Goal: Communication & Community: Answer question/provide support

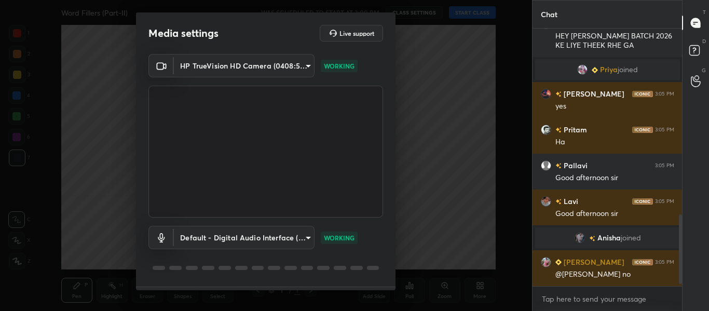
scroll to position [695, 0]
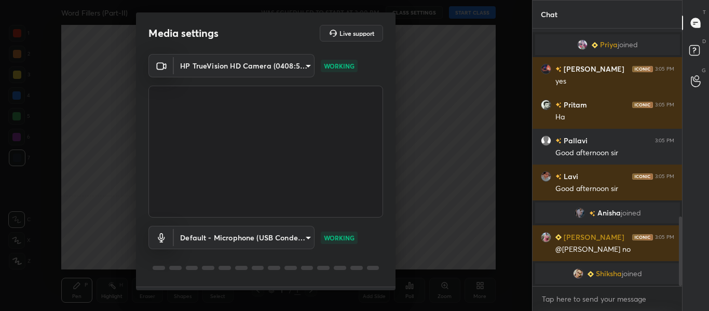
drag, startPoint x: 0, startPoint y: 0, endPoint x: 243, endPoint y: 40, distance: 246.7
click at [243, 40] on div "Media settings Live support" at bounding box center [265, 33] width 235 height 17
click at [291, 243] on body "1 2 3 4 5 6 7 C X Z C X Z E E Erase all H H Word Fillers (Part-II) WAS SCHEDULE…" at bounding box center [354, 155] width 709 height 311
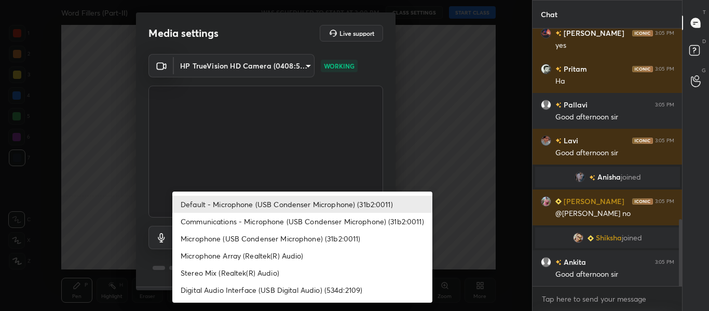
click at [296, 225] on li "Communications - Microphone (USB Condenser Microphone) (31b2:0011)" at bounding box center [302, 221] width 260 height 17
type input "communications"
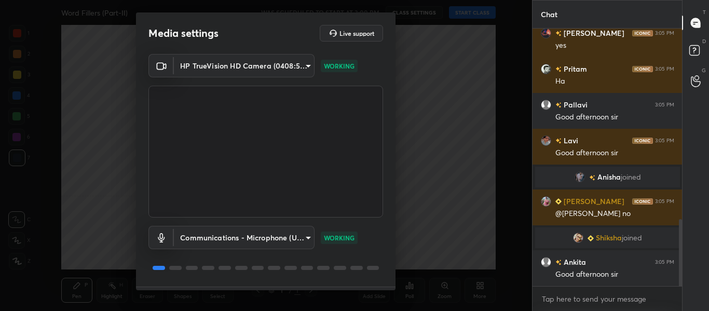
click at [284, 238] on body "1 2 3 4 5 6 7 C X Z C X Z E E Erase all H H Word Fillers (Part-II) WAS SCHEDULE…" at bounding box center [354, 155] width 709 height 311
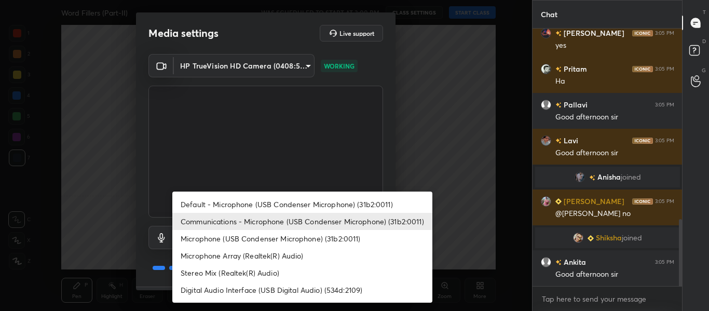
click at [309, 220] on li "Communications - Microphone (USB Condenser Microphone) (31b2:0011)" at bounding box center [302, 221] width 260 height 17
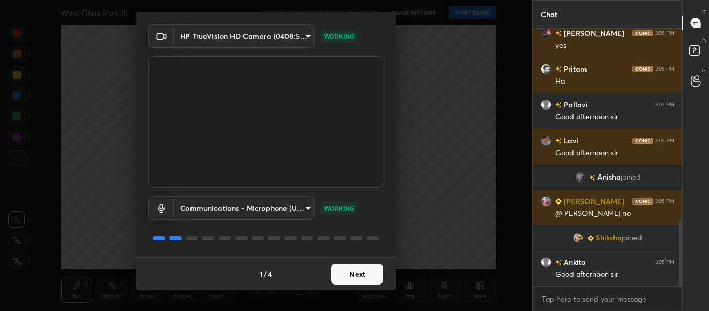
scroll to position [757, 0]
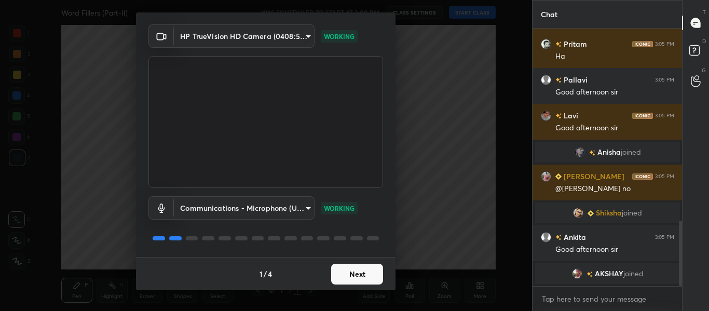
click at [361, 280] on button "Next" at bounding box center [357, 274] width 52 height 21
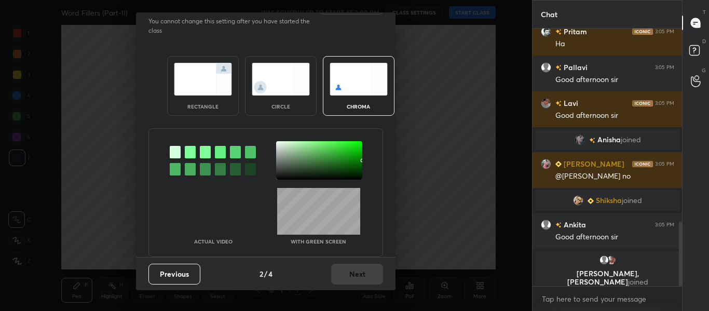
scroll to position [776, 0]
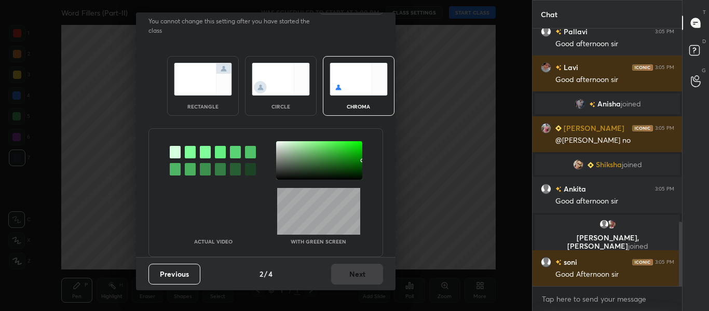
click at [199, 94] on div "rectangle" at bounding box center [203, 86] width 72 height 60
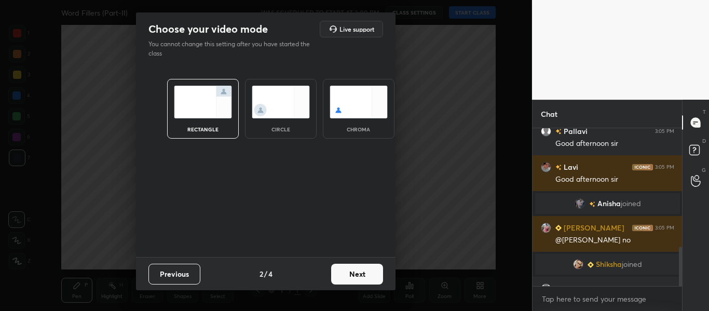
scroll to position [0, 0]
click at [363, 266] on button "Next" at bounding box center [357, 274] width 52 height 21
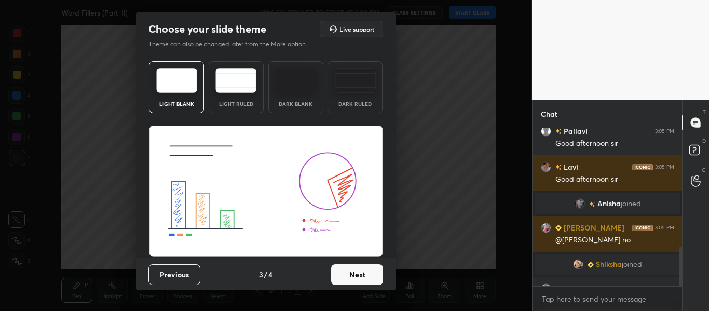
click at [363, 266] on button "Next" at bounding box center [357, 274] width 52 height 21
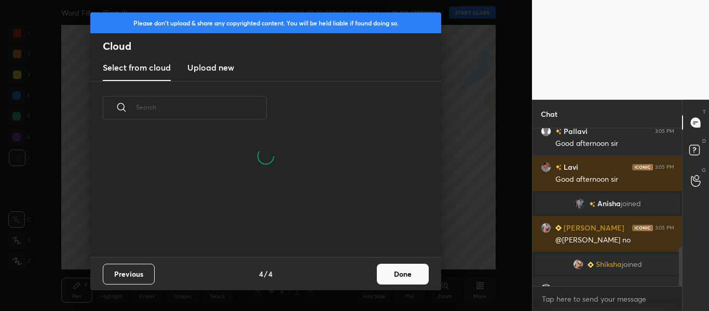
click at [390, 268] on button "Done" at bounding box center [403, 274] width 52 height 21
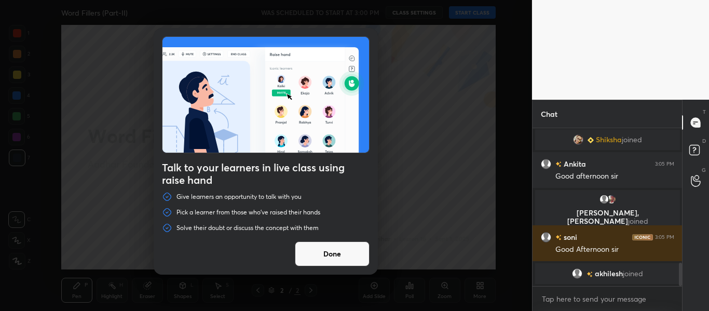
click at [329, 261] on button "Done" at bounding box center [332, 253] width 75 height 25
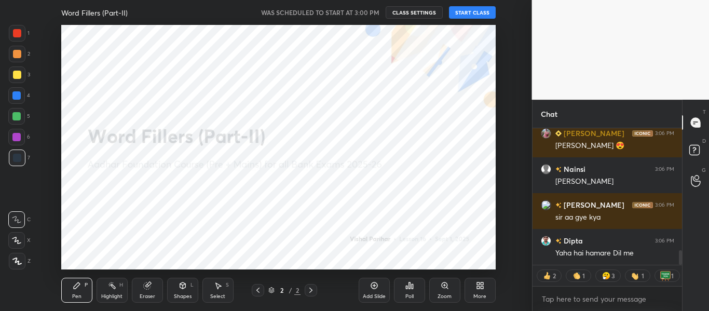
scroll to position [1147, 0]
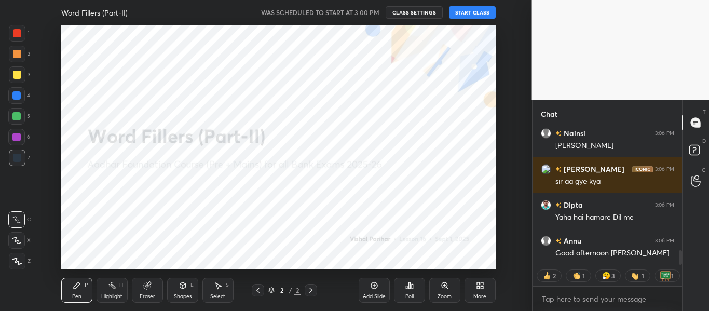
click at [471, 12] on button "START CLASS" at bounding box center [472, 12] width 47 height 12
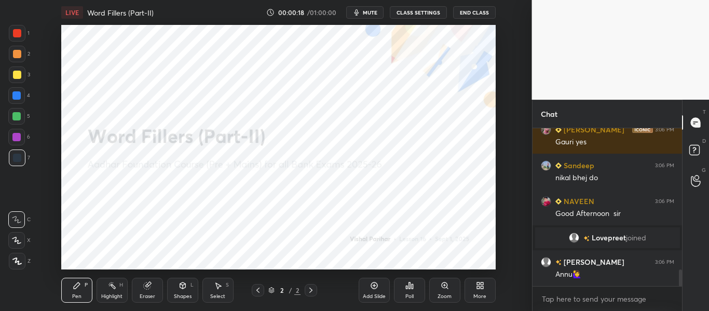
scroll to position [1394, 0]
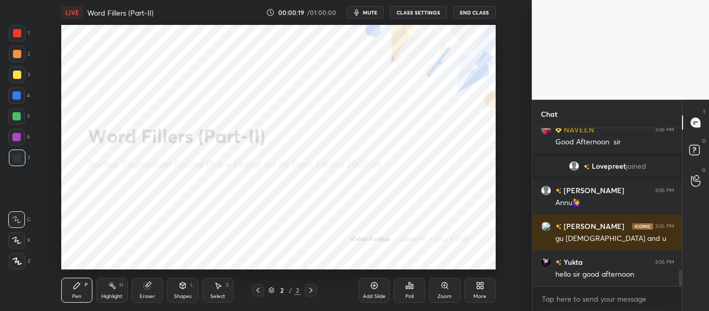
drag, startPoint x: 471, startPoint y: 12, endPoint x: 340, endPoint y: 271, distance: 290.3
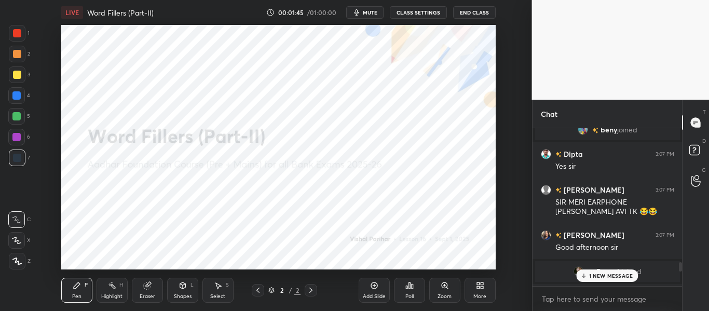
scroll to position [2164, 0]
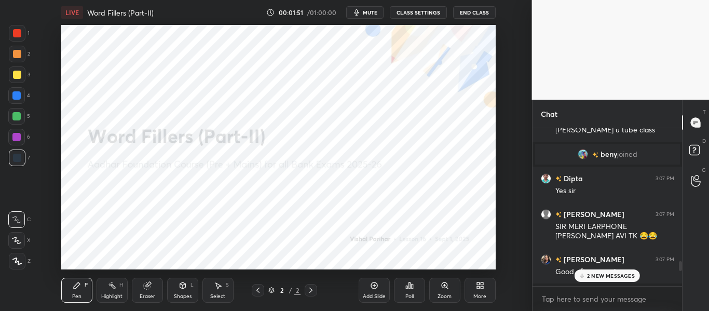
click at [616, 271] on div "2 NEW MESSAGES" at bounding box center [607, 275] width 65 height 12
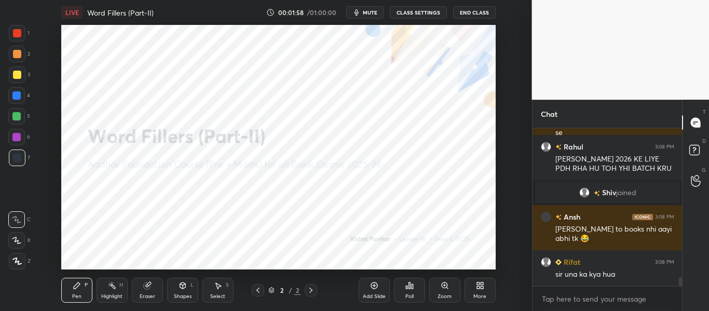
scroll to position [2703, 0]
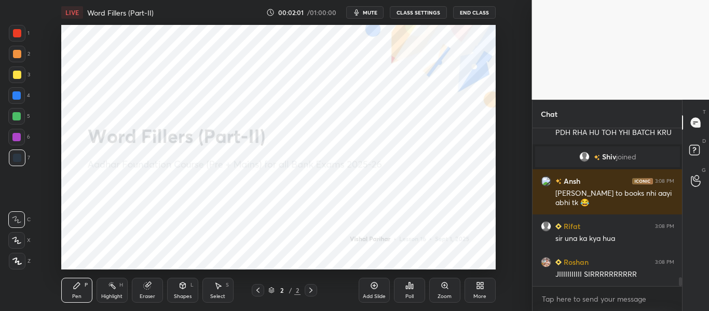
click at [467, 282] on div "More" at bounding box center [479, 290] width 31 height 25
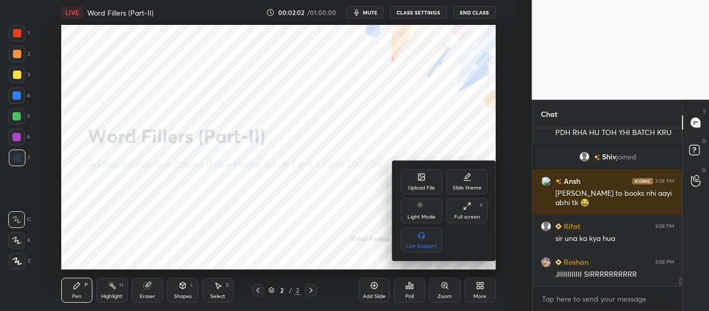
click at [421, 175] on icon at bounding box center [420, 175] width 1 height 1
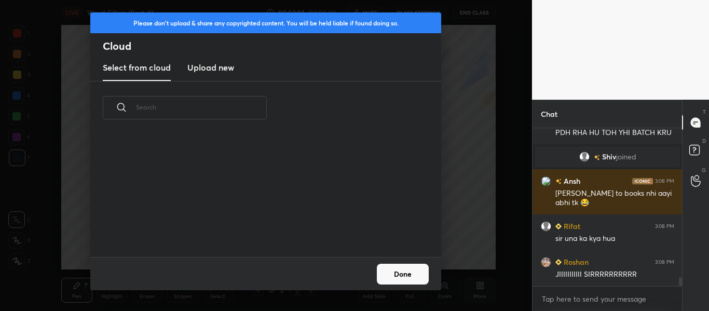
scroll to position [122, 333]
click at [217, 72] on h3 "Upload new" at bounding box center [210, 67] width 47 height 12
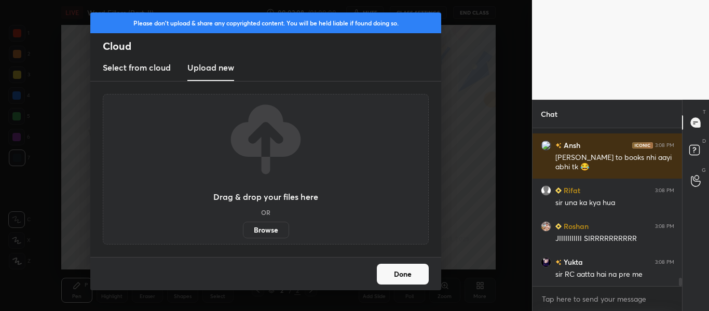
scroll to position [2820, 0]
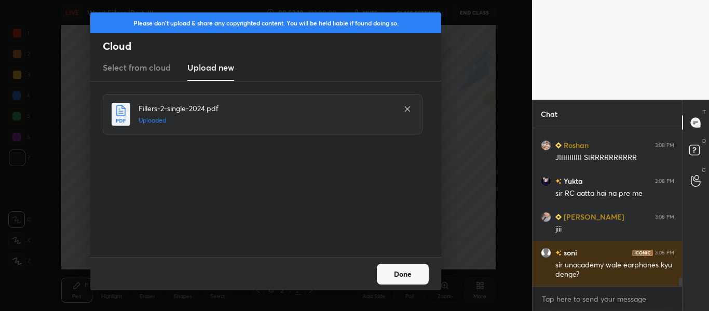
click at [400, 271] on button "Done" at bounding box center [403, 274] width 52 height 21
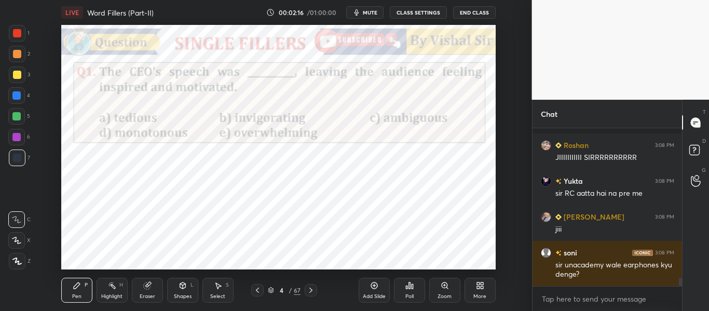
scroll to position [2865, 0]
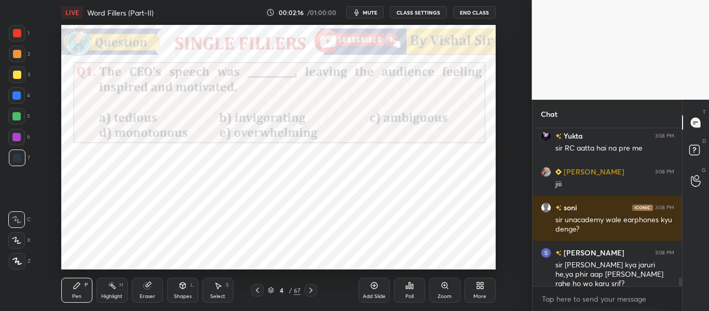
click at [17, 255] on div at bounding box center [17, 261] width 17 height 17
click at [17, 34] on div at bounding box center [17, 33] width 8 height 8
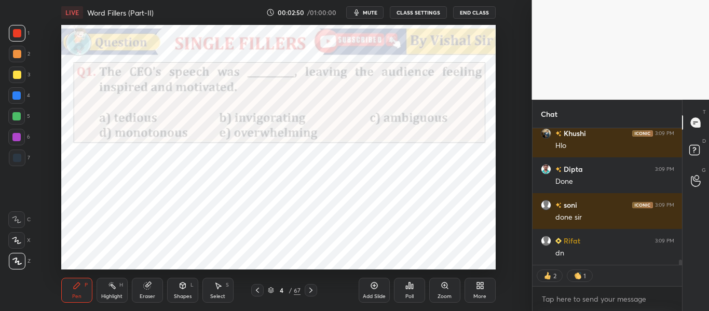
scroll to position [3327, 0]
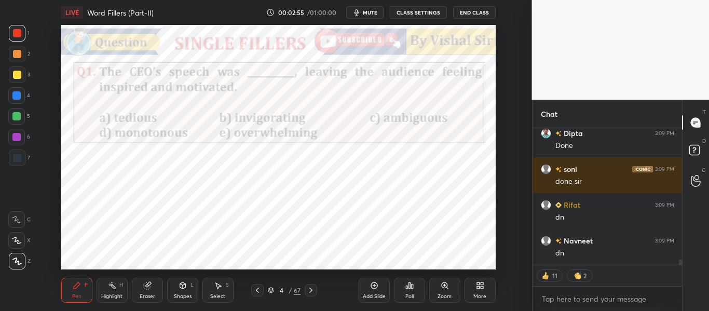
click at [414, 298] on div "Poll" at bounding box center [409, 290] width 31 height 25
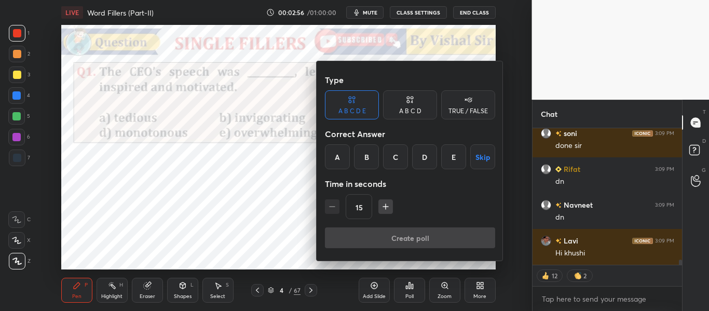
click at [361, 156] on div "B" at bounding box center [366, 156] width 25 height 25
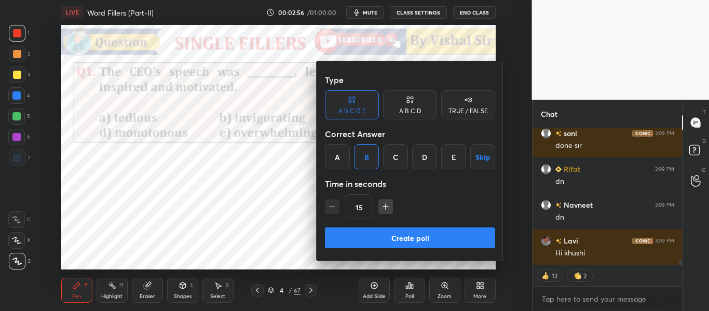
scroll to position [3398, 0]
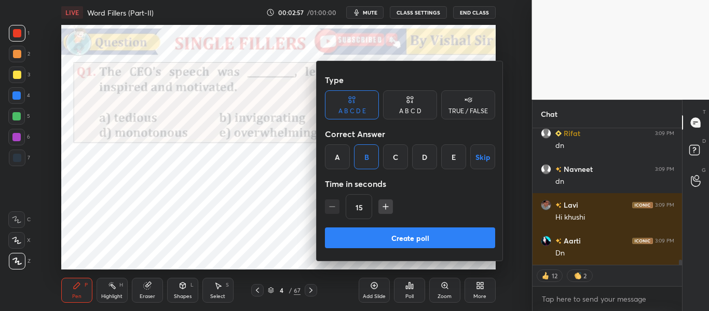
click at [420, 236] on button "Create poll" at bounding box center [410, 237] width 170 height 21
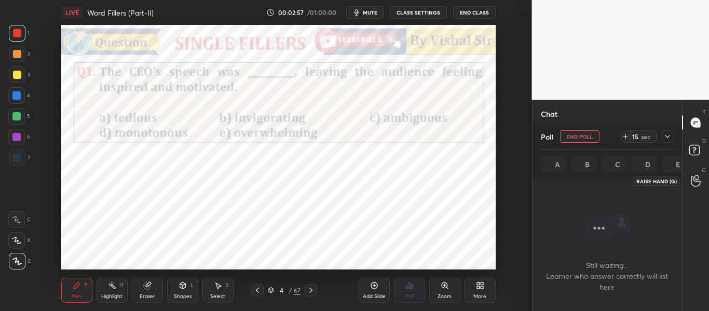
scroll to position [14, 146]
click at [667, 136] on icon at bounding box center [667, 136] width 8 height 8
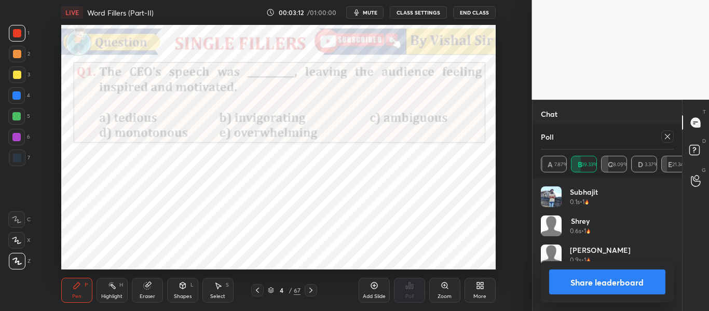
scroll to position [121, 130]
click at [666, 139] on icon at bounding box center [667, 136] width 8 height 8
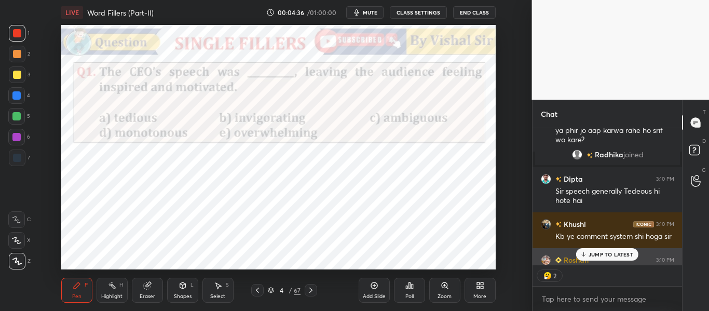
scroll to position [3552, 0]
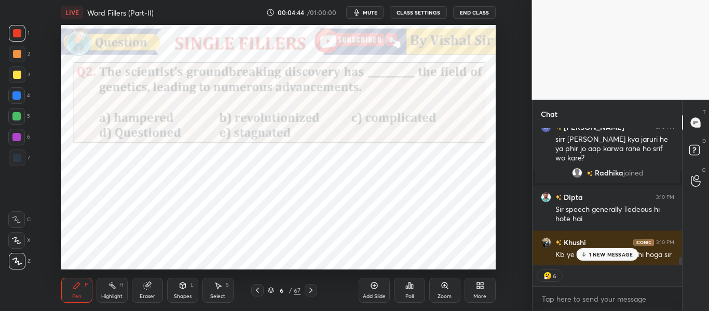
click at [606, 260] on div "1 NEW MESSAGE" at bounding box center [607, 254] width 62 height 12
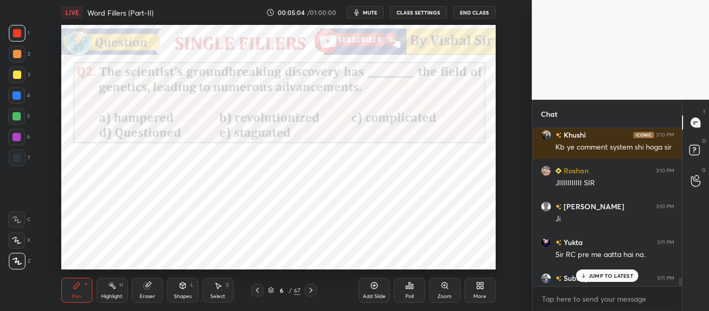
scroll to position [133, 146]
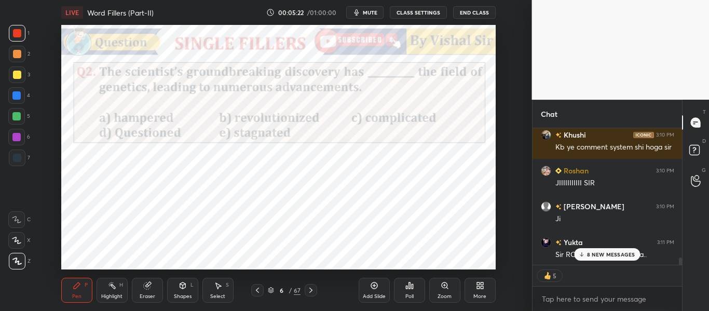
click at [598, 253] on p "8 NEW MESSAGES" at bounding box center [611, 254] width 48 height 6
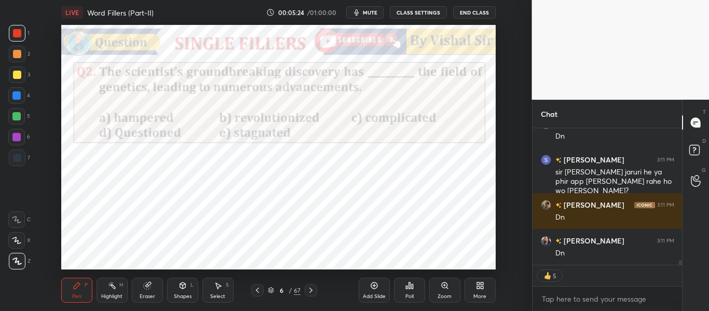
scroll to position [4090, 0]
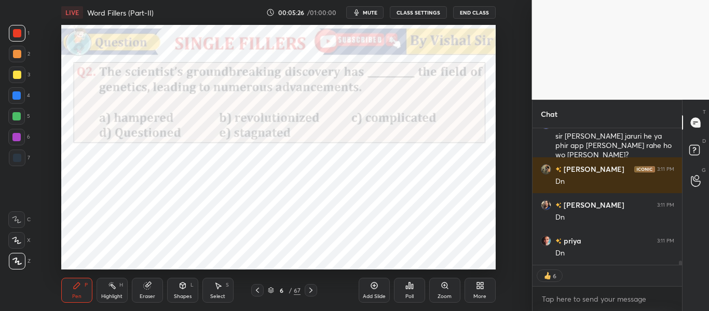
click at [407, 291] on div "Poll" at bounding box center [409, 290] width 31 height 25
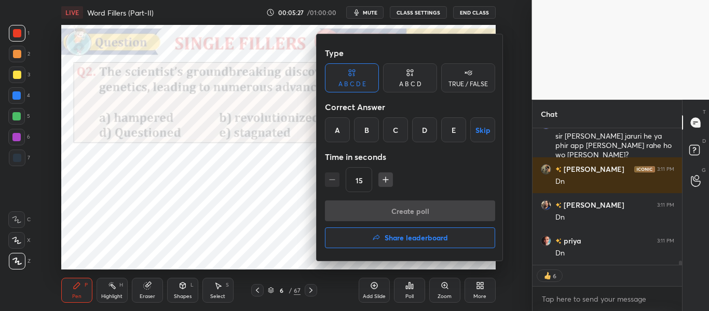
click at [374, 132] on div "B" at bounding box center [366, 129] width 25 height 25
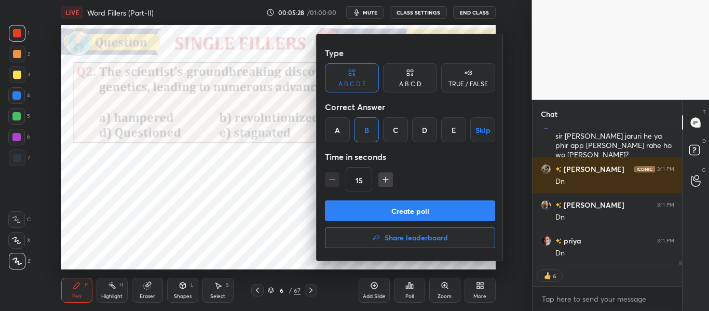
click at [421, 215] on button "Create poll" at bounding box center [410, 210] width 170 height 21
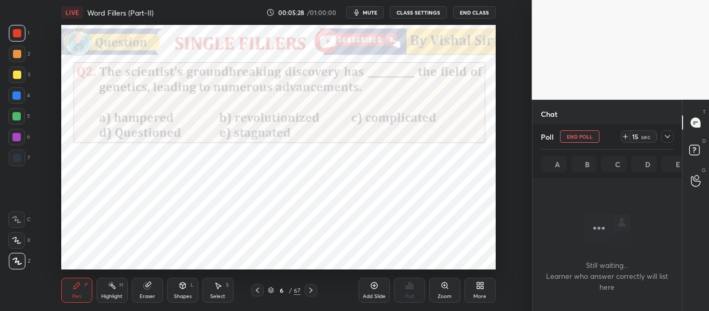
scroll to position [14, 146]
click at [667, 132] on icon at bounding box center [667, 136] width 8 height 8
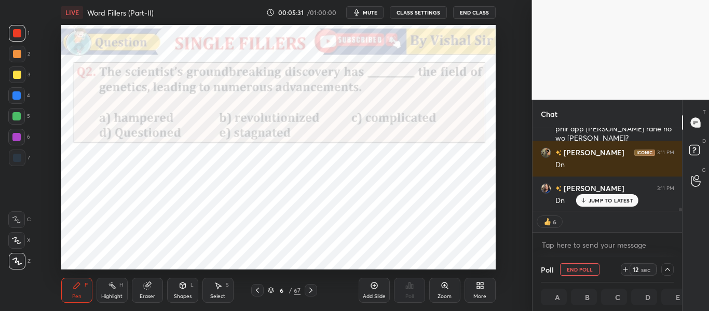
scroll to position [4065, 0]
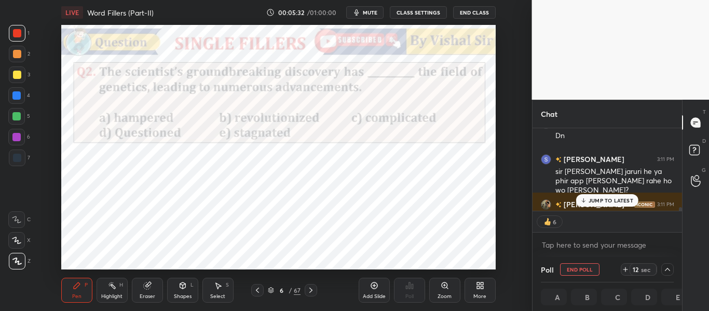
click at [609, 199] on p "JUMP TO LATEST" at bounding box center [611, 200] width 45 height 6
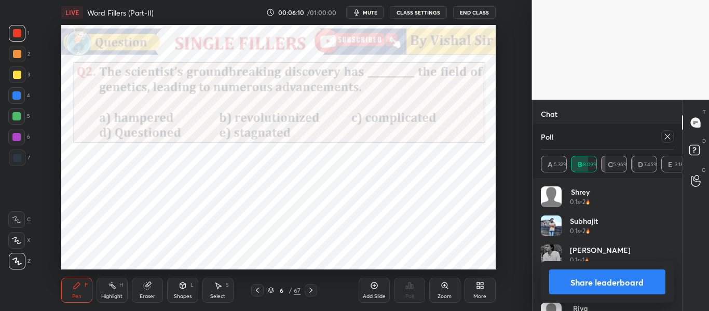
scroll to position [4170, 0]
click at [668, 138] on icon at bounding box center [667, 136] width 5 height 5
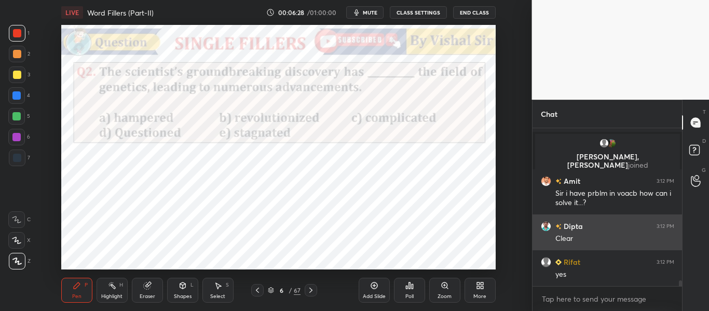
scroll to position [4072, 0]
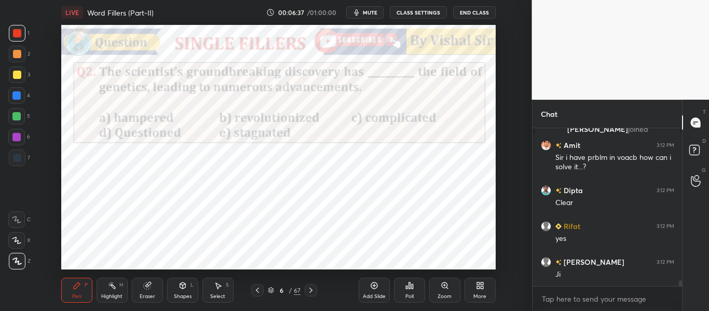
click at [309, 292] on icon at bounding box center [311, 290] width 8 height 8
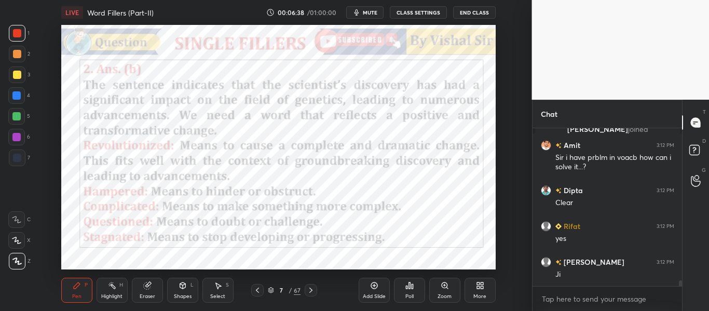
click at [309, 292] on icon at bounding box center [311, 290] width 8 height 8
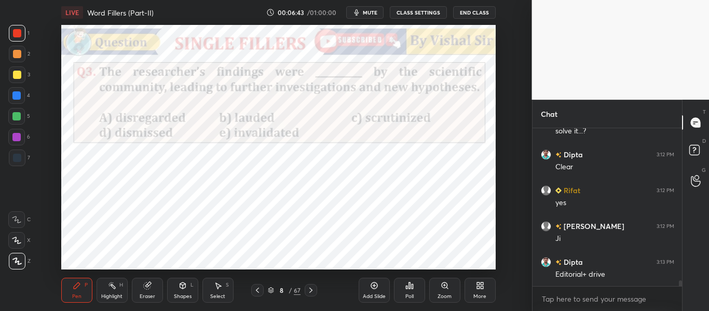
scroll to position [4162, 0]
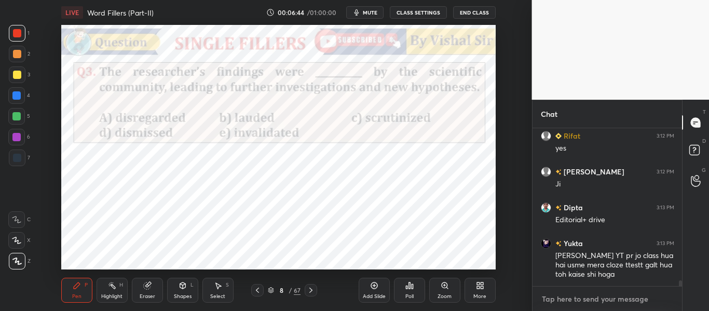
type textarea "x"
click at [609, 304] on textarea at bounding box center [607, 299] width 133 height 17
paste textarea "👉Drive: [URL][DOMAIN_NAME]"
type textarea "👉Drive: [URL][DOMAIN_NAME]"
type textarea "x"
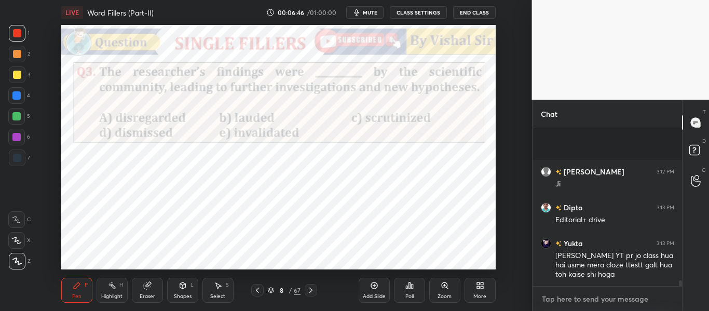
scroll to position [4248, 0]
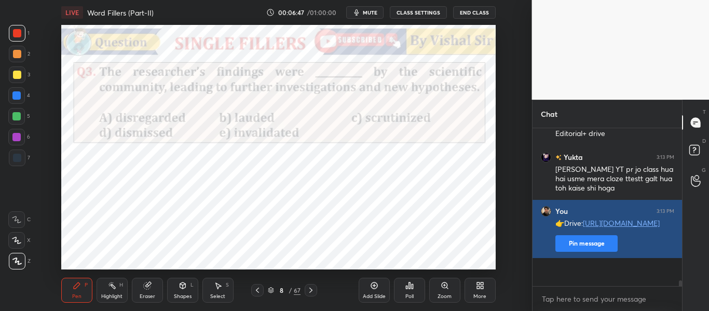
click at [597, 252] on button "Pin message" at bounding box center [586, 243] width 62 height 17
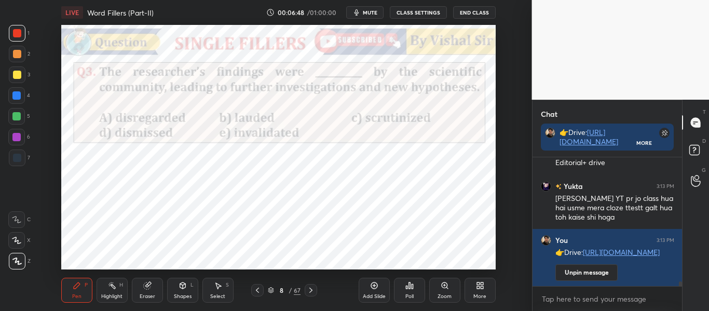
click at [366, 9] on span "mute" at bounding box center [370, 12] width 15 height 7
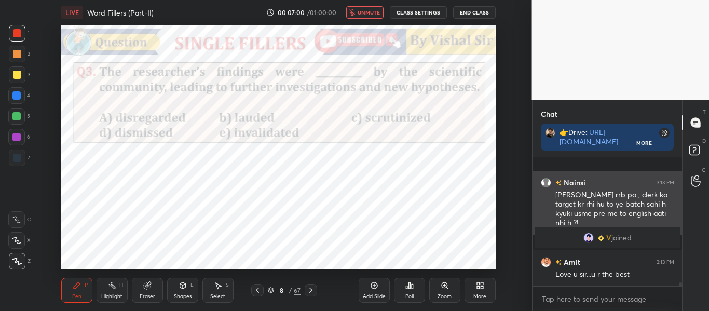
scroll to position [4319, 0]
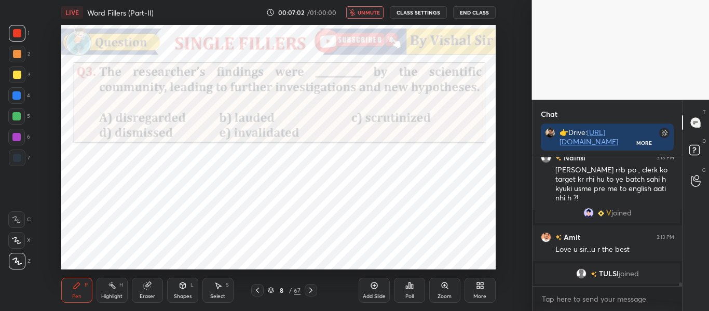
click at [368, 9] on span "unmute" at bounding box center [369, 12] width 22 height 7
click at [419, 290] on div "Poll" at bounding box center [409, 290] width 31 height 25
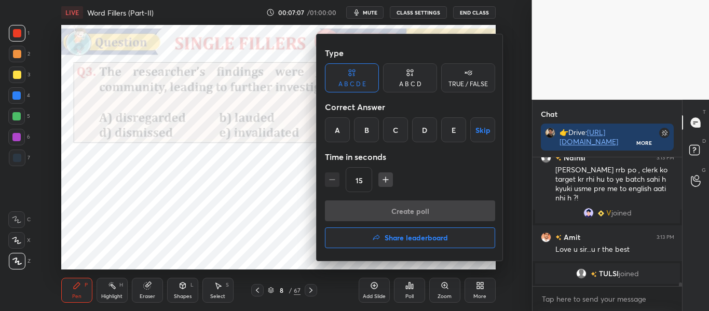
click at [406, 131] on div "C" at bounding box center [395, 129] width 25 height 25
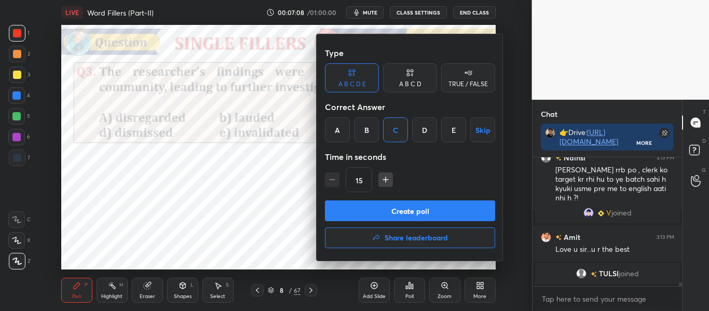
click at [436, 197] on div "Type A B C D E A B C D TRUE / FALSE Correct Answer A B C D E Skip Time in secon…" at bounding box center [410, 122] width 170 height 158
click at [441, 206] on button "Create poll" at bounding box center [410, 210] width 170 height 21
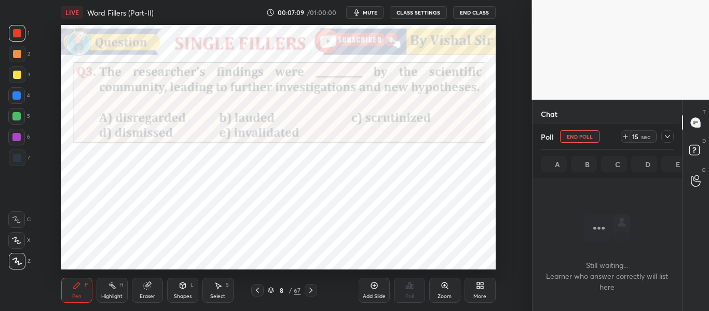
scroll to position [104, 146]
click at [667, 135] on icon at bounding box center [667, 136] width 8 height 8
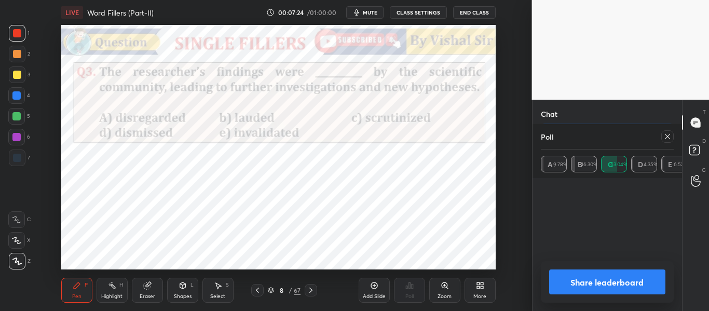
scroll to position [0, 1]
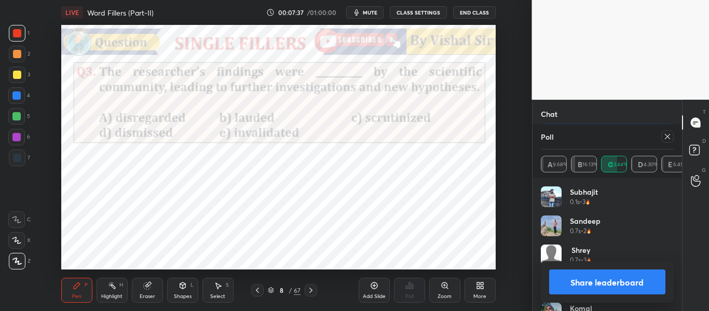
click at [671, 135] on icon at bounding box center [667, 136] width 8 height 8
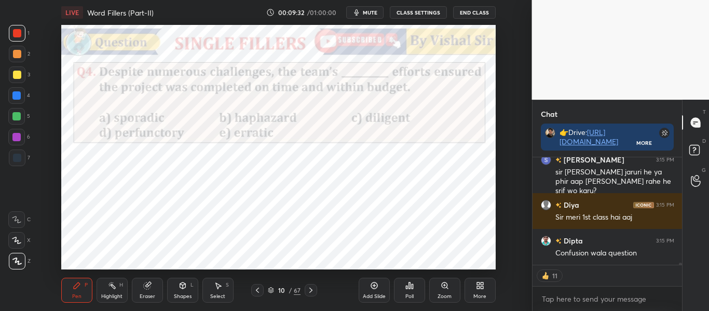
scroll to position [4889, 0]
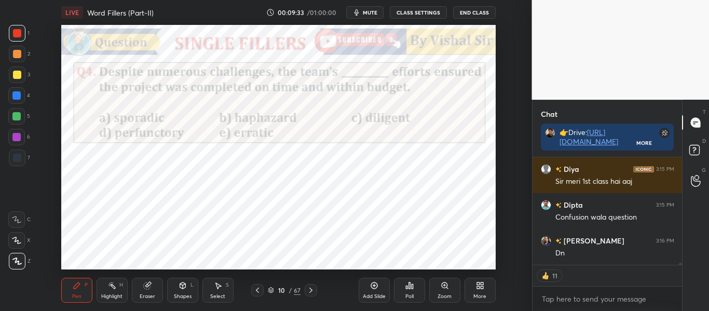
click at [412, 289] on icon at bounding box center [413, 286] width 2 height 5
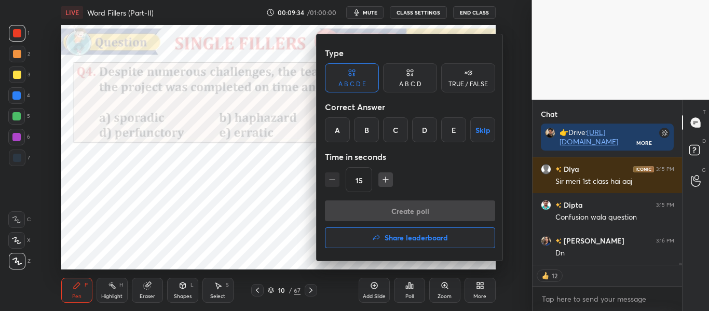
click at [391, 124] on div "C" at bounding box center [395, 129] width 25 height 25
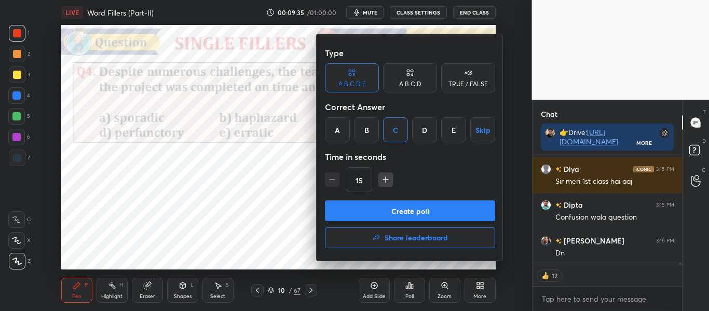
click at [468, 200] on div "Type A B C D E A B C D TRUE / FALSE Correct Answer A B C D E Skip Time in secon…" at bounding box center [410, 122] width 170 height 158
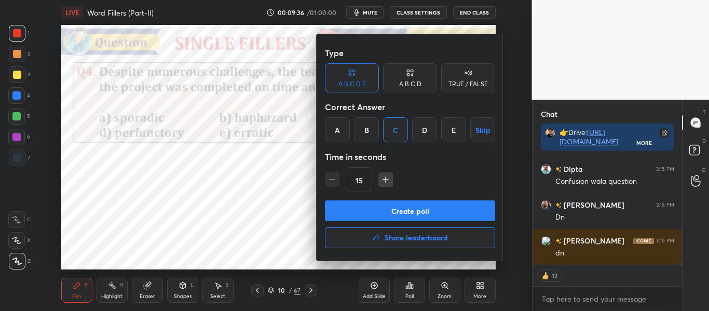
click at [476, 206] on button "Create poll" at bounding box center [410, 210] width 170 height 21
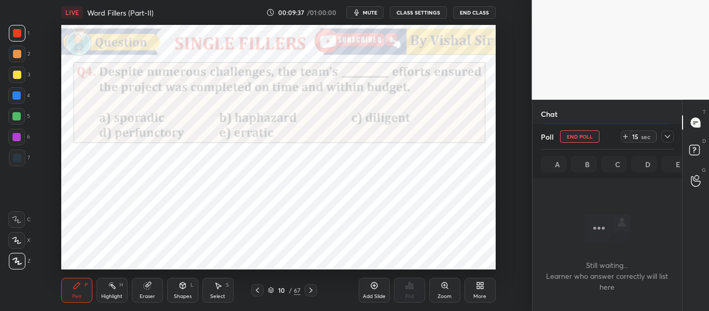
scroll to position [5014, 0]
click at [669, 142] on div at bounding box center [667, 136] width 12 height 12
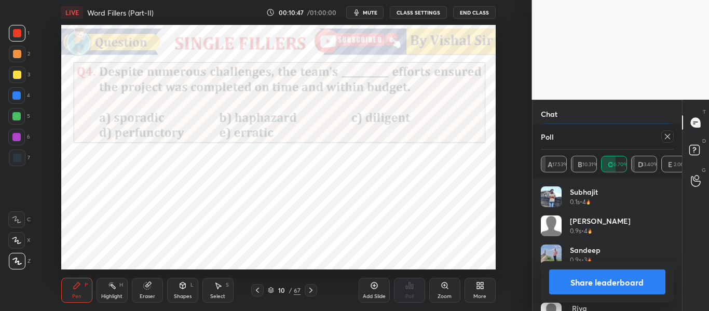
scroll to position [5208, 0]
click at [671, 134] on icon at bounding box center [667, 136] width 8 height 8
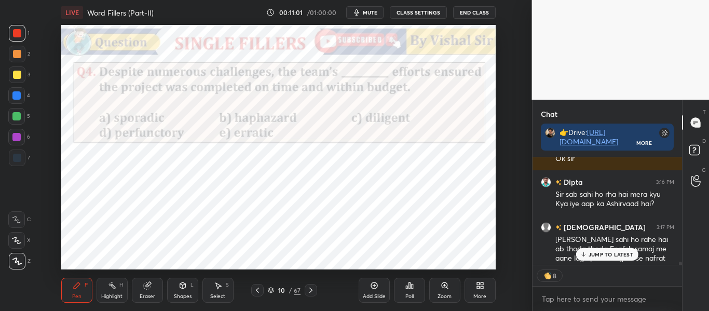
scroll to position [4907, 0]
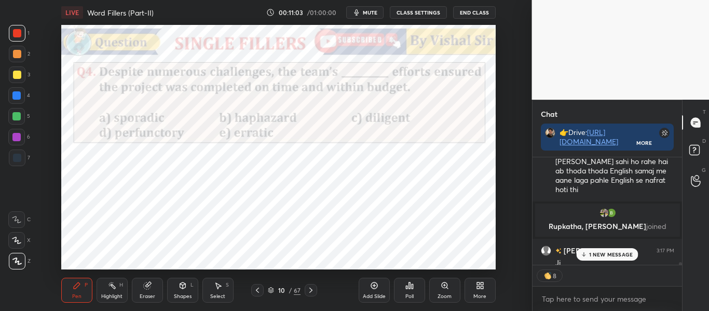
click at [311, 295] on div at bounding box center [311, 290] width 12 height 12
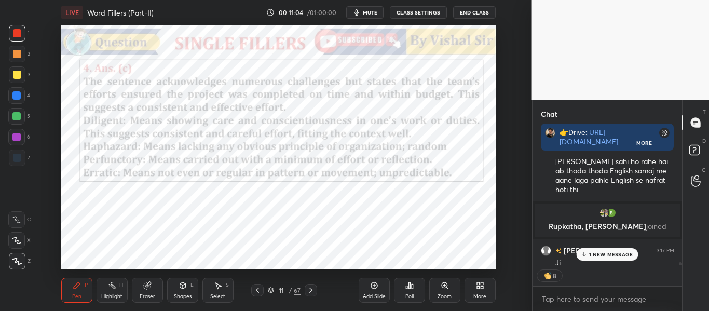
click at [311, 295] on div at bounding box center [311, 290] width 12 height 12
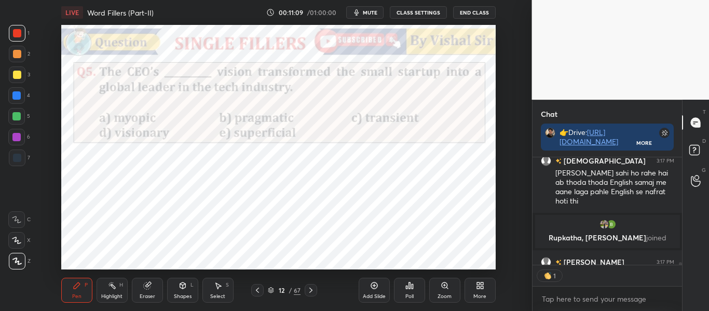
scroll to position [104, 146]
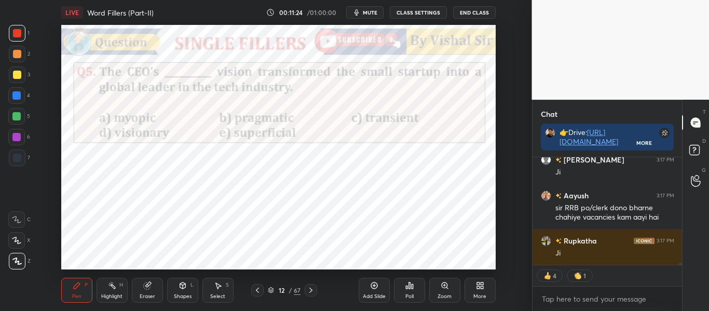
click at [419, 292] on div "Poll" at bounding box center [409, 290] width 31 height 25
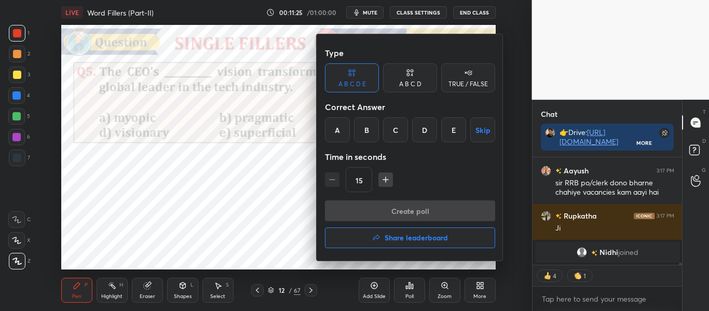
click at [436, 132] on div "D" at bounding box center [424, 129] width 25 height 25
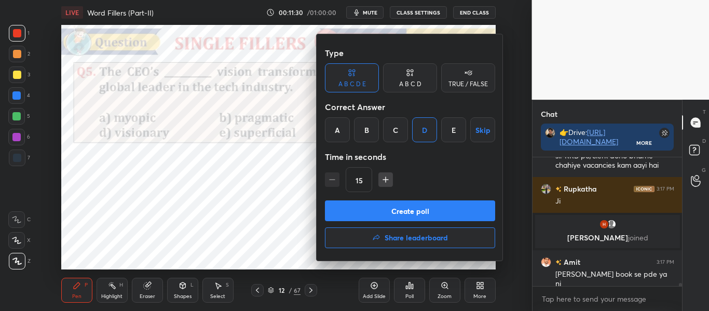
click at [478, 214] on button "Create poll" at bounding box center [410, 210] width 170 height 21
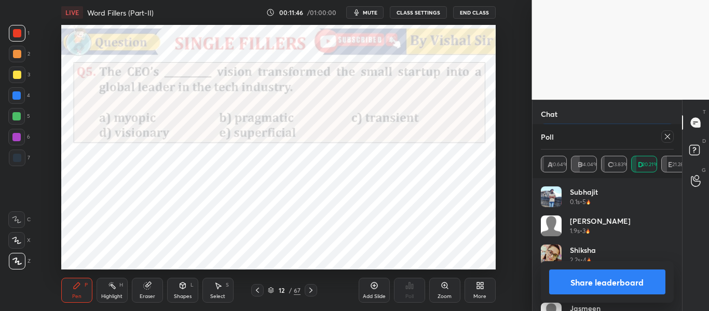
click at [610, 281] on button "Share leaderboard" at bounding box center [607, 281] width 117 height 25
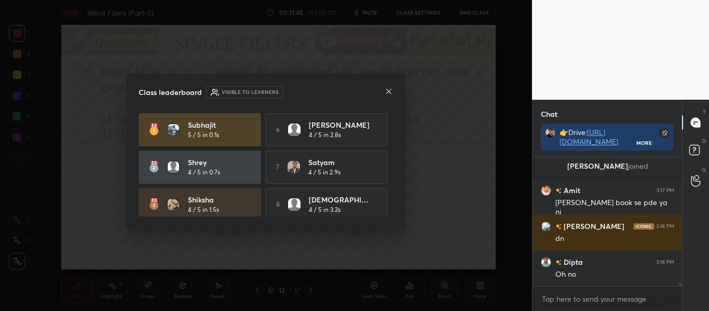
click at [388, 90] on icon at bounding box center [388, 91] width 5 height 5
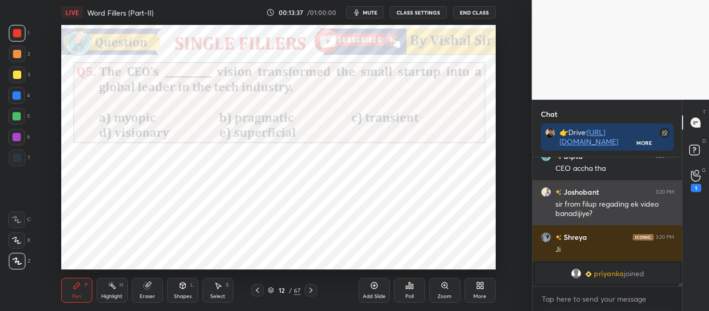
scroll to position [5253, 0]
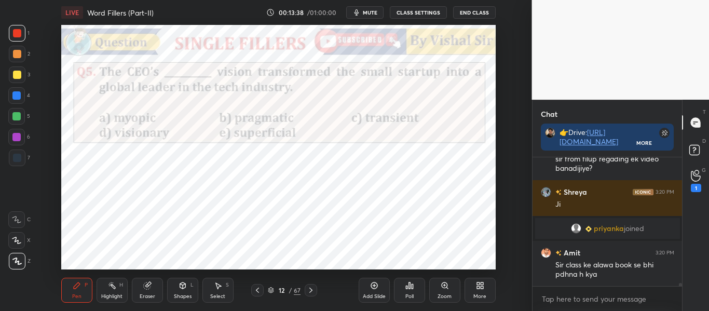
click at [381, 288] on div "Add Slide" at bounding box center [374, 290] width 31 height 25
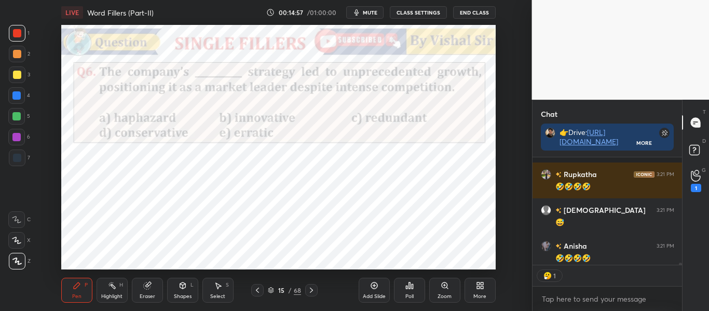
scroll to position [5714, 0]
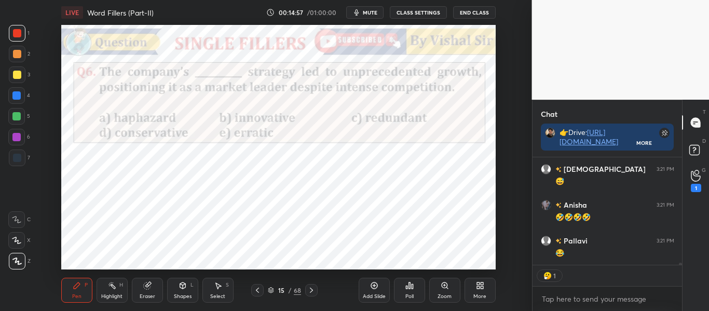
click at [274, 290] on div "15 / 68" at bounding box center [284, 289] width 33 height 9
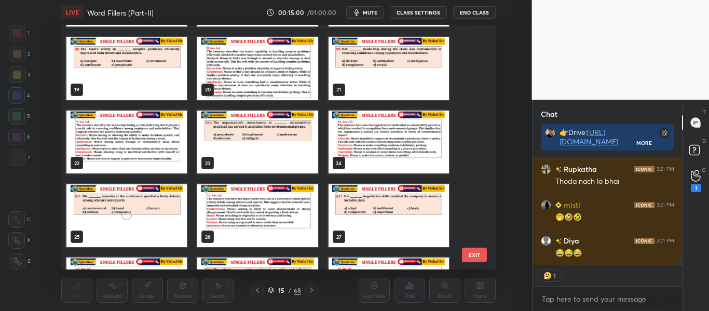
scroll to position [5903, 0]
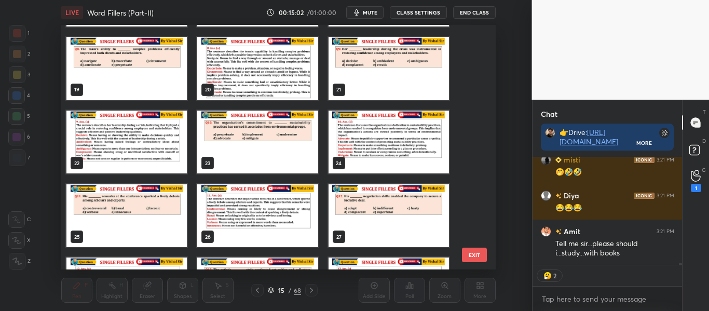
click at [136, 135] on img "grid" at bounding box center [126, 142] width 120 height 63
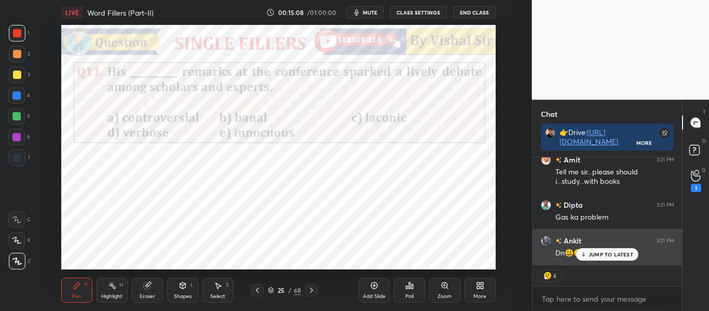
scroll to position [5923, 0]
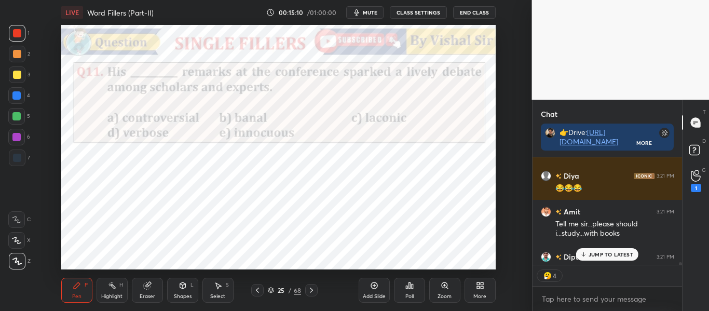
click at [605, 253] on p "JUMP TO LATEST" at bounding box center [611, 254] width 45 height 6
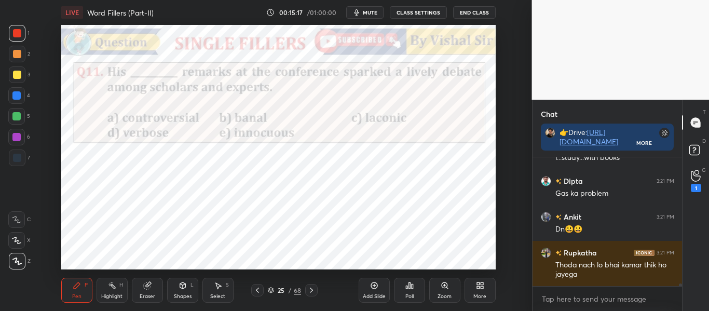
scroll to position [4, 4]
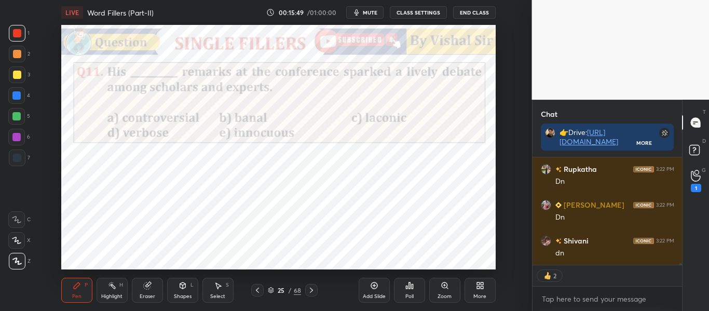
click at [407, 290] on div "Poll" at bounding box center [409, 290] width 31 height 25
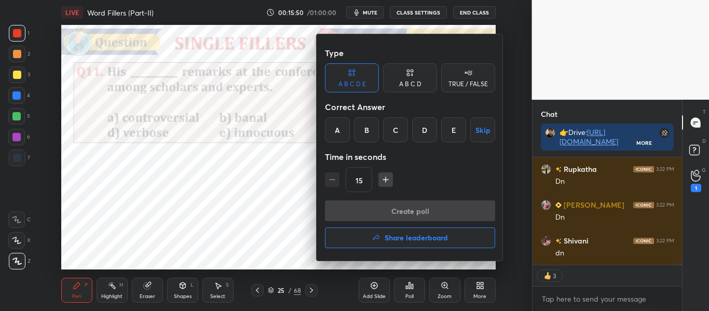
click at [334, 136] on div "A" at bounding box center [337, 129] width 25 height 25
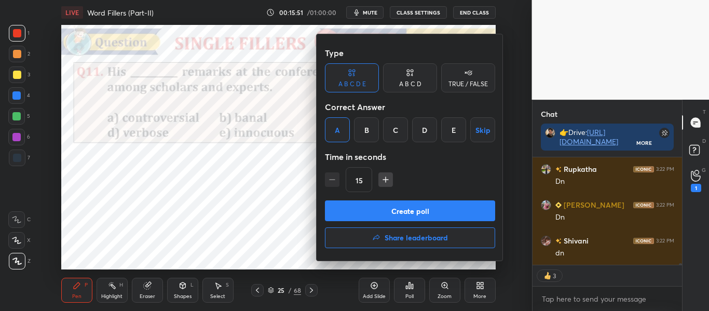
click at [423, 211] on button "Create poll" at bounding box center [410, 210] width 170 height 21
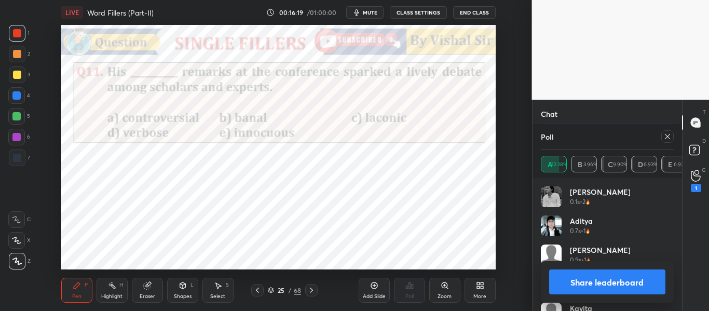
scroll to position [6418, 0]
click at [663, 137] on icon at bounding box center [667, 136] width 8 height 8
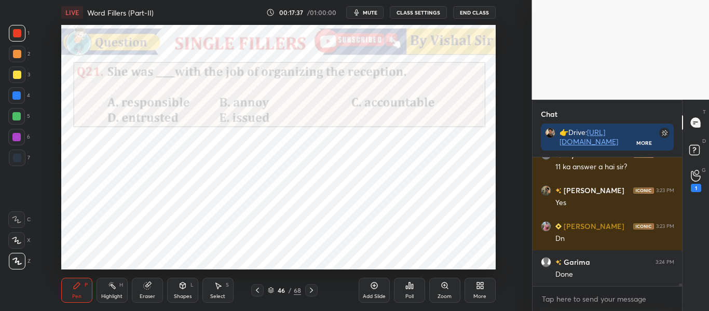
scroll to position [6261, 0]
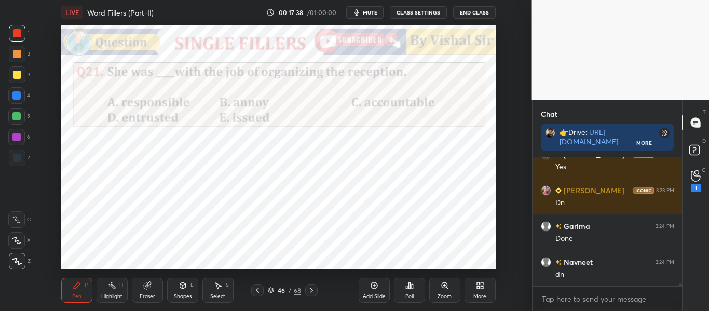
click at [413, 279] on div "Poll" at bounding box center [409, 290] width 31 height 25
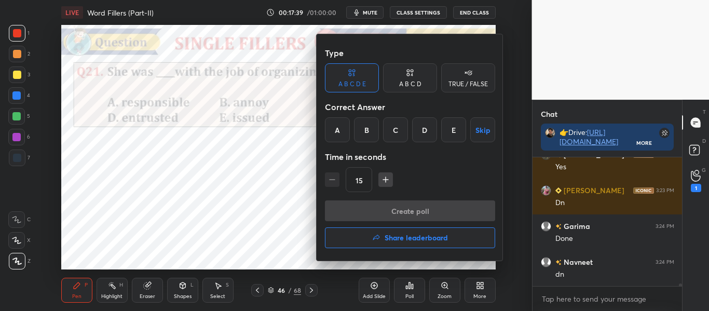
click at [429, 123] on div "D" at bounding box center [424, 129] width 25 height 25
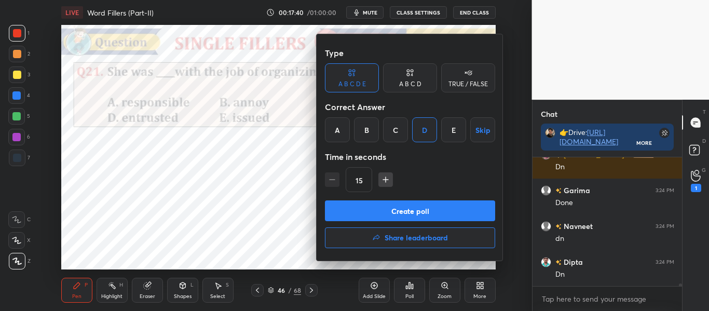
click at [448, 205] on button "Create poll" at bounding box center [410, 210] width 170 height 21
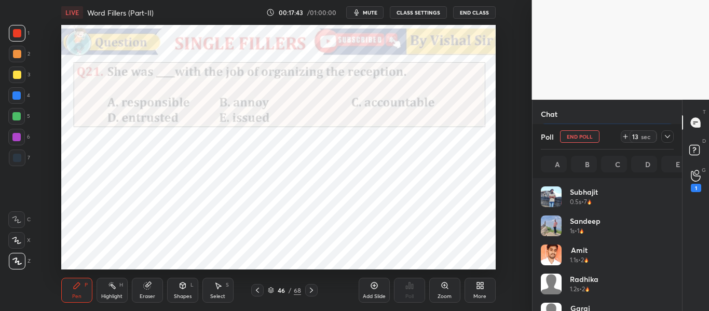
scroll to position [121, 130]
click at [669, 134] on icon at bounding box center [667, 136] width 8 height 8
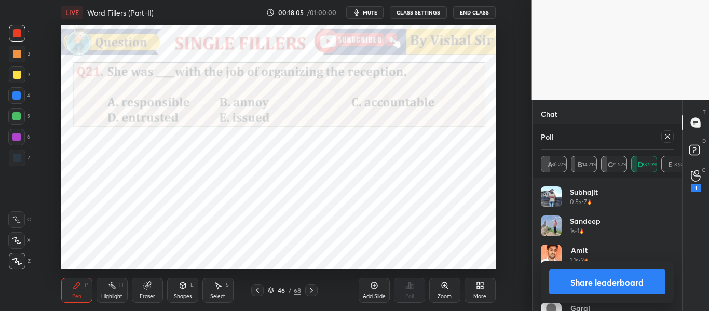
click at [666, 134] on icon at bounding box center [667, 136] width 8 height 8
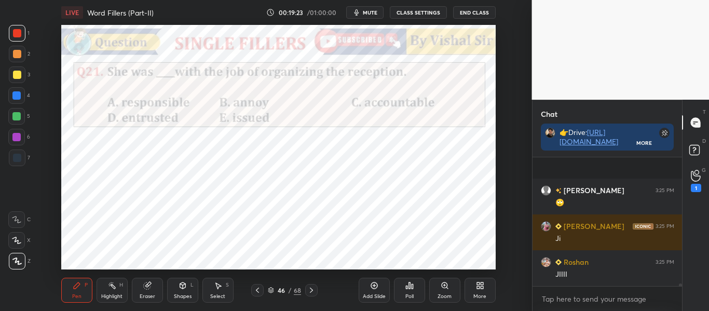
scroll to position [6774, 0]
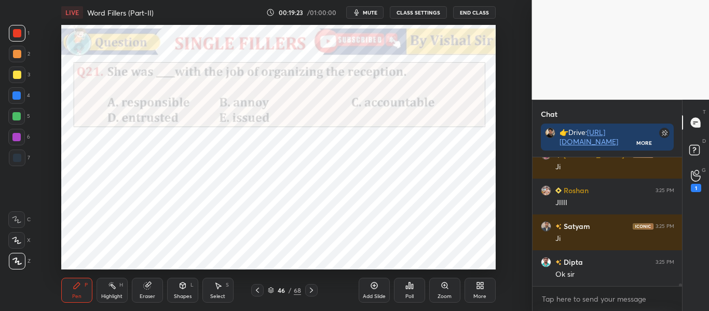
click at [311, 290] on icon at bounding box center [311, 290] width 8 height 8
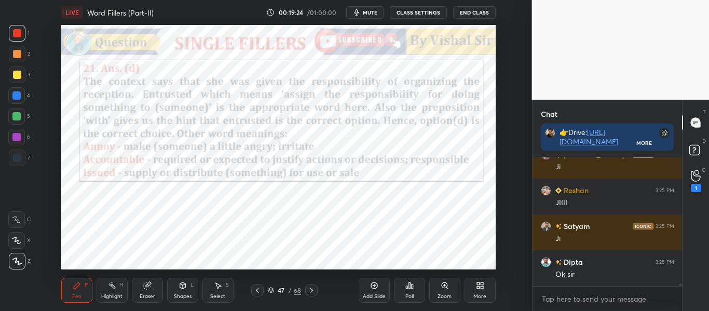
click at [311, 290] on icon at bounding box center [311, 290] width 8 height 8
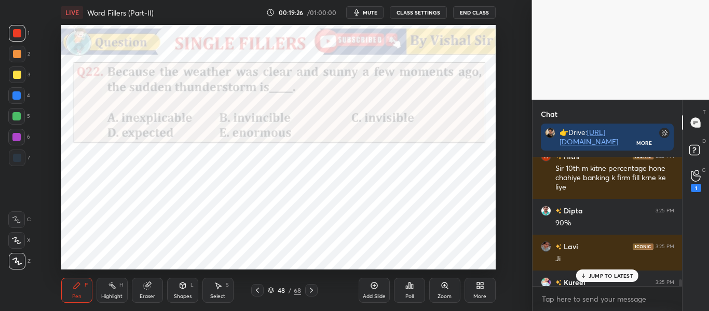
scroll to position [6550, 0]
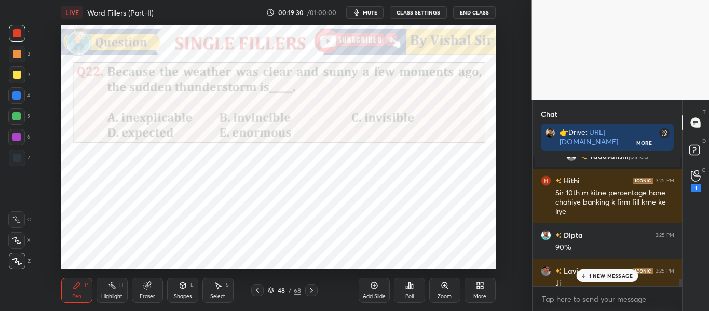
click at [597, 275] on p "1 NEW MESSAGE" at bounding box center [611, 275] width 44 height 6
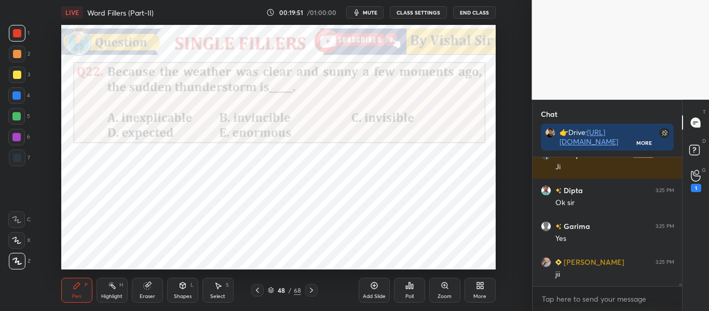
scroll to position [6881, 0]
click at [404, 287] on div "Poll" at bounding box center [409, 290] width 31 height 25
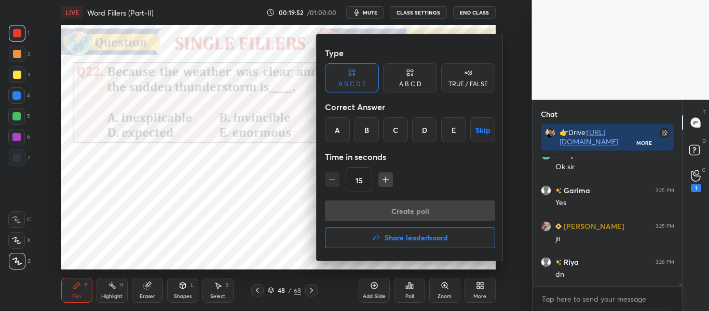
click at [340, 132] on div "A" at bounding box center [337, 129] width 25 height 25
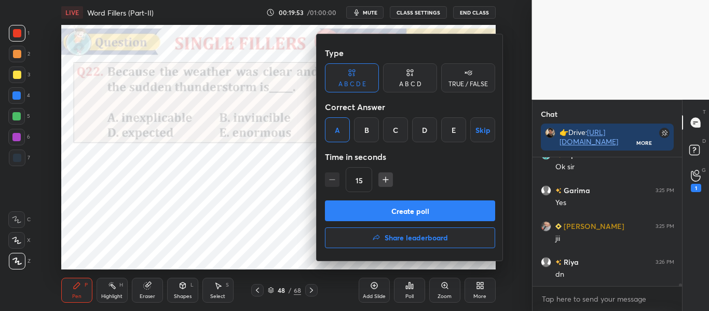
click at [394, 212] on button "Create poll" at bounding box center [410, 210] width 170 height 21
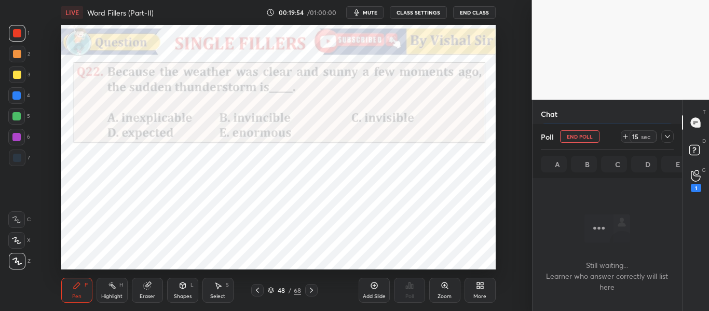
scroll to position [72, 146]
click at [665, 134] on icon at bounding box center [667, 136] width 8 height 8
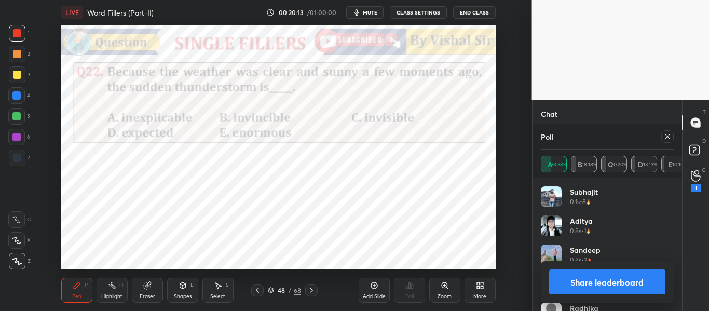
scroll to position [7006, 0]
click at [664, 136] on icon at bounding box center [667, 136] width 8 height 8
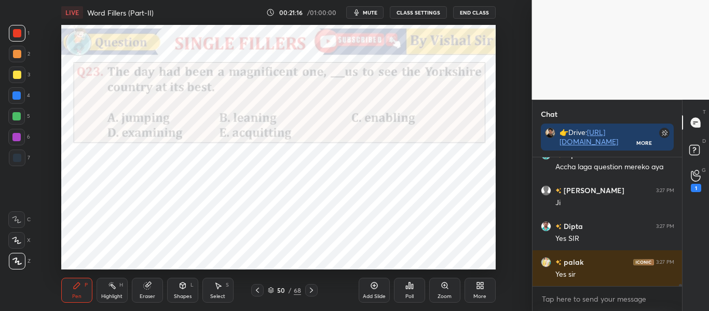
scroll to position [7096, 0]
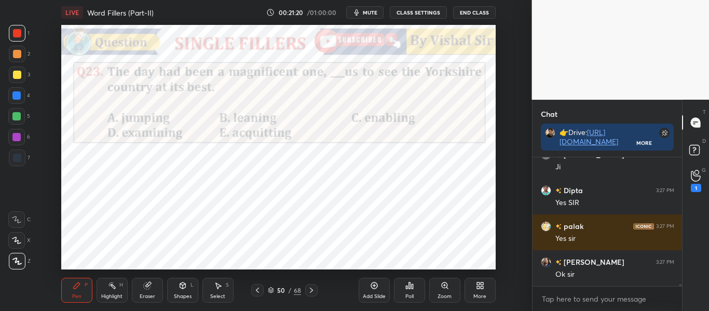
click at [421, 289] on div "Poll" at bounding box center [409, 290] width 31 height 25
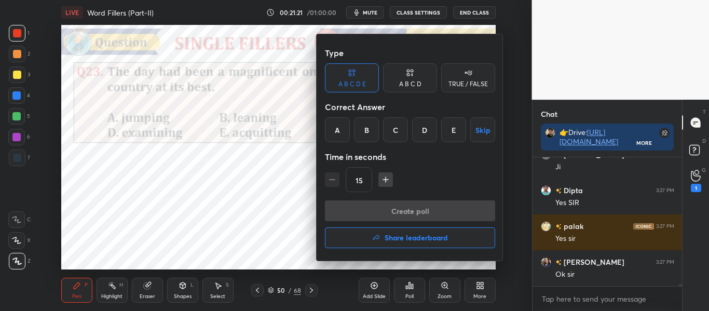
click at [396, 125] on div "C" at bounding box center [395, 129] width 25 height 25
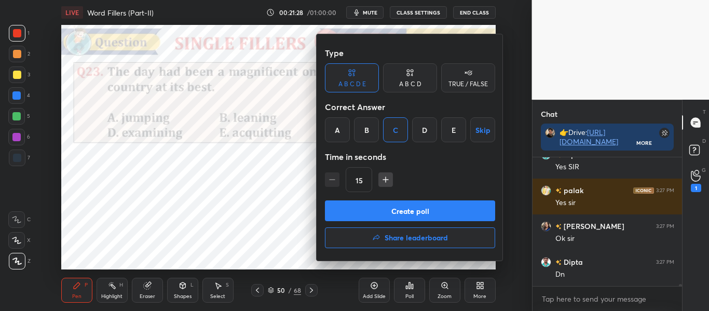
scroll to position [104, 146]
click at [67, 170] on div at bounding box center [354, 155] width 709 height 311
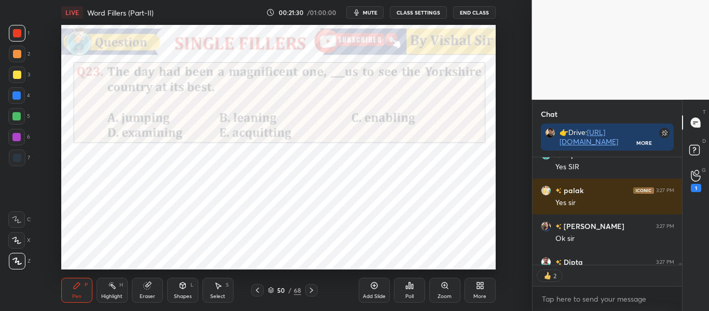
click at [396, 284] on div "Poll" at bounding box center [409, 290] width 31 height 25
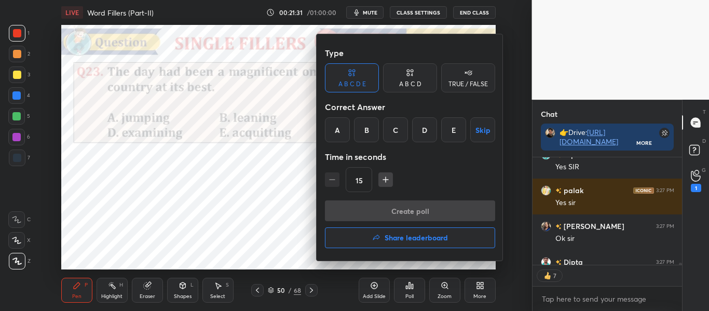
click at [397, 131] on div "C" at bounding box center [395, 129] width 25 height 25
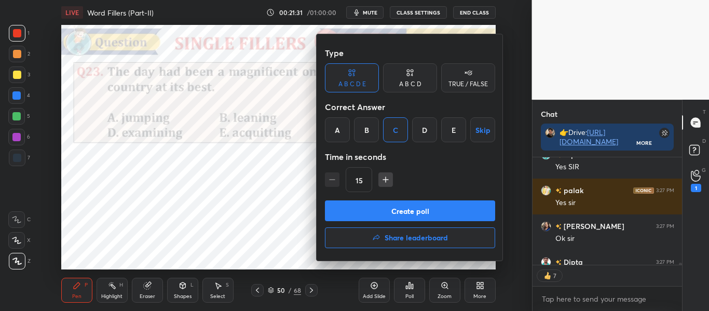
click at [418, 207] on button "Create poll" at bounding box center [410, 210] width 170 height 21
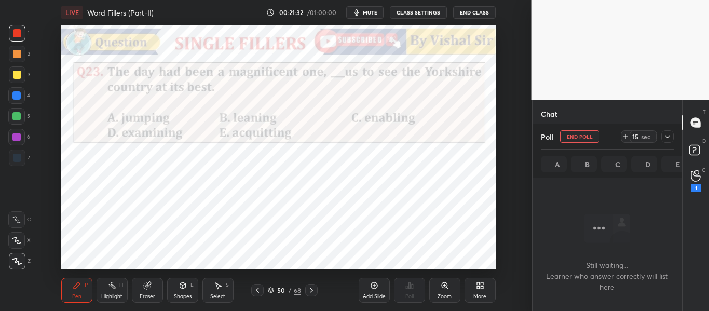
scroll to position [1, 4]
click at [673, 136] on div at bounding box center [667, 136] width 12 height 12
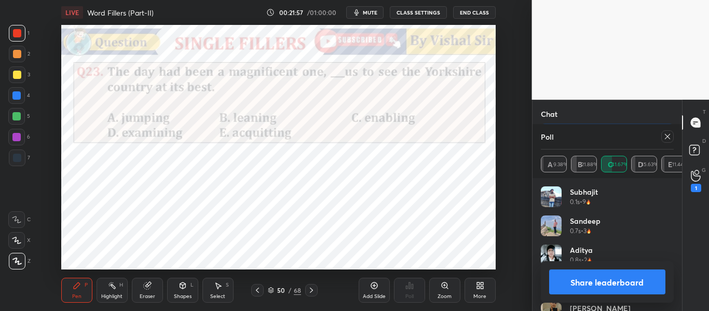
scroll to position [7257, 0]
click at [669, 138] on icon at bounding box center [667, 136] width 5 height 5
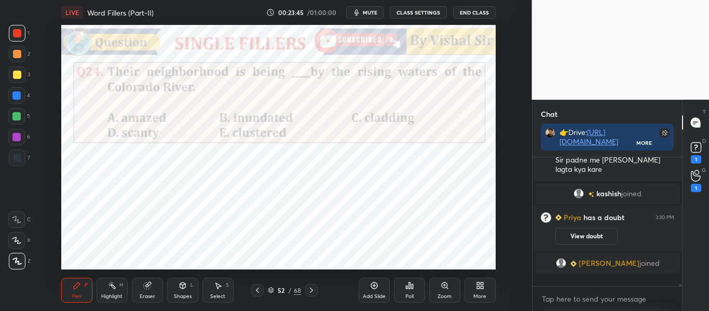
scroll to position [7242, 0]
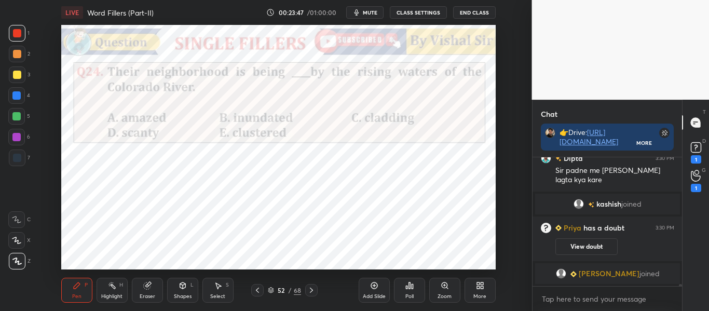
click at [412, 289] on icon at bounding box center [413, 286] width 2 height 5
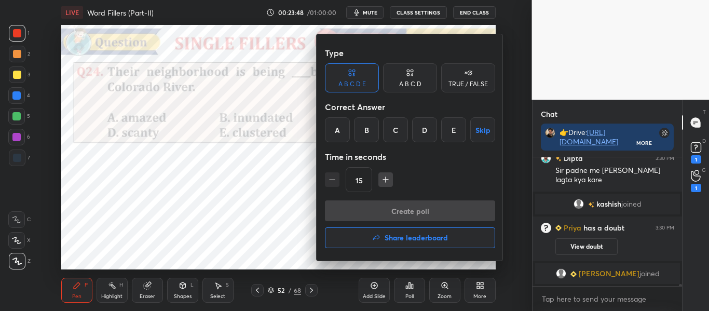
click at [367, 136] on div "B" at bounding box center [366, 129] width 25 height 25
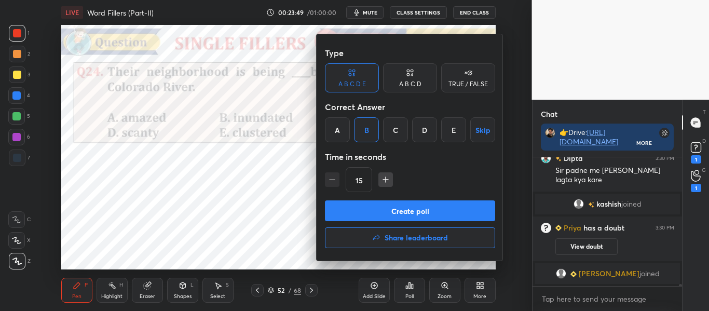
click at [416, 208] on button "Create poll" at bounding box center [410, 210] width 170 height 21
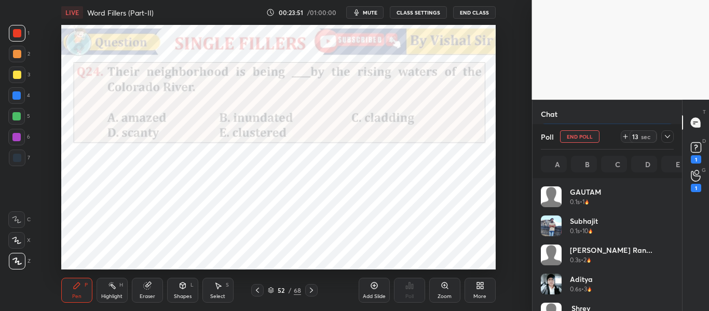
scroll to position [121, 130]
click at [678, 129] on div "Poll End Poll 12 sec A B C D E" at bounding box center [607, 151] width 150 height 54
click at [671, 141] on div at bounding box center [667, 136] width 12 height 12
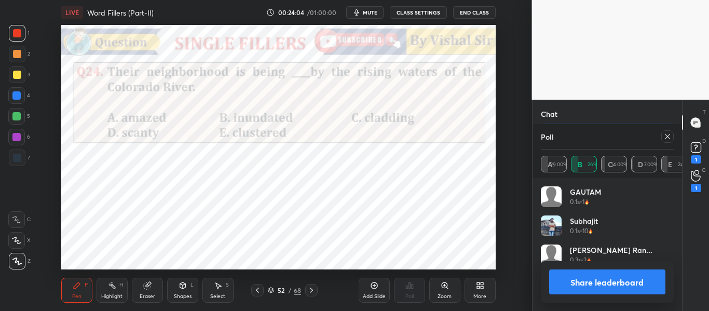
scroll to position [121, 130]
click at [666, 138] on icon at bounding box center [667, 136] width 5 height 5
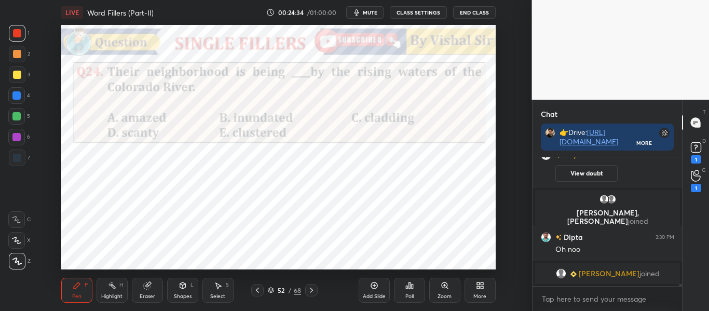
click at [148, 285] on icon at bounding box center [146, 285] width 7 height 7
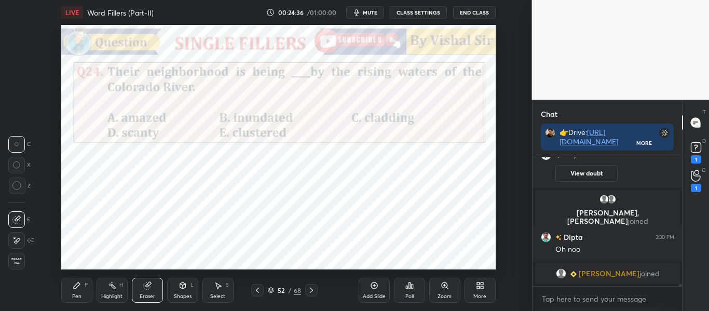
click at [67, 288] on div "Pen P" at bounding box center [76, 290] width 31 height 25
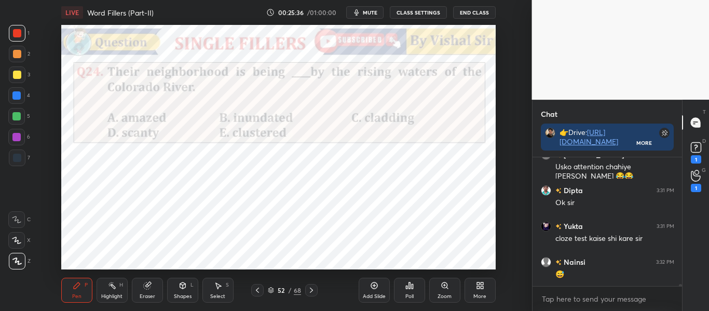
scroll to position [7652, 0]
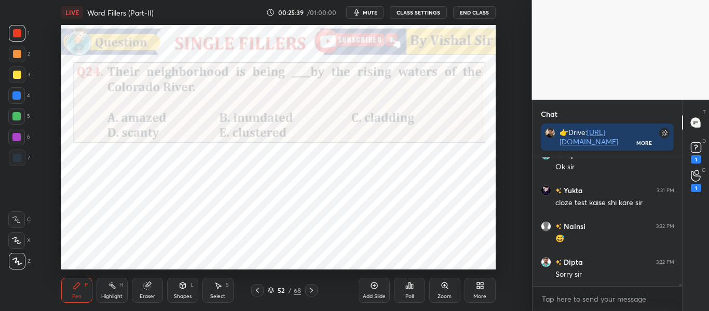
click at [314, 290] on icon at bounding box center [311, 290] width 8 height 8
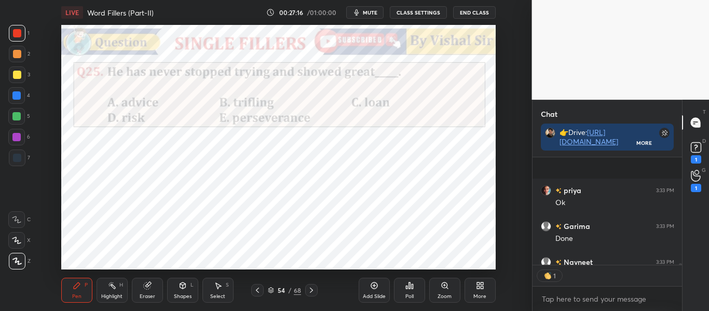
scroll to position [8185, 0]
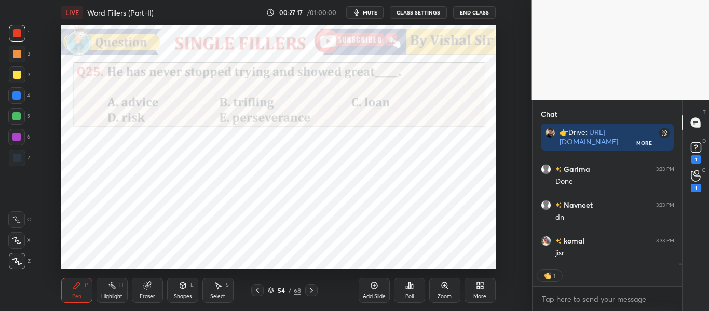
click at [419, 293] on div "Poll" at bounding box center [409, 290] width 31 height 25
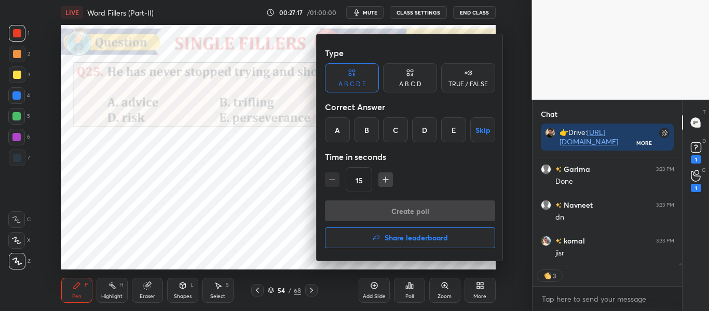
click at [455, 133] on div "E" at bounding box center [453, 129] width 25 height 25
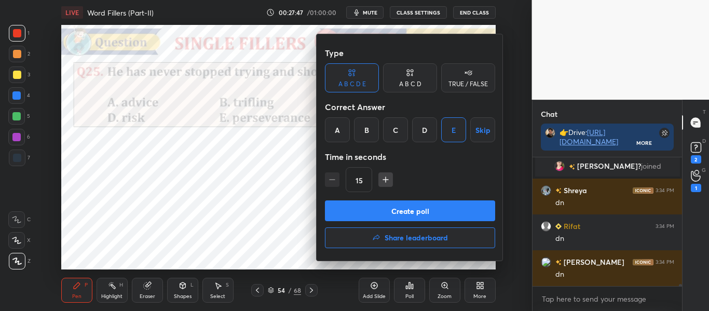
scroll to position [8279, 0]
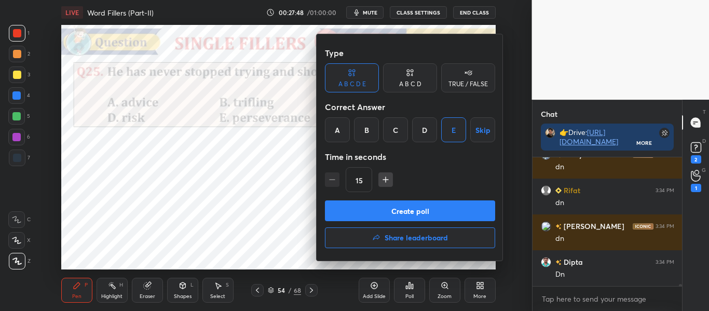
click at [447, 211] on button "Create poll" at bounding box center [410, 210] width 170 height 21
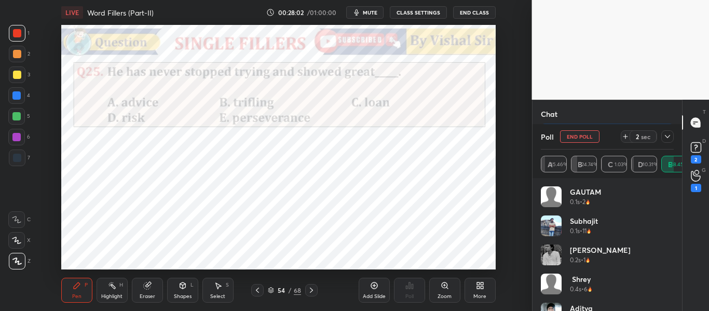
scroll to position [8404, 0]
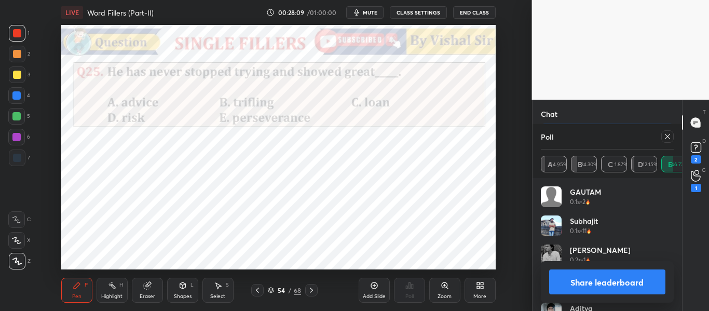
click at [666, 138] on icon at bounding box center [667, 136] width 8 height 8
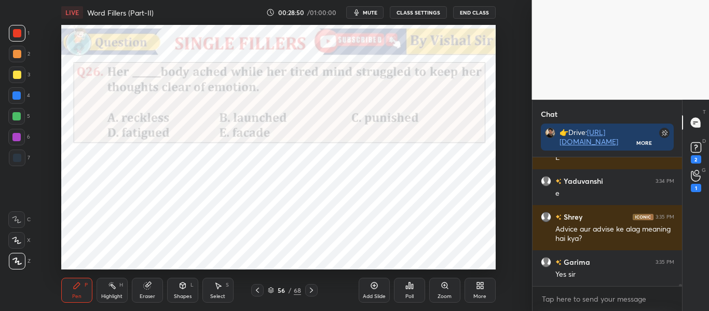
scroll to position [8399, 0]
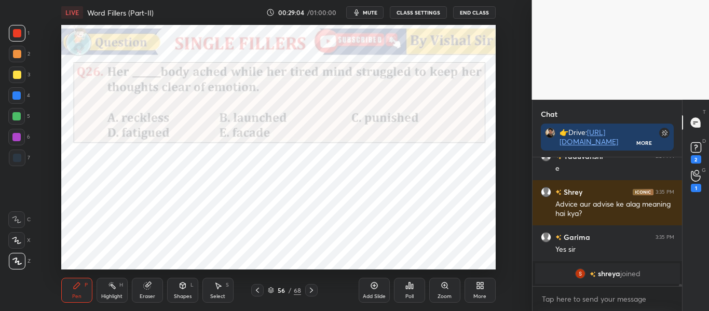
click at [370, 261] on div "Add Slide Poll Zoom More" at bounding box center [427, 290] width 137 height 58
click at [414, 261] on div "Poll" at bounding box center [409, 290] width 31 height 58
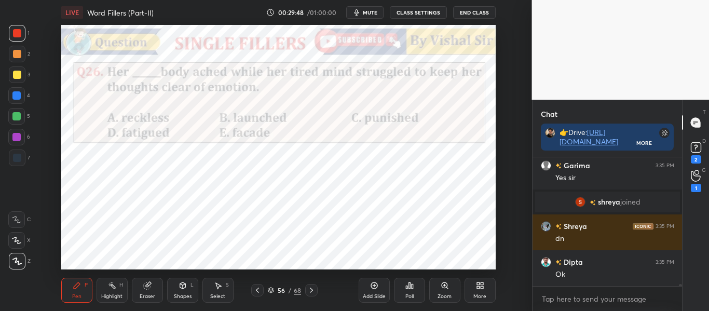
scroll to position [104, 146]
click at [419, 290] on div "Poll" at bounding box center [409, 290] width 31 height 25
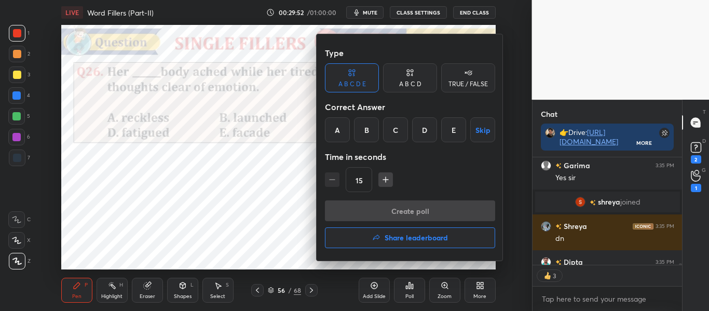
click at [420, 132] on div "D" at bounding box center [424, 129] width 25 height 25
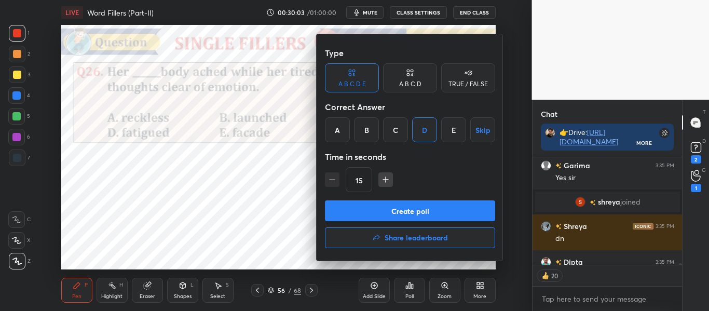
click at [469, 213] on button "Create poll" at bounding box center [410, 210] width 170 height 21
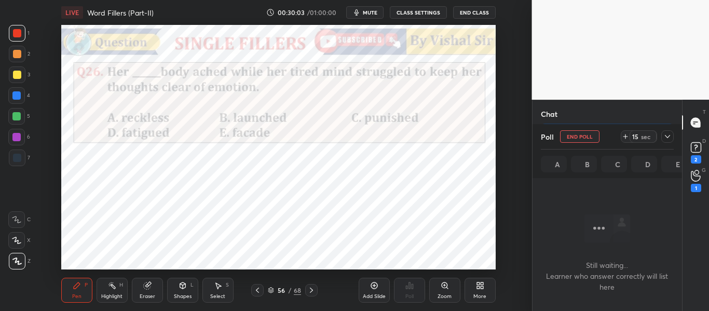
scroll to position [50, 146]
click at [672, 136] on div at bounding box center [667, 136] width 12 height 12
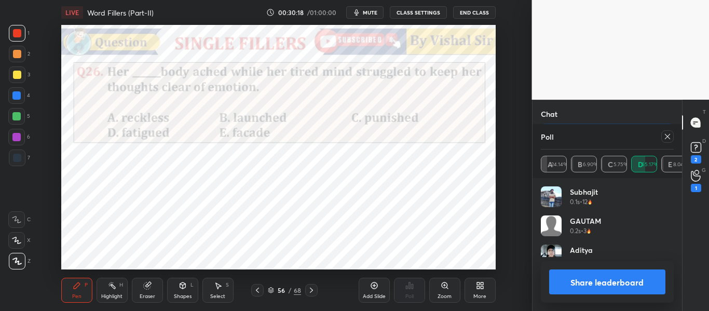
scroll to position [121, 130]
click at [664, 139] on icon at bounding box center [667, 136] width 8 height 8
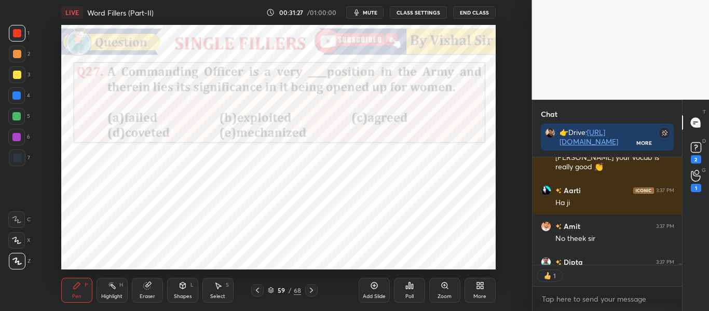
scroll to position [104, 146]
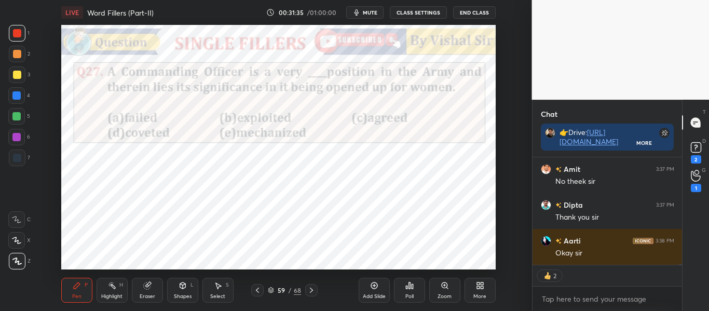
click at [376, 8] on button "mute" at bounding box center [364, 12] width 37 height 12
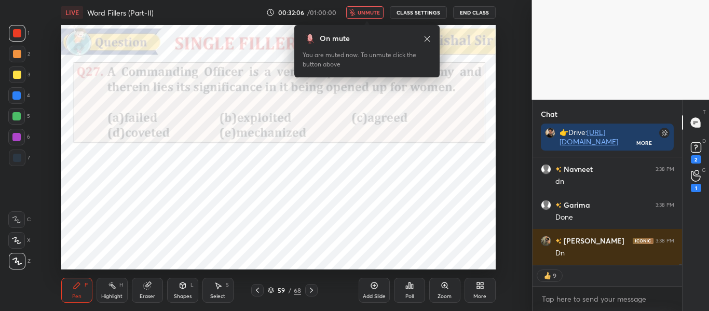
scroll to position [9058, 0]
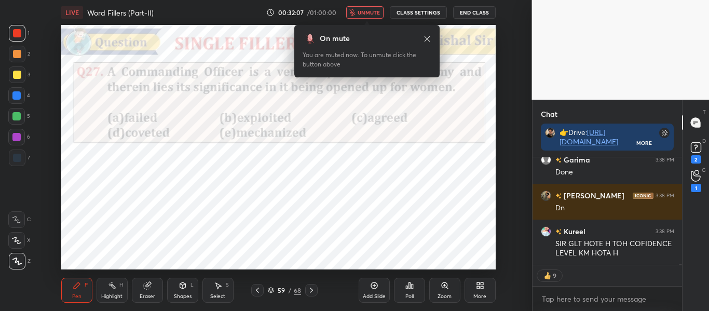
click at [427, 41] on icon at bounding box center [427, 39] width 8 height 8
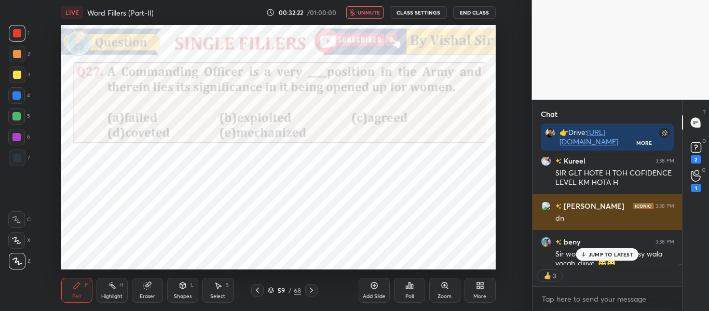
scroll to position [9139, 0]
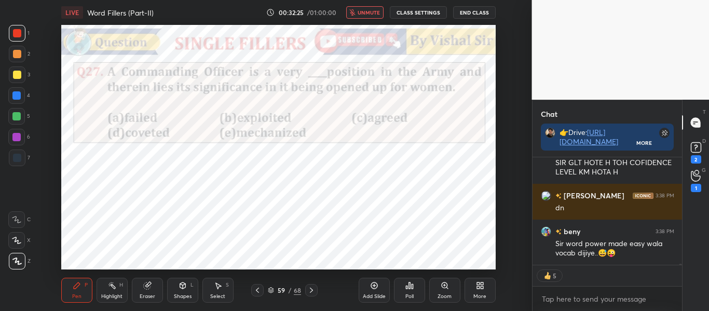
click at [360, 12] on span "unmute" at bounding box center [369, 12] width 22 height 7
click at [409, 282] on icon at bounding box center [410, 285] width 2 height 6
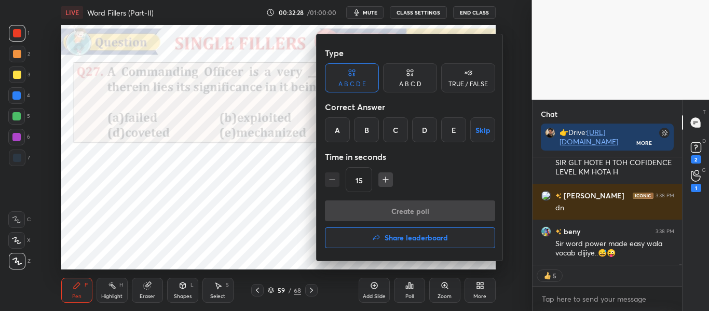
click at [420, 132] on div "D" at bounding box center [424, 129] width 25 height 25
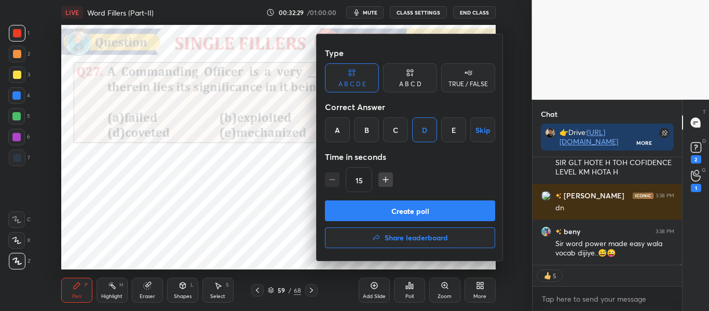
click at [437, 220] on button "Create poll" at bounding box center [410, 210] width 170 height 21
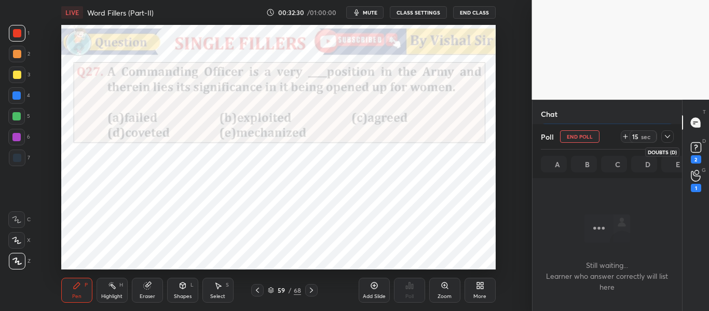
scroll to position [50, 146]
click at [670, 139] on icon at bounding box center [667, 136] width 8 height 8
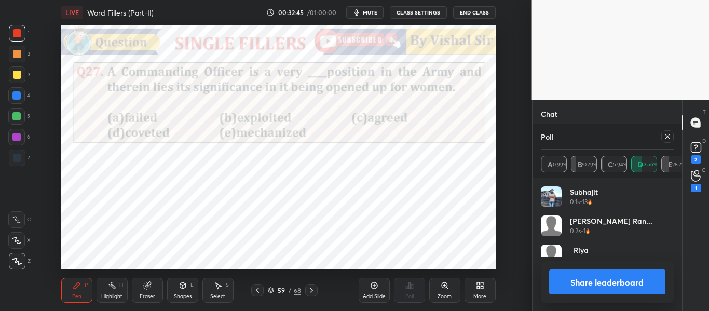
scroll to position [121, 130]
click at [609, 281] on button "Share leaderboard" at bounding box center [607, 281] width 117 height 25
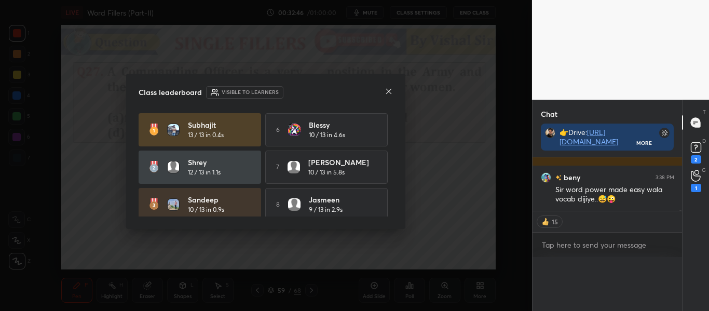
scroll to position [0, 0]
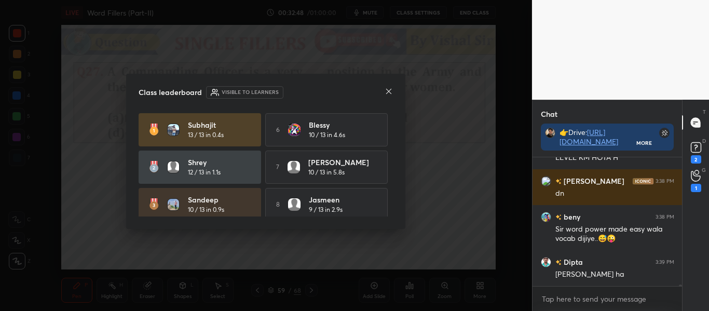
click at [389, 91] on icon at bounding box center [388, 91] width 5 height 5
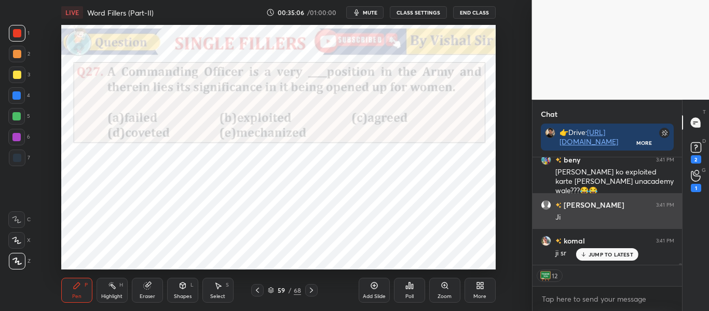
scroll to position [9569, 0]
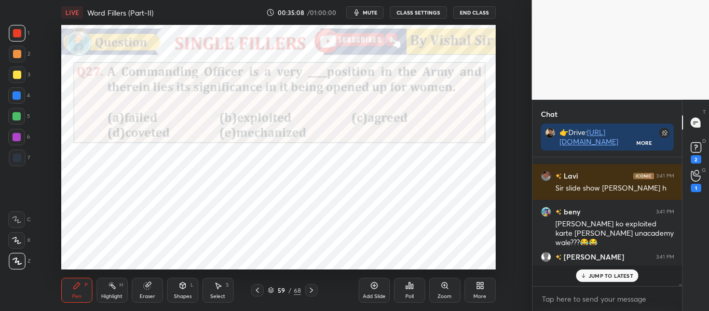
click at [607, 272] on p "JUMP TO LATEST" at bounding box center [611, 275] width 45 height 6
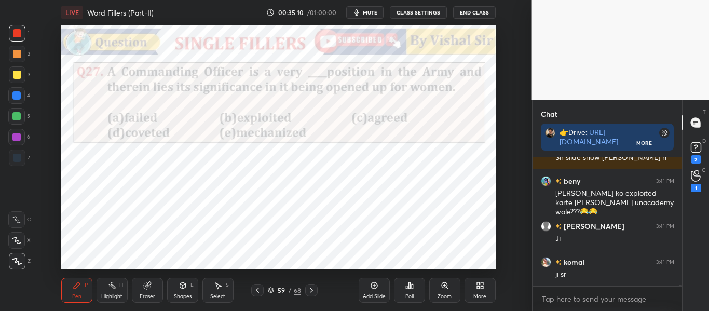
click at [315, 288] on icon at bounding box center [311, 290] width 8 height 8
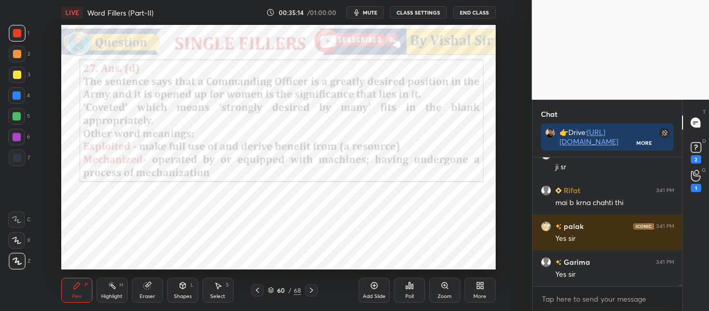
scroll to position [9529, 0]
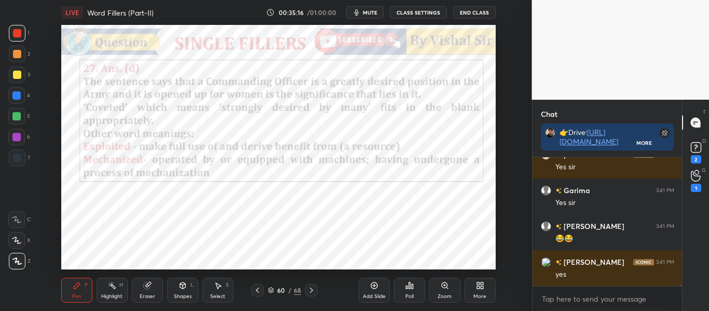
click at [315, 288] on icon at bounding box center [311, 290] width 8 height 8
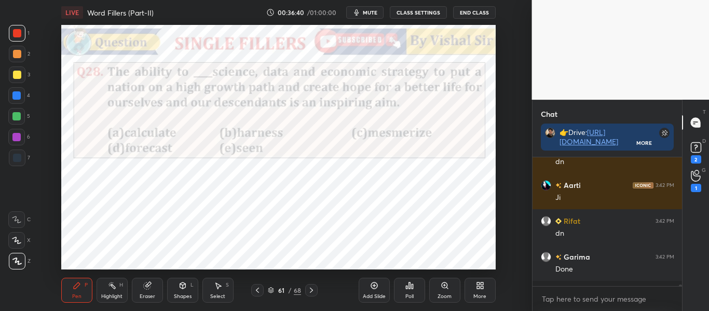
scroll to position [9932, 0]
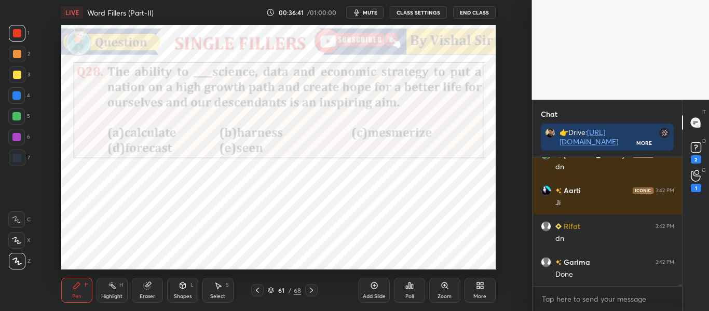
click at [414, 288] on div "Poll" at bounding box center [409, 290] width 31 height 25
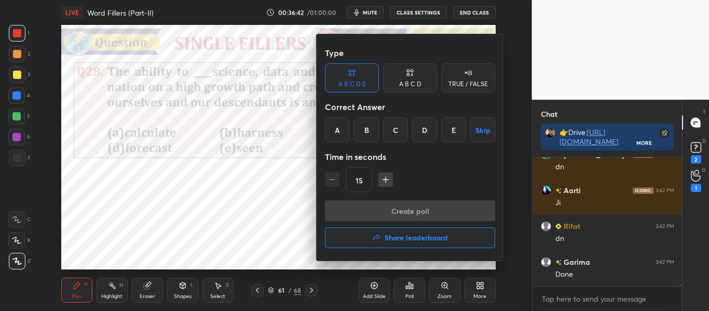
click at [358, 128] on div "B" at bounding box center [366, 129] width 25 height 25
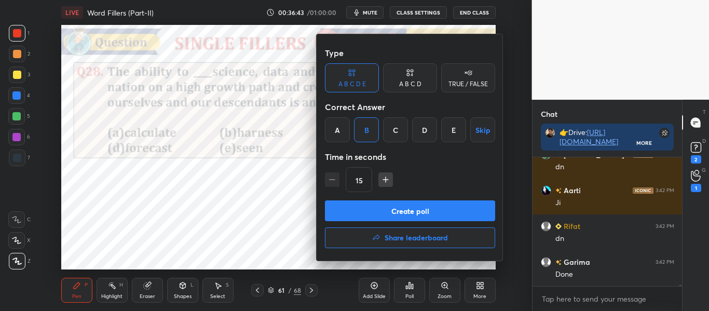
click at [418, 214] on button "Create poll" at bounding box center [410, 210] width 170 height 21
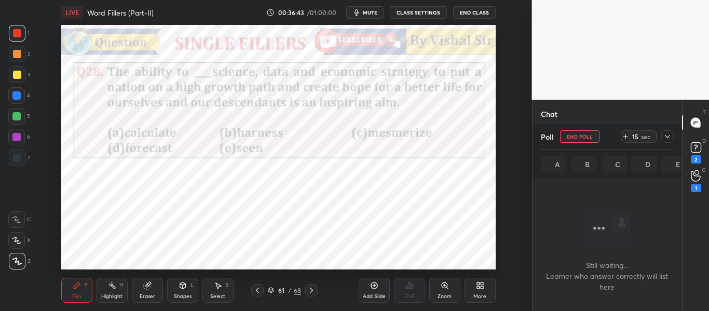
scroll to position [1, 4]
click at [668, 134] on icon at bounding box center [667, 136] width 8 height 8
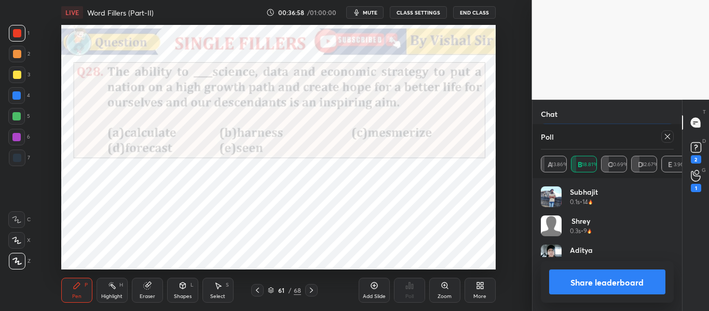
scroll to position [121, 130]
click at [667, 138] on icon at bounding box center [667, 136] width 8 height 8
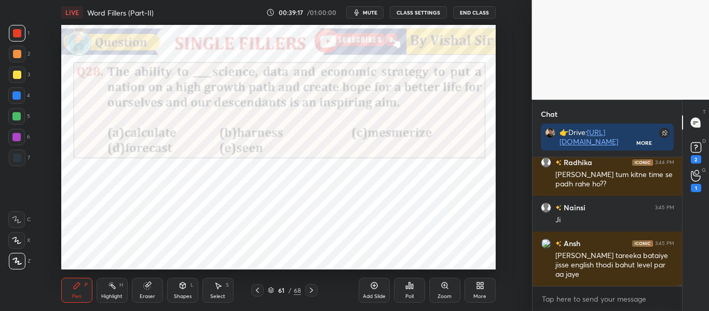
scroll to position [10176, 0]
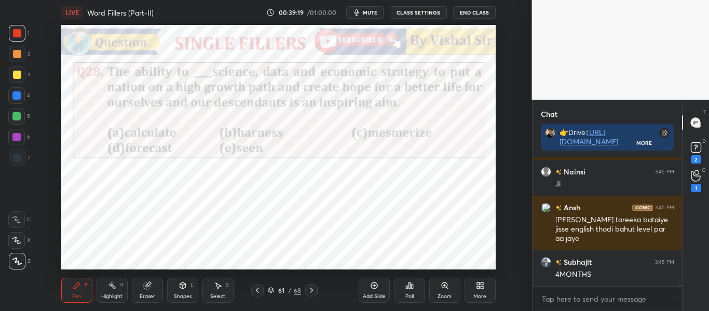
click at [313, 292] on icon at bounding box center [311, 290] width 8 height 8
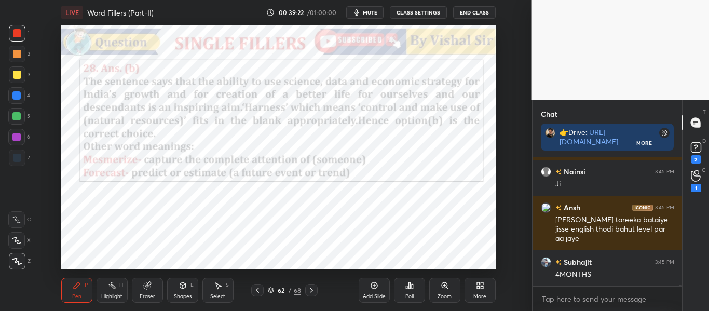
click at [313, 292] on icon at bounding box center [311, 290] width 8 height 8
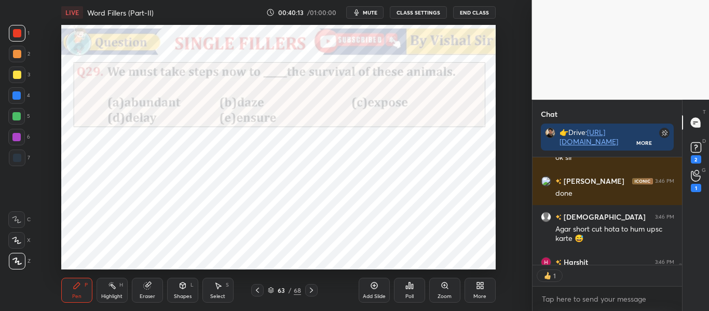
scroll to position [104, 146]
click at [313, 292] on icon at bounding box center [311, 290] width 8 height 8
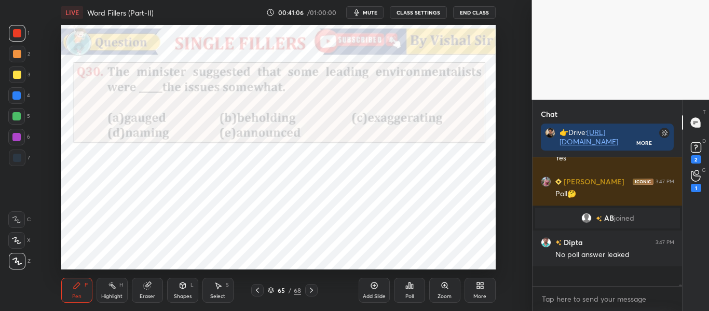
scroll to position [10348, 0]
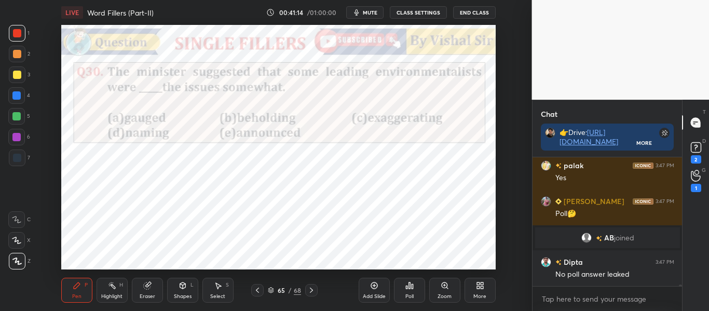
click at [359, 10] on icon "button" at bounding box center [356, 12] width 5 height 6
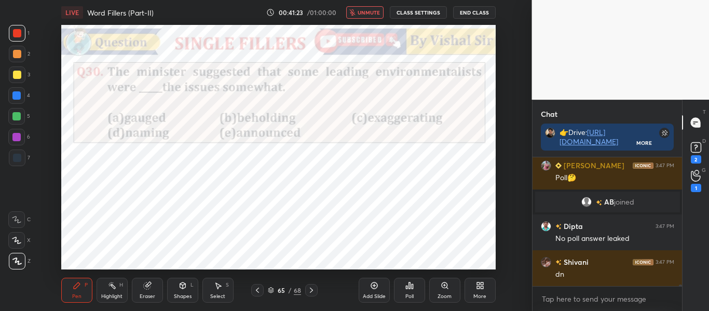
click at [359, 10] on button "unmute" at bounding box center [364, 12] width 37 height 12
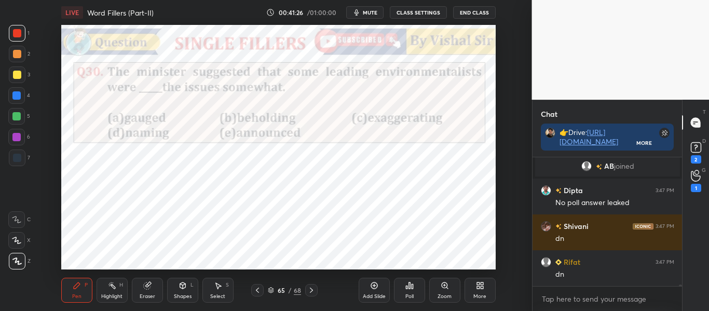
scroll to position [10444, 0]
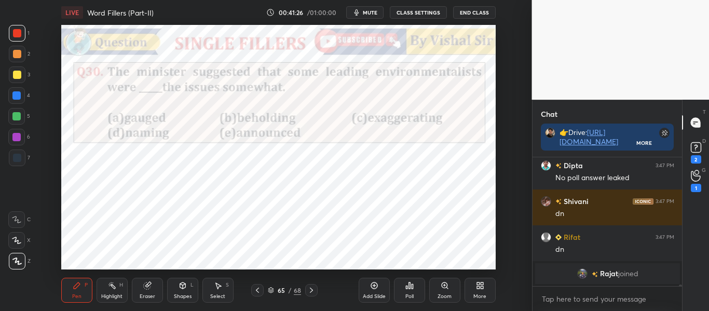
click at [417, 294] on div "Poll" at bounding box center [409, 290] width 31 height 25
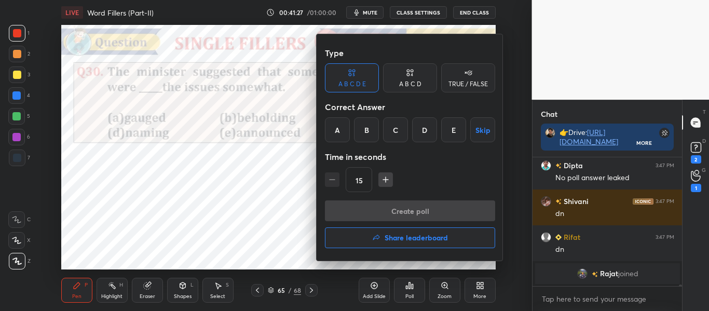
click at [391, 121] on div "C" at bounding box center [395, 129] width 25 height 25
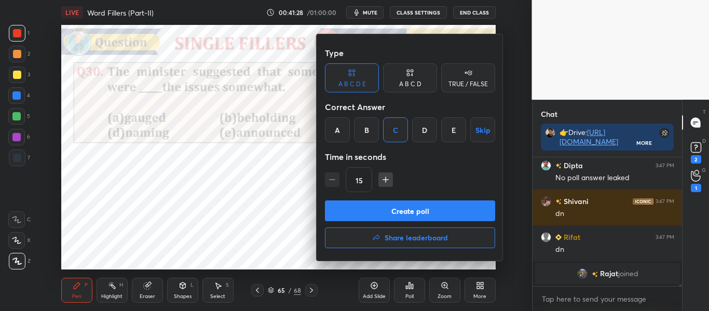
click at [401, 208] on button "Create poll" at bounding box center [410, 210] width 170 height 21
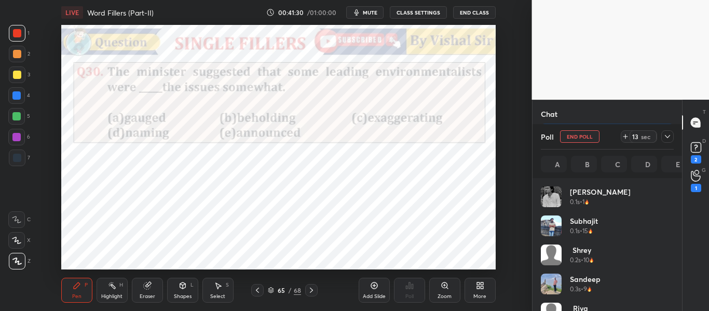
scroll to position [121, 130]
click at [358, 7] on button "mute" at bounding box center [364, 12] width 37 height 12
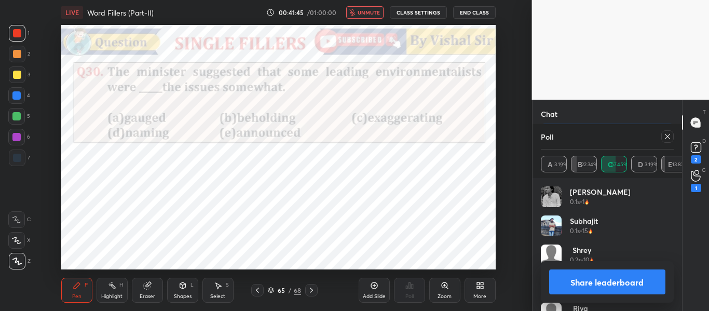
click at [598, 282] on button "Share leaderboard" at bounding box center [607, 281] width 117 height 25
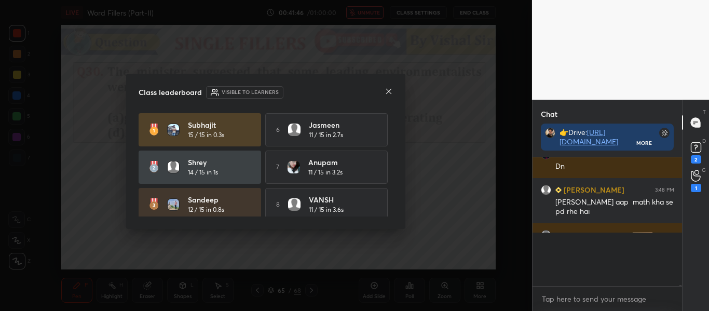
scroll to position [4, 4]
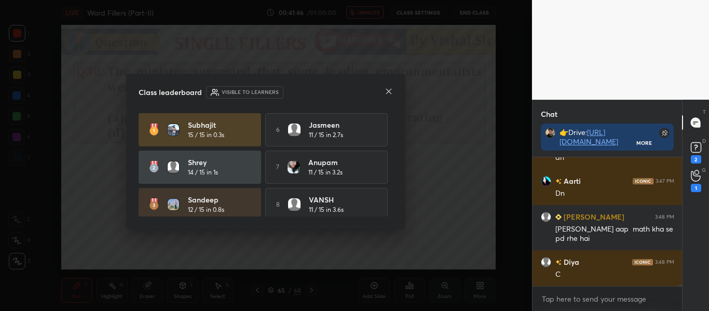
click at [389, 91] on icon at bounding box center [388, 91] width 5 height 5
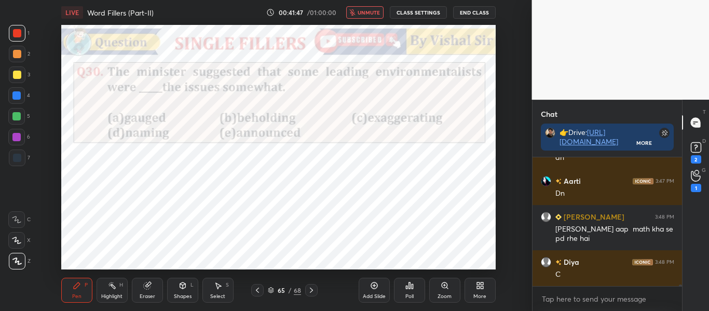
click at [370, 17] on button "unmute" at bounding box center [364, 12] width 37 height 12
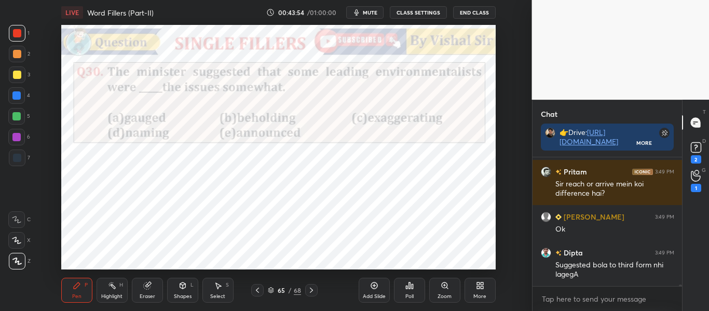
scroll to position [10790, 0]
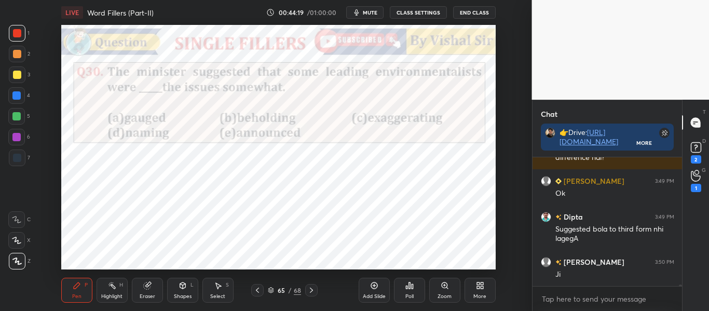
click at [312, 293] on icon at bounding box center [311, 290] width 8 height 8
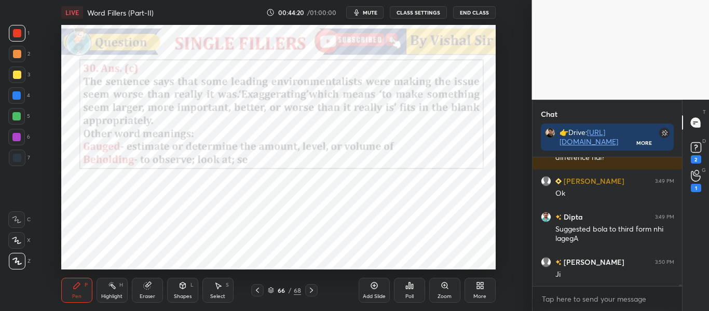
click at [312, 293] on icon at bounding box center [311, 290] width 8 height 8
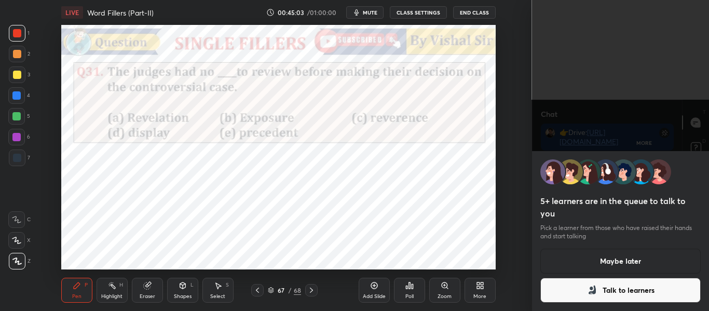
scroll to position [11062, 0]
click at [627, 263] on button "Maybe later" at bounding box center [620, 261] width 161 height 25
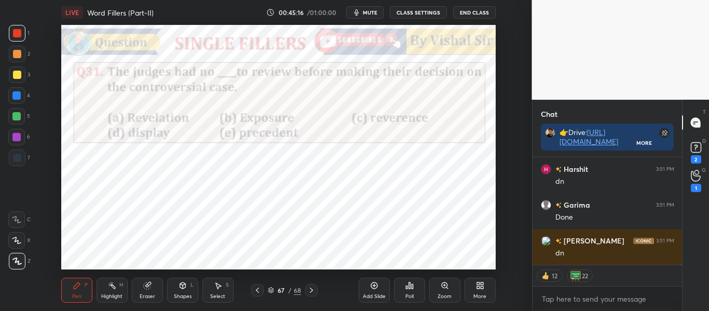
click at [417, 281] on div "Poll" at bounding box center [409, 290] width 31 height 25
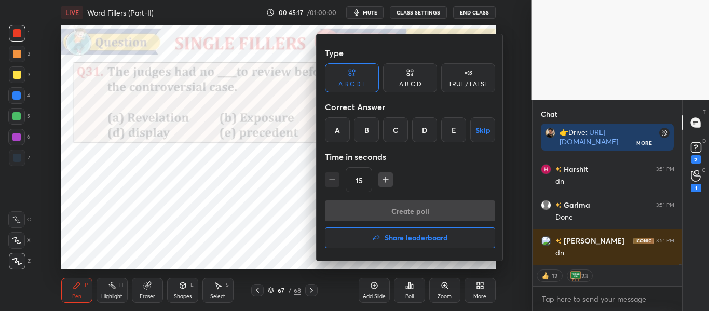
click at [455, 117] on div "E" at bounding box center [453, 129] width 25 height 25
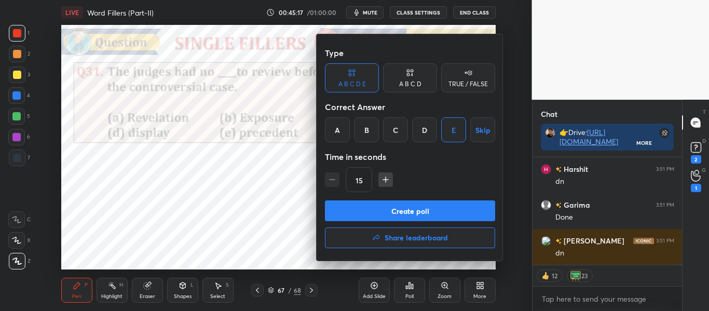
click at [453, 209] on button "Create poll" at bounding box center [410, 210] width 170 height 21
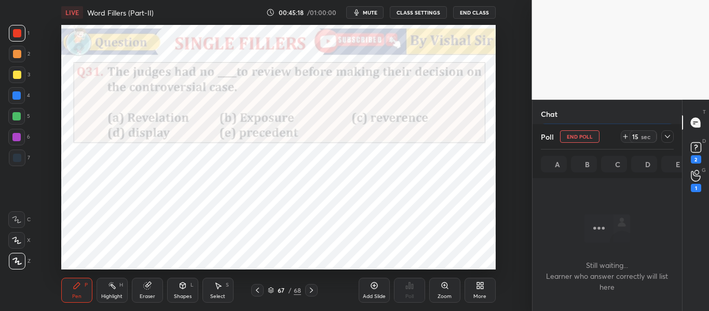
scroll to position [50, 146]
click at [671, 136] on icon at bounding box center [667, 136] width 8 height 8
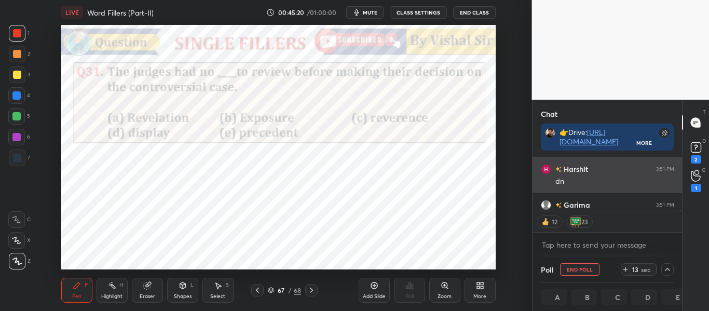
scroll to position [1, 4]
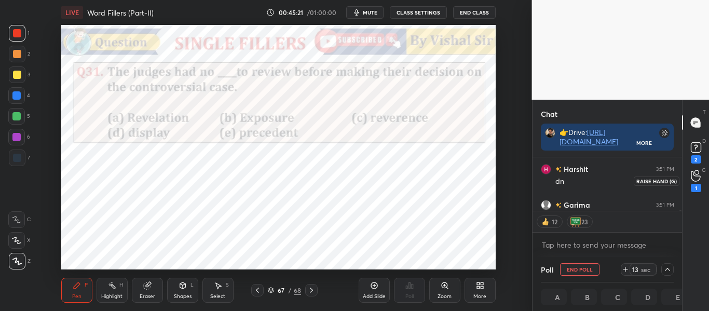
click at [695, 186] on div "1" at bounding box center [696, 188] width 10 height 8
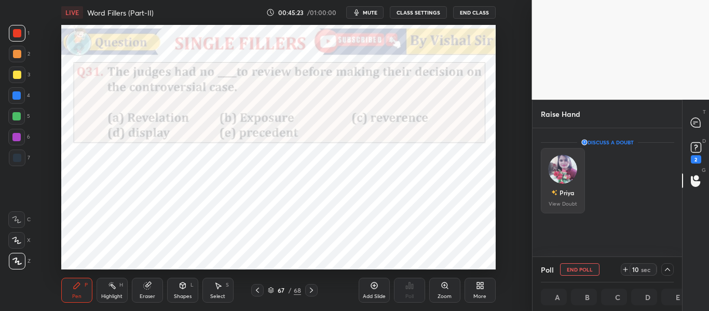
click at [554, 172] on img "grid" at bounding box center [562, 169] width 29 height 29
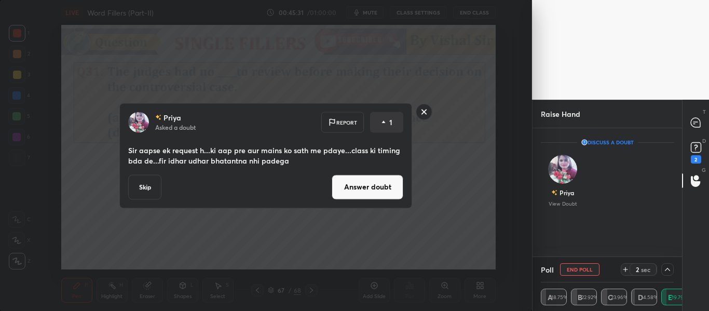
click at [420, 114] on rect at bounding box center [424, 112] width 16 height 16
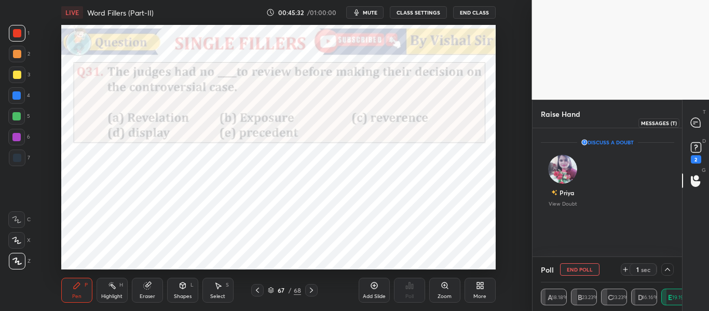
click at [699, 124] on icon at bounding box center [695, 122] width 9 height 9
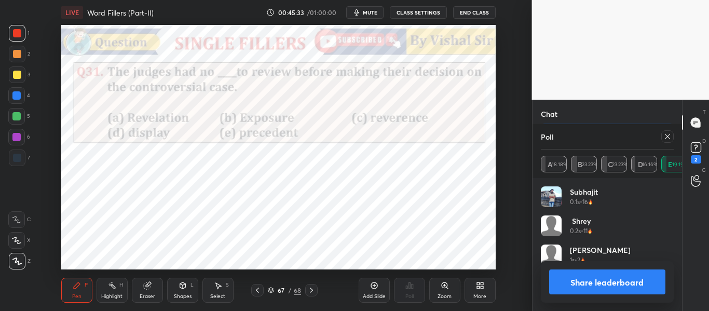
scroll to position [121, 130]
click at [611, 292] on button "Share leaderboard" at bounding box center [607, 281] width 117 height 25
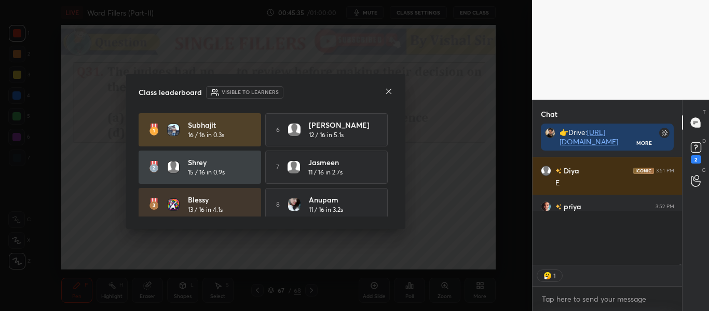
scroll to position [67, 146]
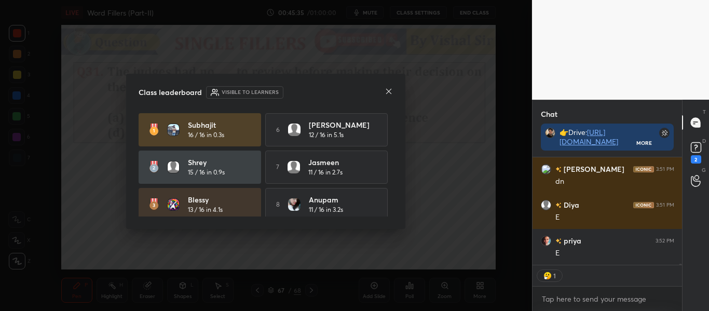
click at [391, 89] on icon at bounding box center [389, 91] width 8 height 8
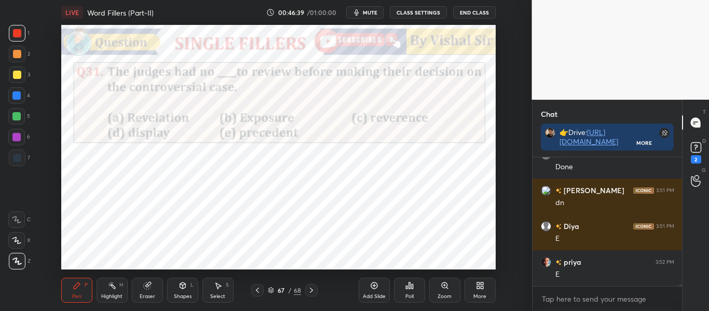
scroll to position [11316, 0]
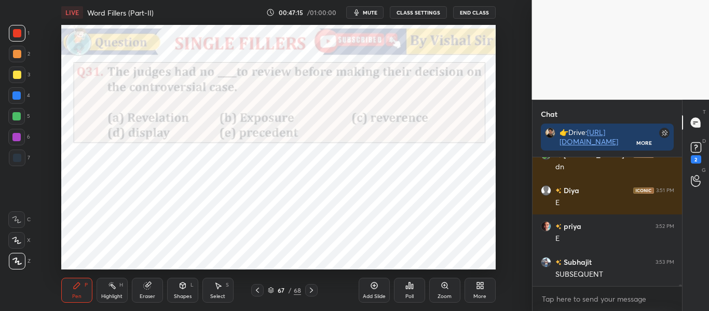
click at [308, 288] on icon at bounding box center [311, 290] width 8 height 8
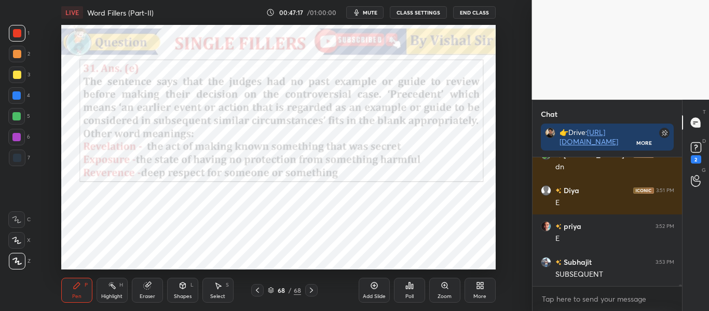
click at [310, 289] on icon at bounding box center [311, 290] width 3 height 5
click at [309, 293] on icon at bounding box center [311, 290] width 8 height 8
click at [371, 289] on icon at bounding box center [374, 285] width 8 height 8
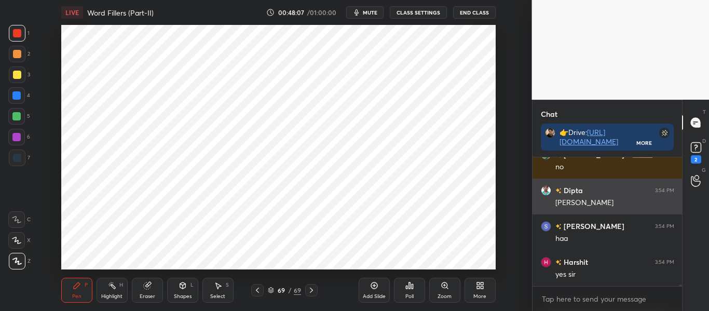
scroll to position [11489, 0]
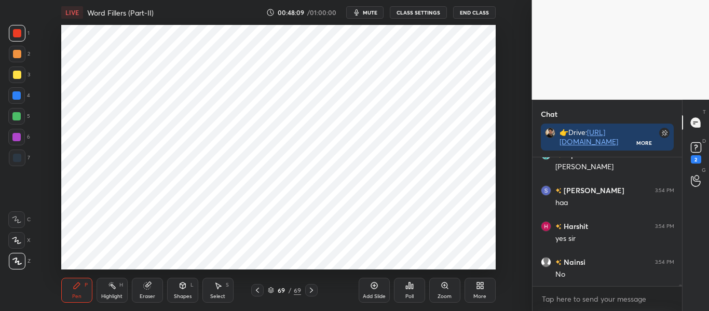
click at [473, 286] on div "More" at bounding box center [479, 290] width 31 height 25
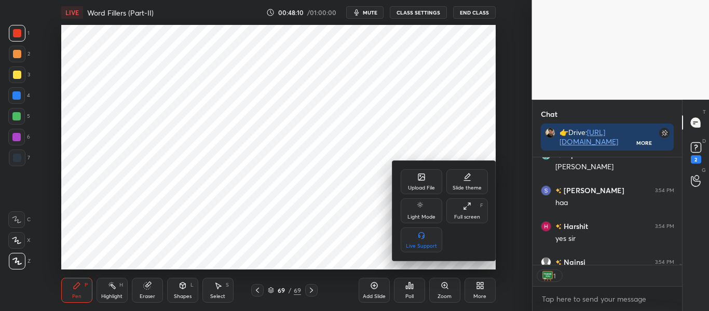
scroll to position [104, 146]
click at [419, 180] on icon at bounding box center [422, 178] width 6 height 4
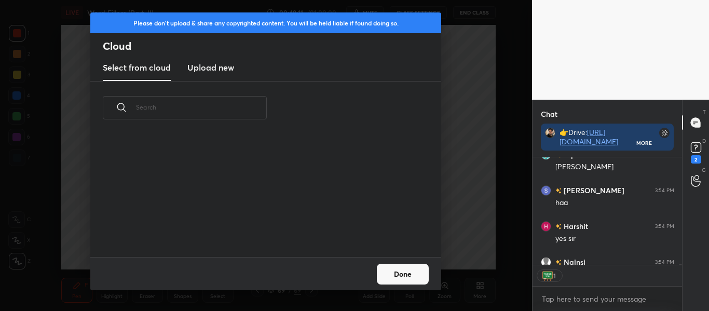
scroll to position [122, 333]
click at [207, 68] on h3 "Upload new" at bounding box center [210, 67] width 47 height 12
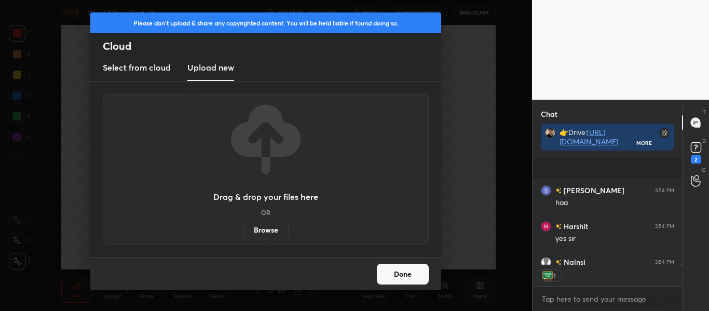
scroll to position [11546, 0]
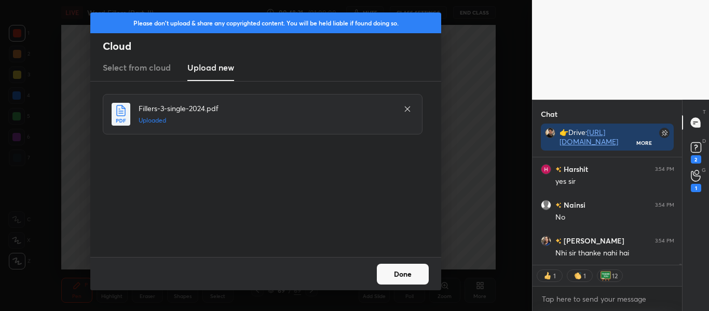
click at [421, 277] on button "Done" at bounding box center [403, 274] width 52 height 21
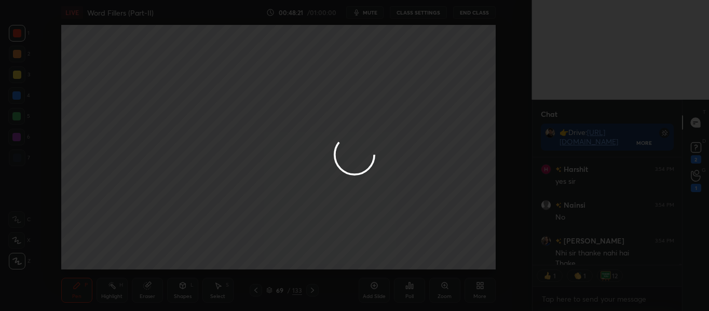
scroll to position [11556, 0]
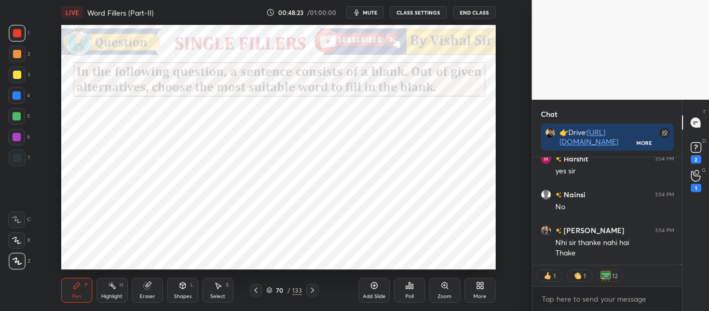
click at [313, 288] on icon at bounding box center [312, 290] width 8 height 8
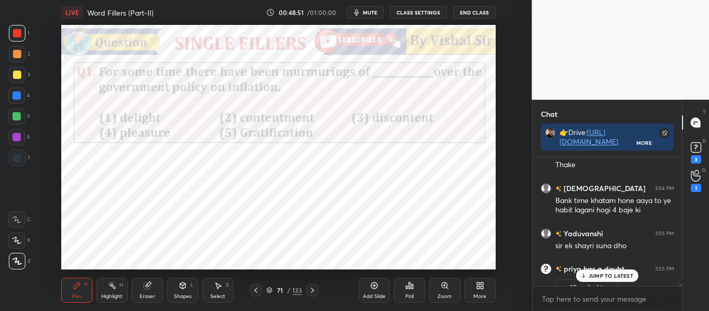
scroll to position [11647, 0]
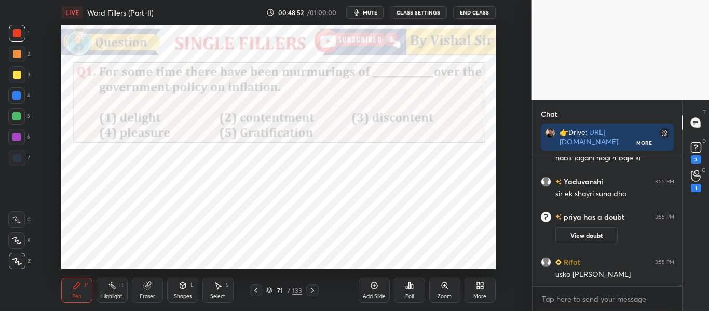
click at [571, 244] on div "[PERSON_NAME] has a doubt 3:55 PM View doubt" at bounding box center [607, 228] width 150 height 45
click at [577, 238] on button "View doubt" at bounding box center [586, 235] width 62 height 17
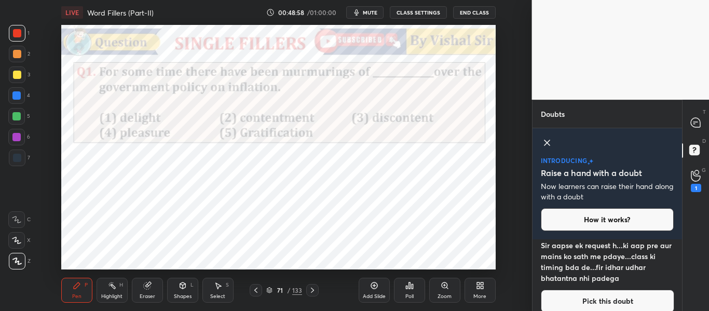
scroll to position [156, 0]
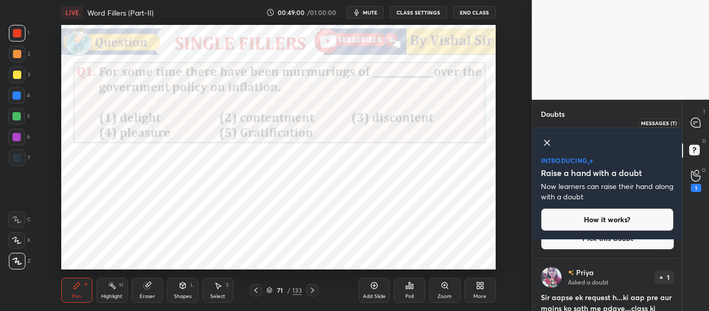
click at [704, 118] on div at bounding box center [696, 122] width 21 height 19
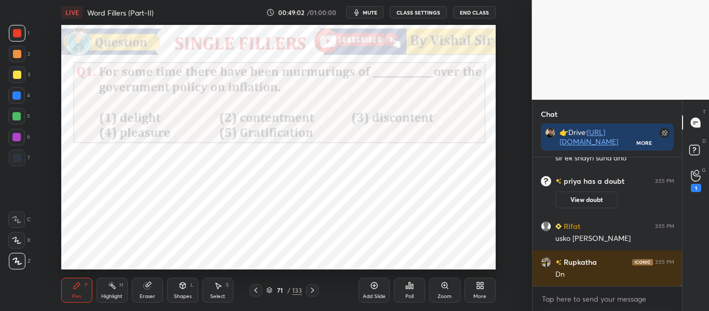
scroll to position [11917, 0]
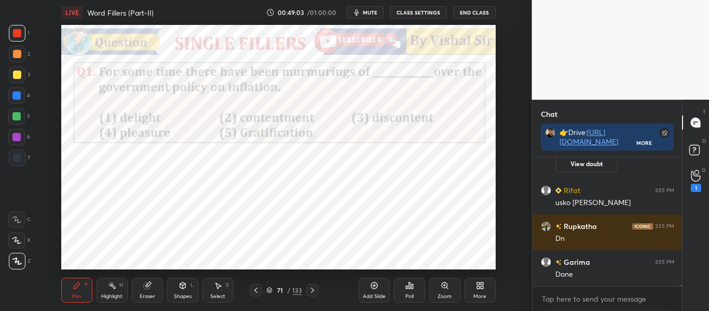
click at [400, 286] on div "Poll" at bounding box center [409, 290] width 31 height 25
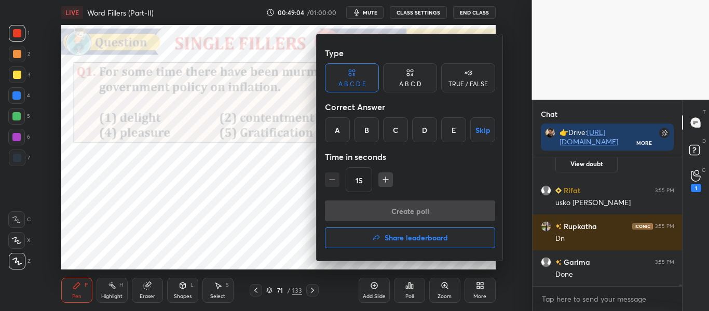
click at [391, 126] on div "C" at bounding box center [395, 129] width 25 height 25
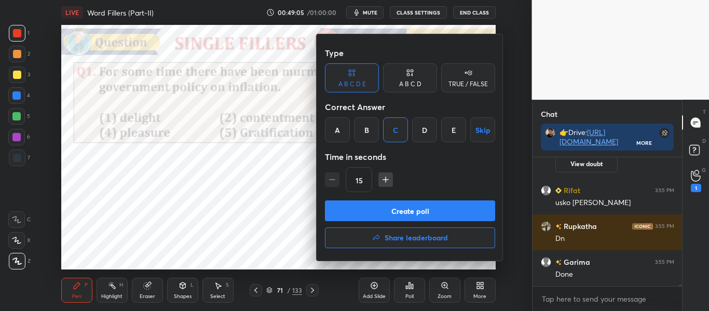
click at [410, 209] on button "Create poll" at bounding box center [410, 210] width 170 height 21
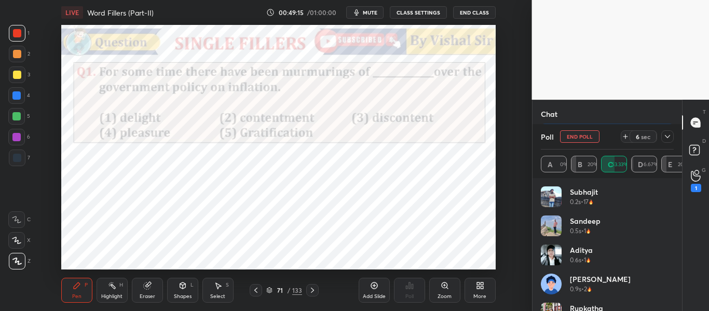
scroll to position [121, 130]
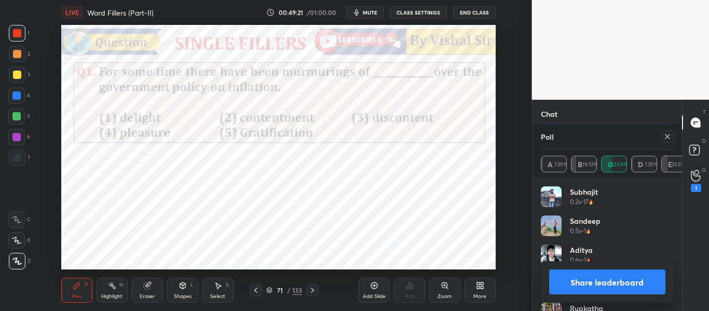
click at [667, 138] on icon at bounding box center [667, 136] width 8 height 8
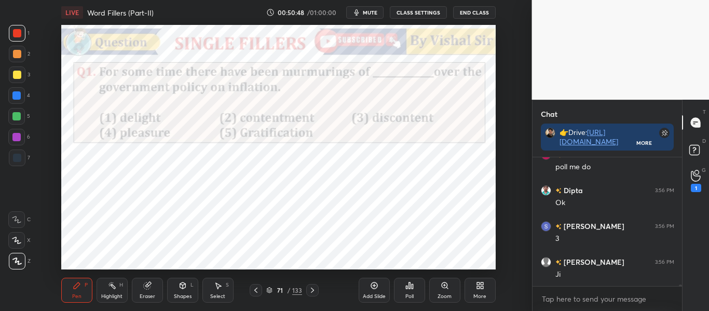
scroll to position [12203, 0]
click at [309, 289] on icon at bounding box center [312, 290] width 8 height 8
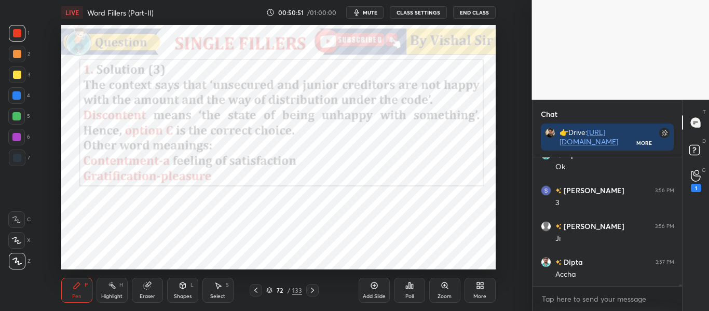
click at [309, 289] on icon at bounding box center [312, 290] width 8 height 8
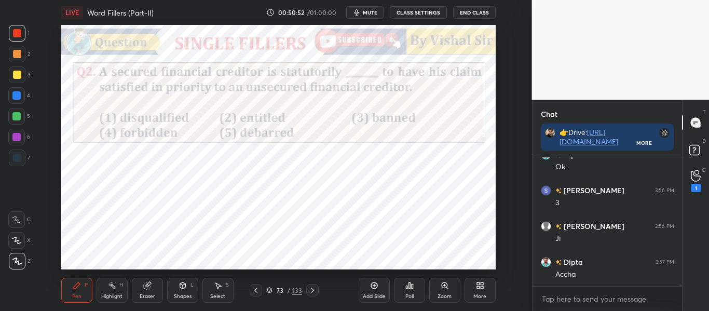
click at [309, 289] on icon at bounding box center [312, 290] width 8 height 8
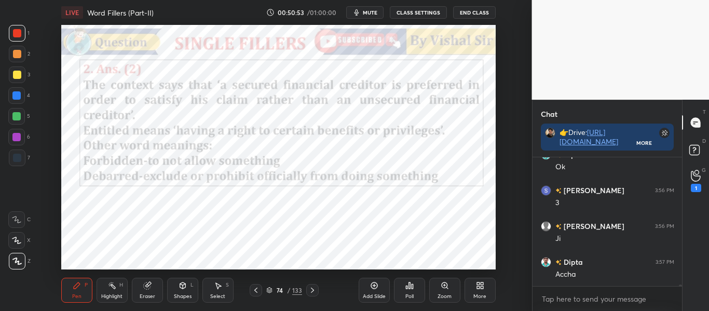
click at [309, 289] on icon at bounding box center [312, 290] width 8 height 8
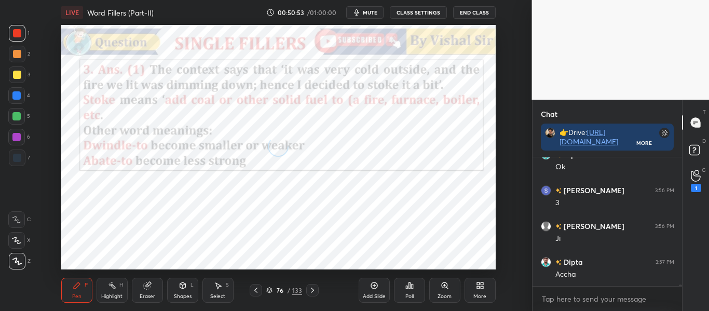
click at [309, 289] on icon at bounding box center [312, 290] width 8 height 8
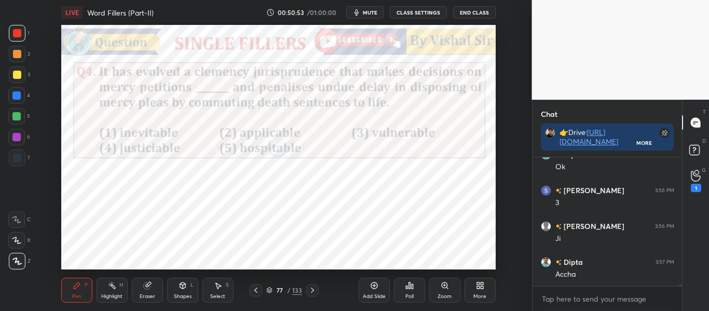
click at [309, 289] on icon at bounding box center [312, 290] width 8 height 8
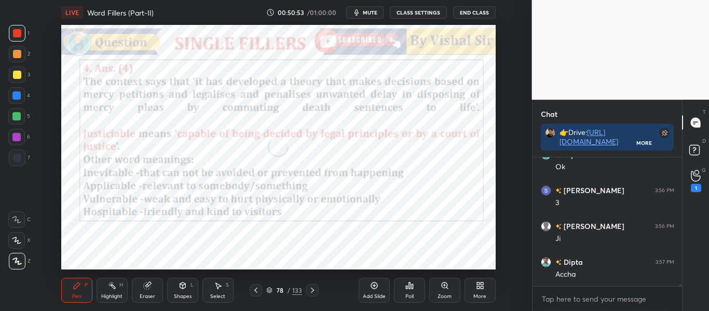
click at [309, 289] on icon at bounding box center [312, 290] width 8 height 8
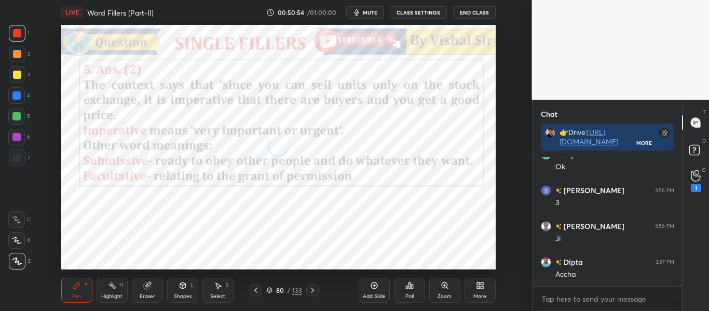
click at [309, 289] on icon at bounding box center [312, 290] width 8 height 8
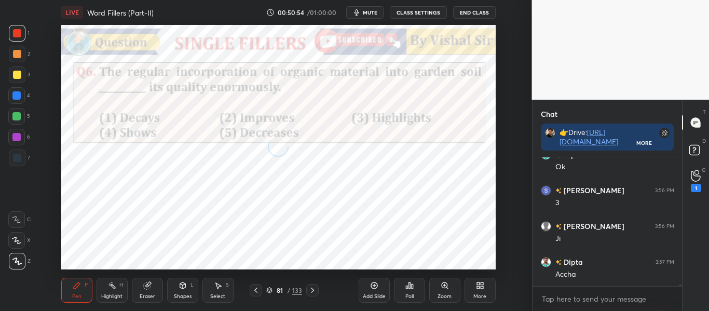
click at [309, 289] on icon at bounding box center [312, 290] width 8 height 8
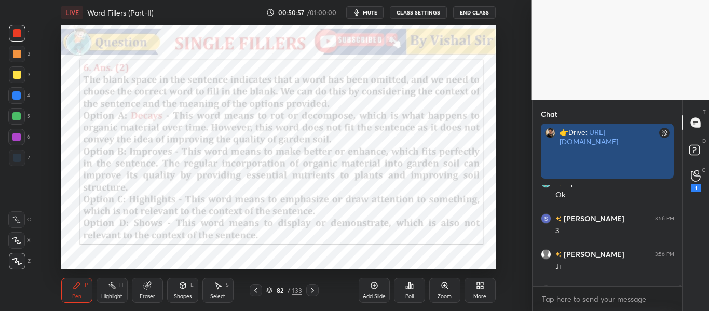
scroll to position [11, 146]
click at [582, 141] on link "[URL][DOMAIN_NAME]" at bounding box center [588, 136] width 59 height 19
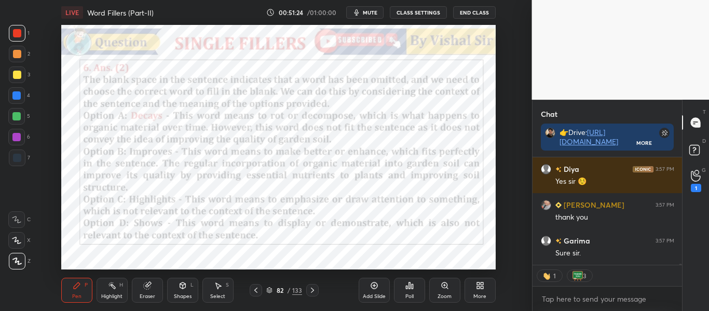
scroll to position [12458, 0]
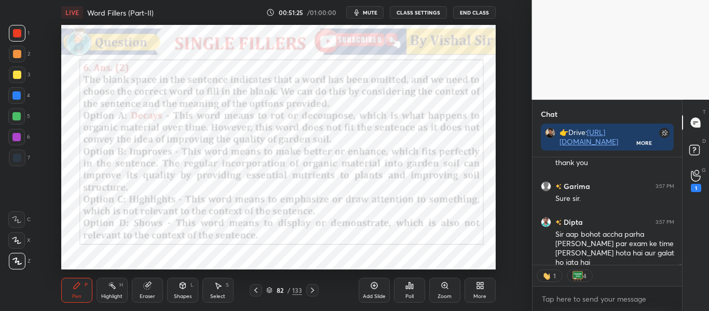
click at [307, 291] on div at bounding box center [312, 290] width 12 height 12
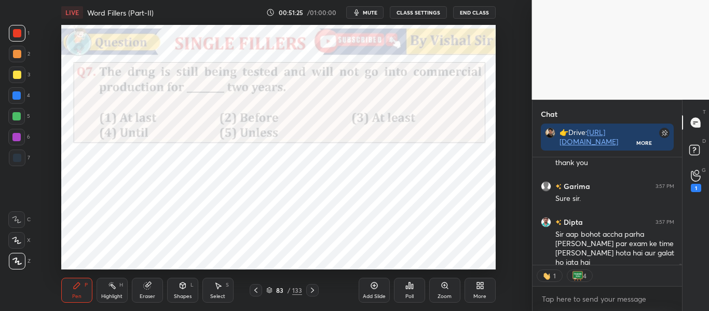
click at [307, 291] on div at bounding box center [312, 290] width 12 height 12
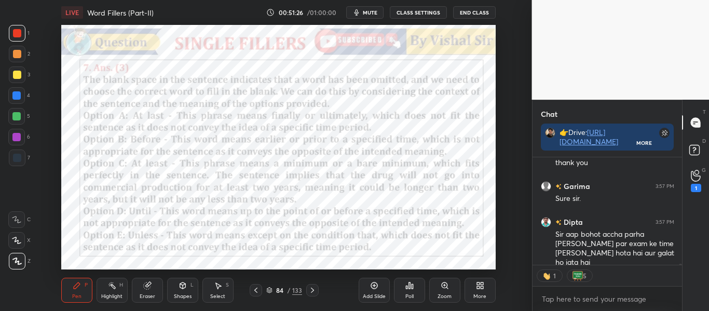
click at [307, 291] on div at bounding box center [312, 290] width 12 height 12
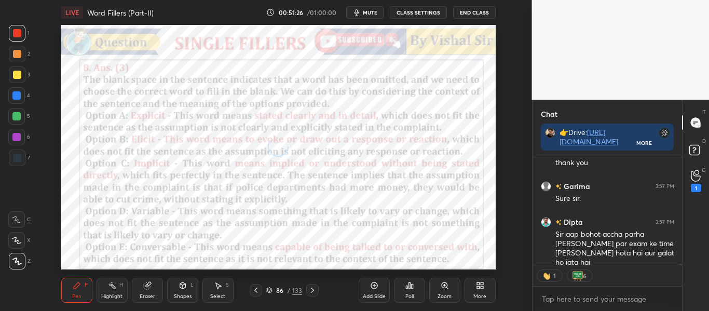
scroll to position [12494, 0]
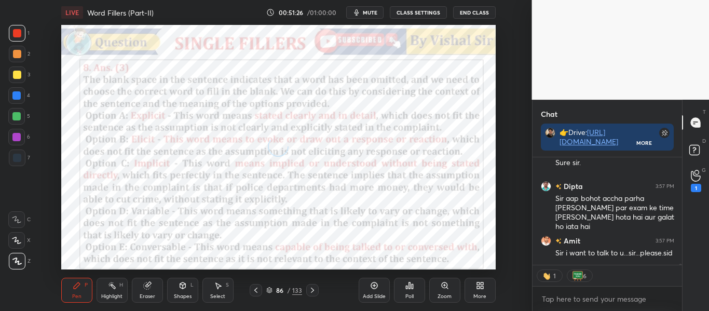
click at [307, 291] on div at bounding box center [312, 290] width 12 height 12
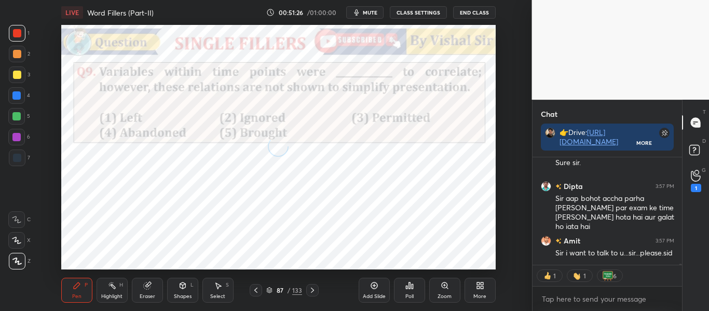
click at [307, 291] on div at bounding box center [312, 290] width 12 height 12
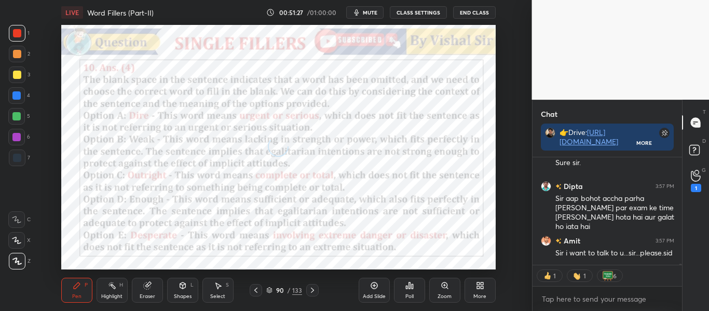
click at [307, 291] on div at bounding box center [312, 290] width 12 height 12
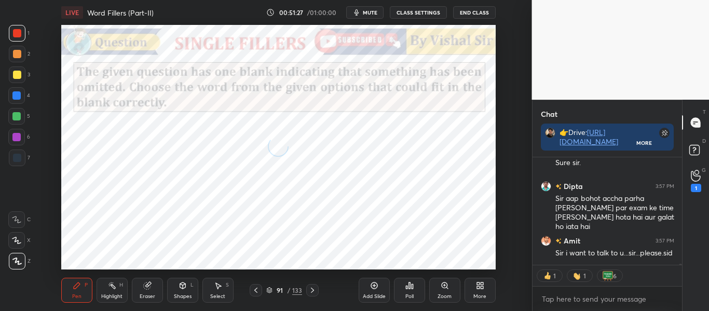
click at [307, 291] on div at bounding box center [312, 290] width 12 height 12
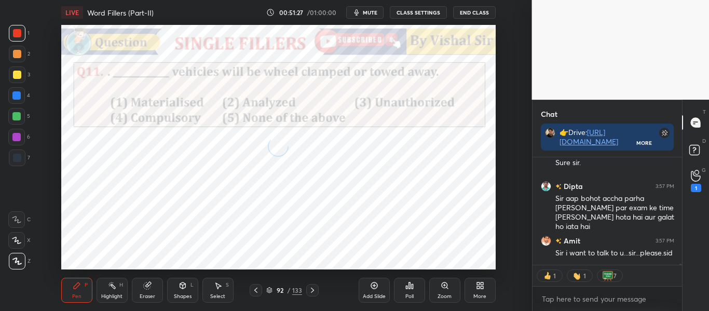
click at [307, 291] on div at bounding box center [312, 290] width 12 height 12
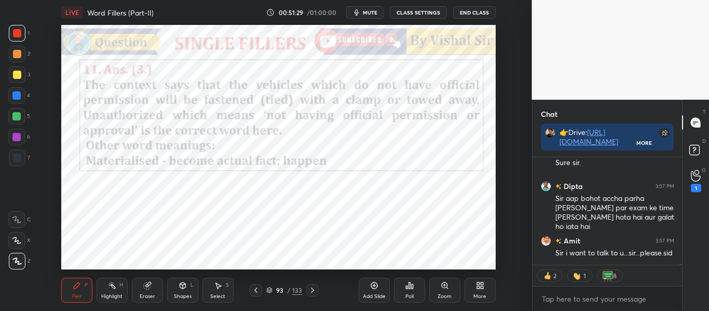
click at [311, 294] on icon at bounding box center [312, 290] width 8 height 8
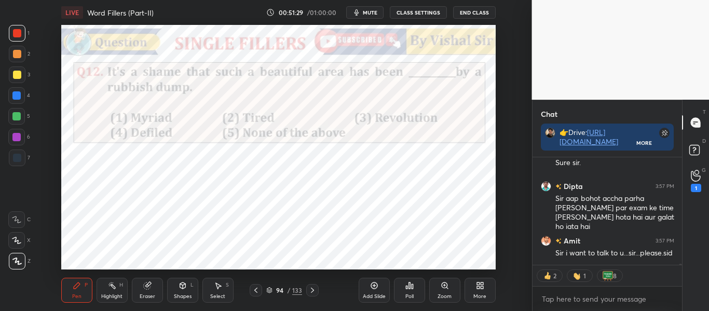
click at [311, 294] on icon at bounding box center [312, 290] width 8 height 8
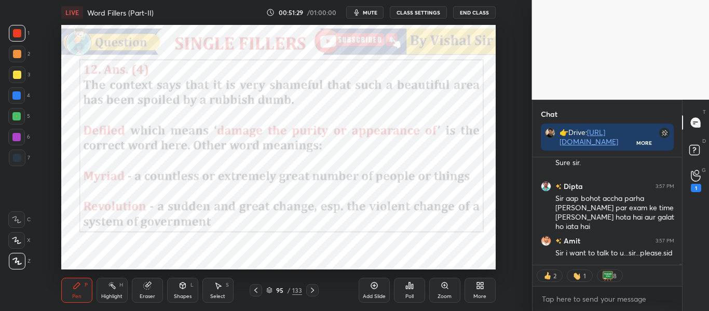
click at [311, 294] on icon at bounding box center [312, 290] width 8 height 8
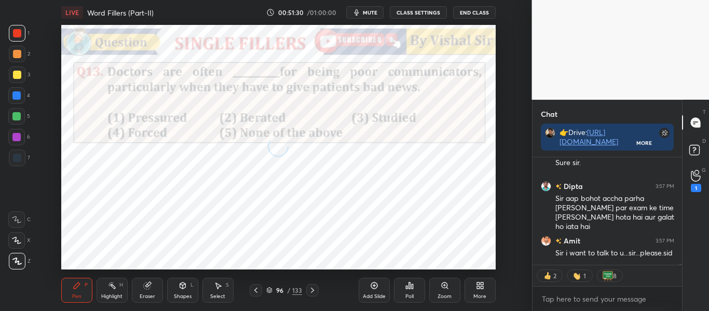
click at [311, 294] on icon at bounding box center [312, 290] width 8 height 8
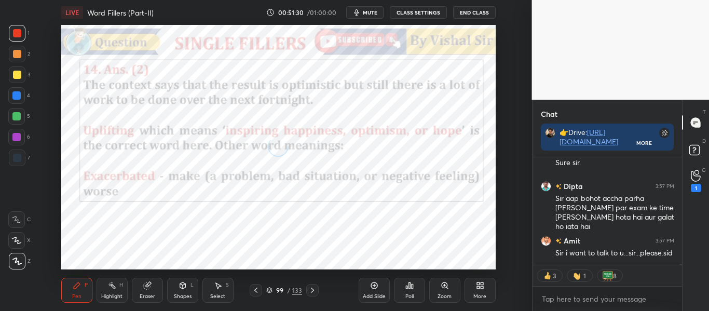
click at [311, 294] on icon at bounding box center [312, 290] width 8 height 8
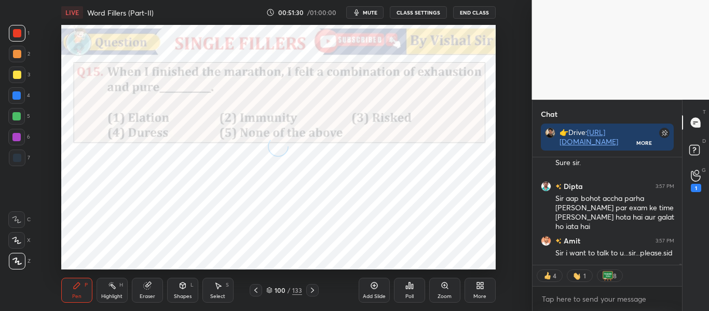
click at [311, 294] on icon at bounding box center [312, 290] width 8 height 8
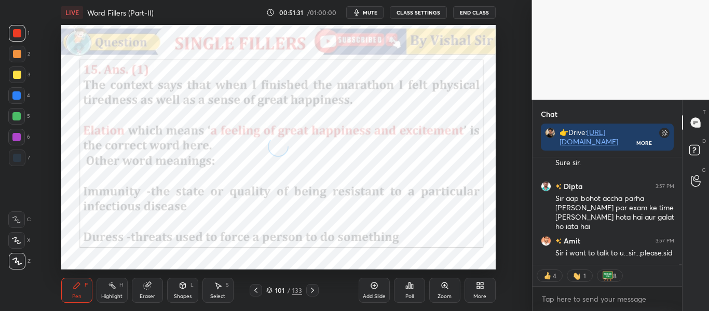
click at [311, 294] on icon at bounding box center [312, 290] width 8 height 8
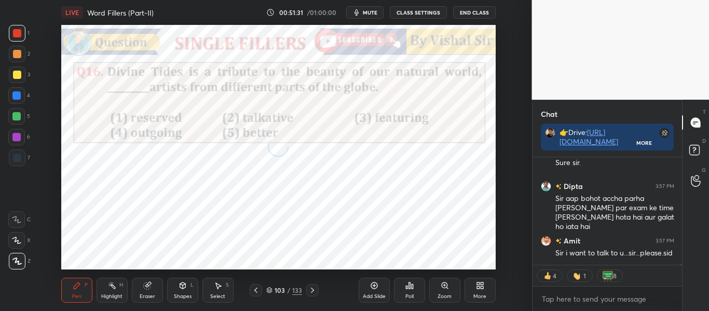
click at [311, 294] on icon at bounding box center [312, 290] width 8 height 8
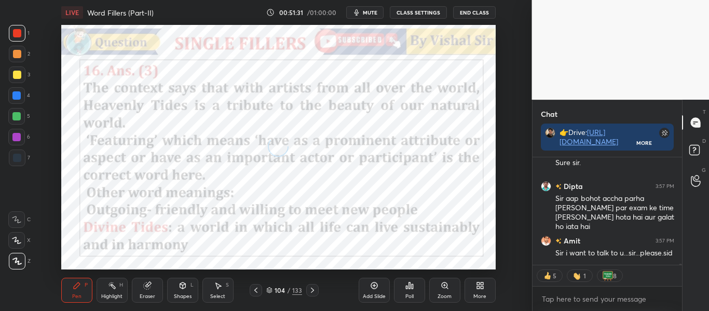
click at [311, 294] on icon at bounding box center [312, 290] width 8 height 8
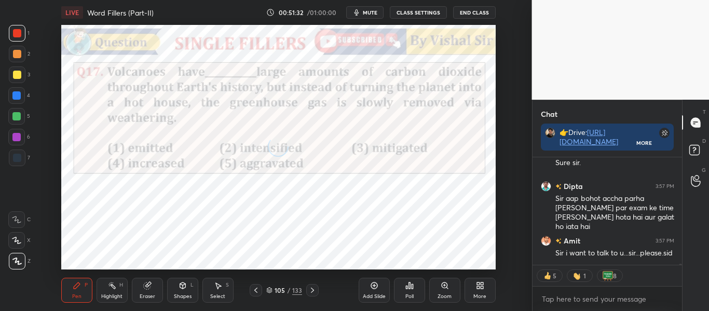
click at [311, 294] on icon at bounding box center [312, 290] width 8 height 8
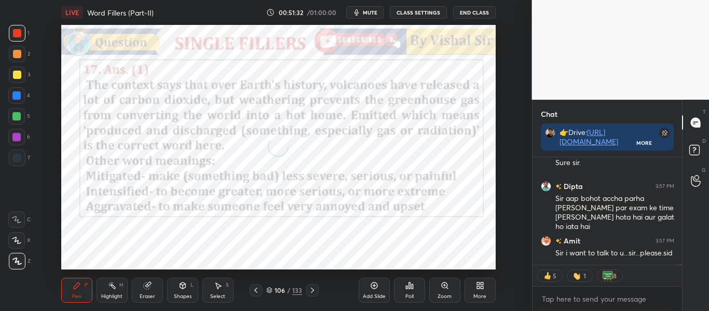
click at [311, 294] on icon at bounding box center [312, 290] width 8 height 8
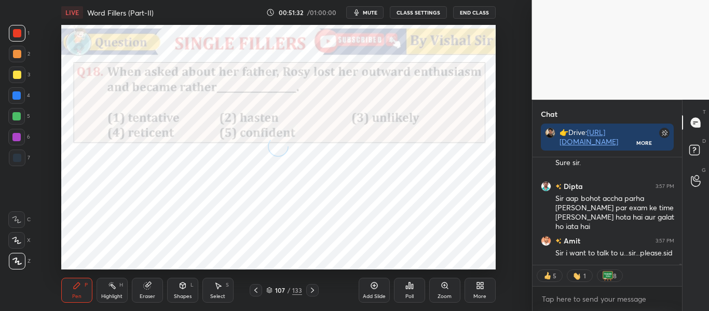
click at [311, 294] on icon at bounding box center [312, 290] width 8 height 8
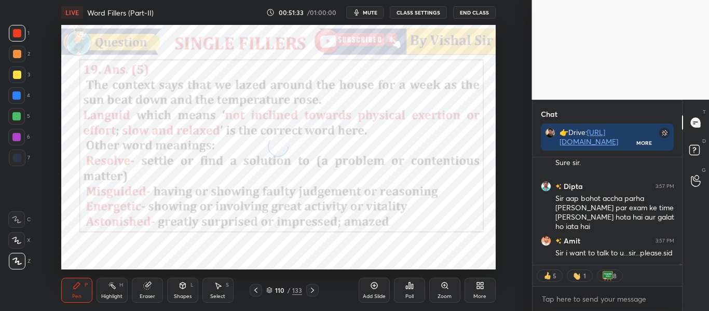
click at [311, 294] on icon at bounding box center [312, 290] width 8 height 8
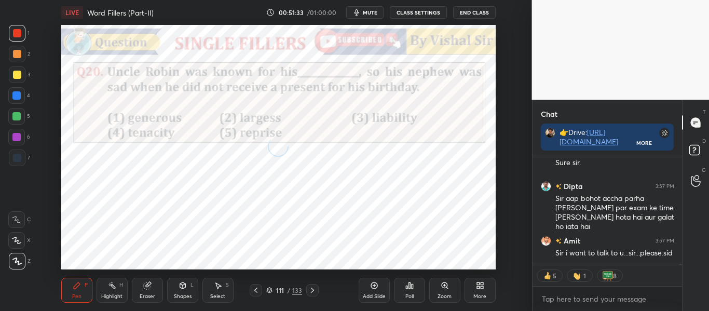
click at [311, 294] on icon at bounding box center [312, 290] width 8 height 8
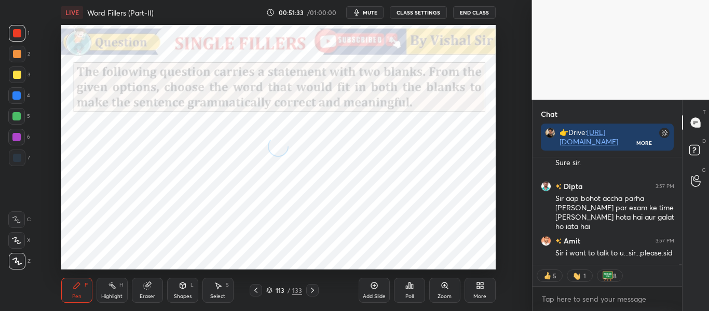
click at [311, 294] on icon at bounding box center [312, 290] width 8 height 8
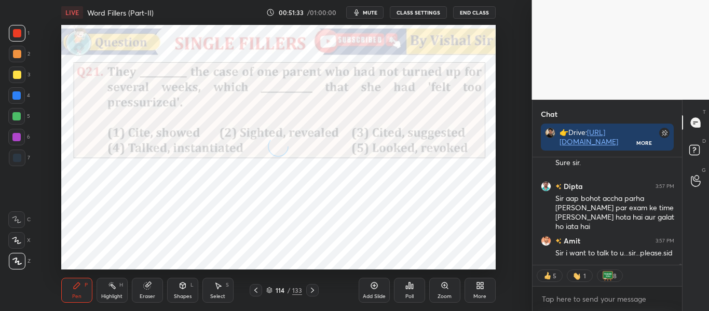
click at [311, 294] on icon at bounding box center [312, 290] width 8 height 8
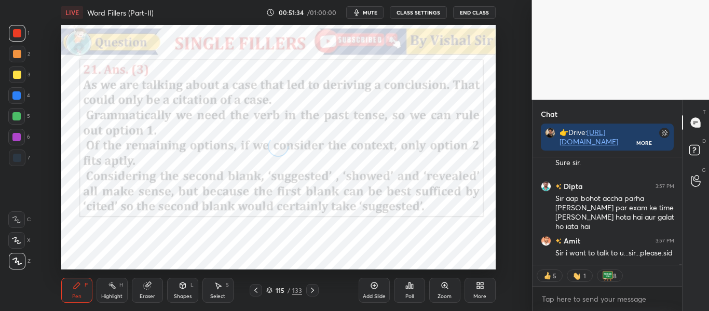
click at [311, 294] on icon at bounding box center [312, 290] width 8 height 8
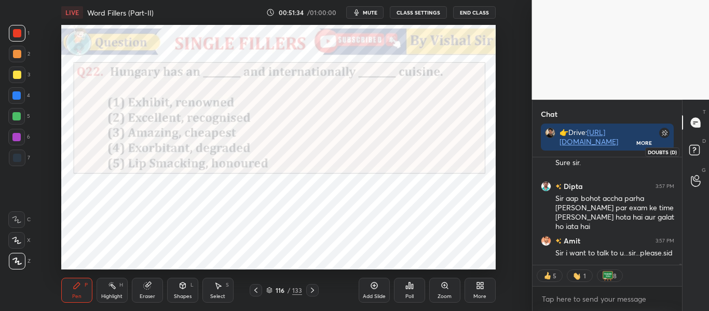
click at [698, 146] on rect at bounding box center [694, 150] width 10 height 10
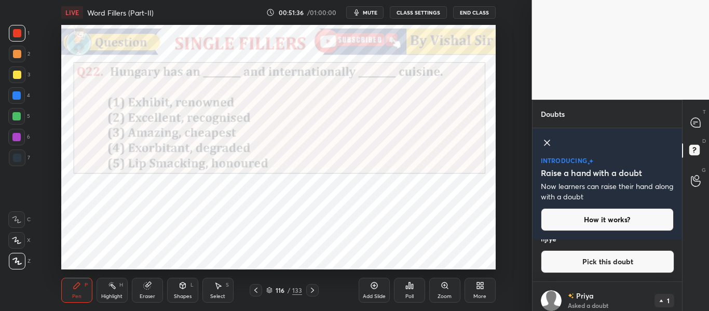
click at [550, 144] on icon at bounding box center [547, 142] width 12 height 12
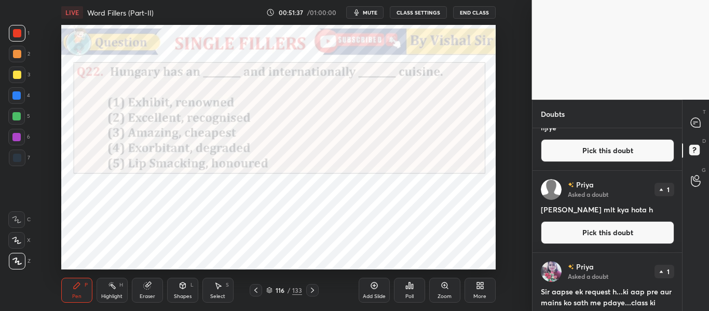
click at [315, 292] on icon at bounding box center [312, 290] width 8 height 8
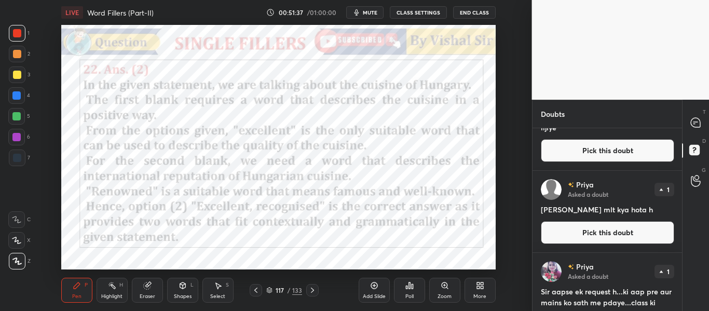
click at [315, 292] on icon at bounding box center [312, 290] width 8 height 8
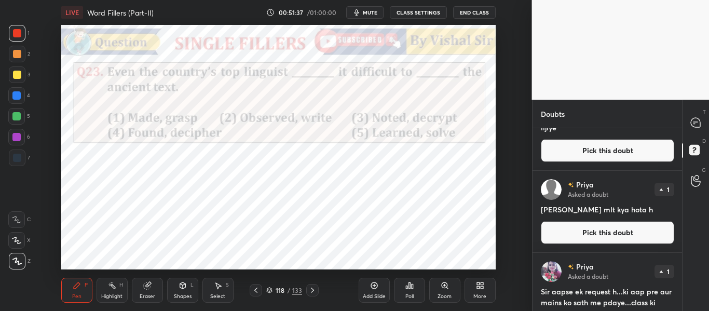
click at [314, 292] on icon at bounding box center [312, 290] width 8 height 8
click at [312, 292] on icon at bounding box center [312, 290] width 8 height 8
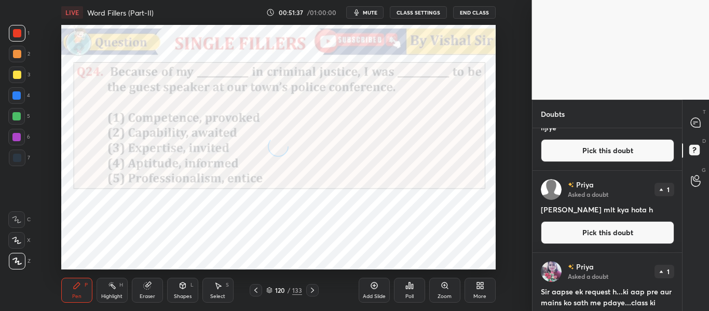
click at [312, 292] on icon at bounding box center [312, 290] width 8 height 8
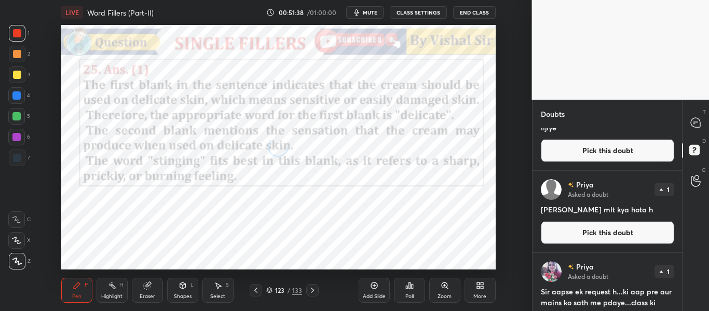
click at [312, 292] on icon at bounding box center [312, 290] width 8 height 8
click at [311, 293] on icon at bounding box center [312, 290] width 8 height 8
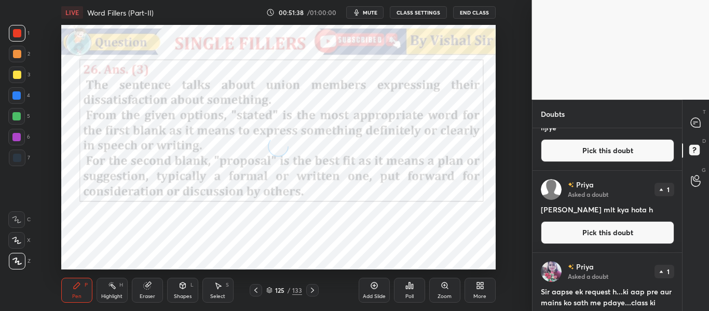
click at [311, 293] on icon at bounding box center [312, 290] width 8 height 8
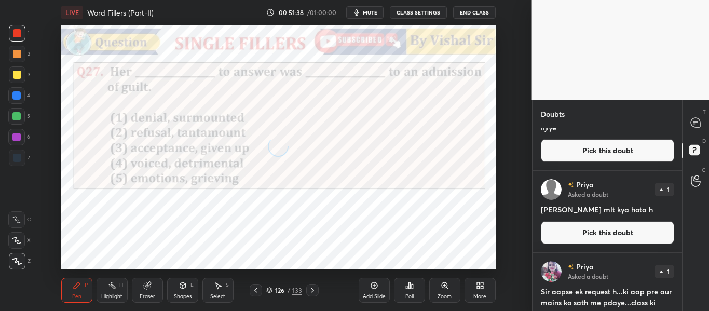
click at [311, 293] on icon at bounding box center [312, 290] width 8 height 8
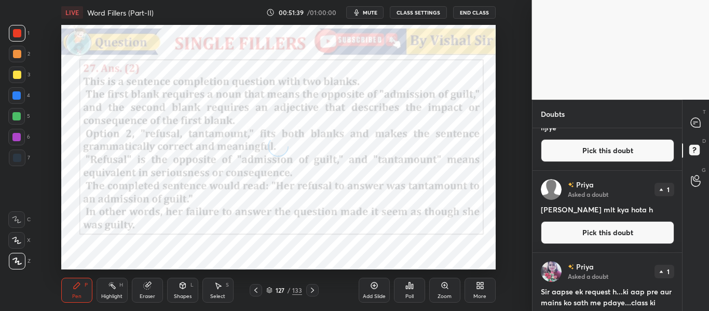
click at [311, 293] on icon at bounding box center [312, 290] width 8 height 8
click at [310, 293] on icon at bounding box center [312, 290] width 8 height 8
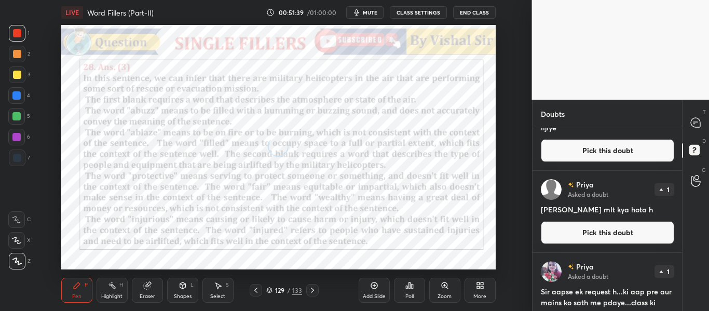
click at [310, 293] on icon at bounding box center [312, 290] width 8 height 8
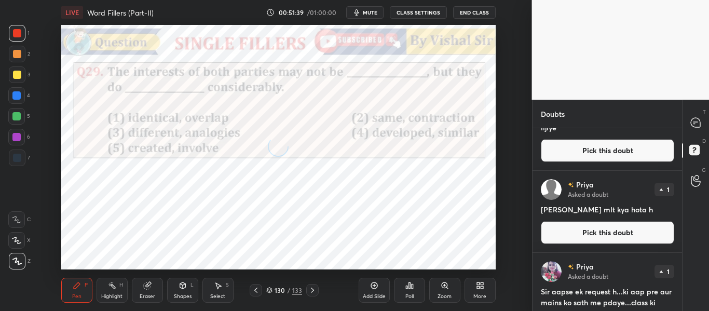
click at [310, 293] on icon at bounding box center [312, 290] width 8 height 8
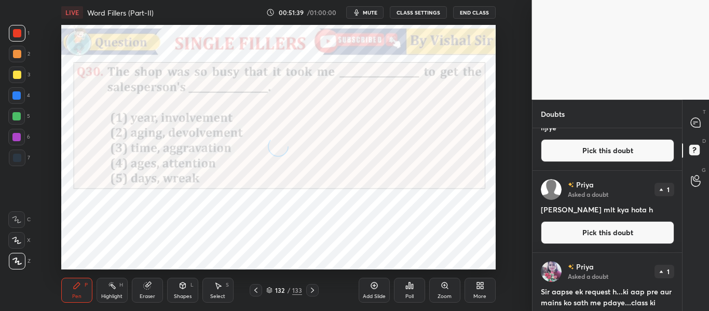
click at [309, 293] on icon at bounding box center [312, 290] width 8 height 8
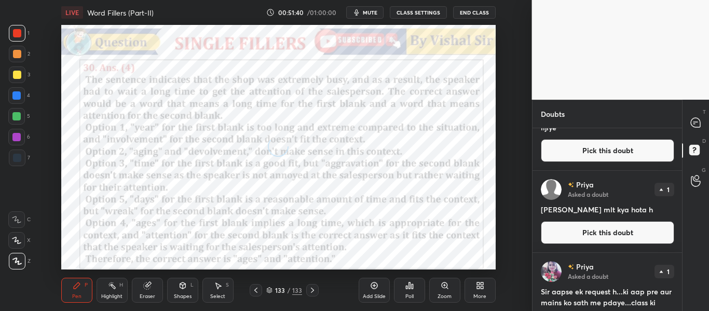
click at [309, 293] on icon at bounding box center [312, 290] width 8 height 8
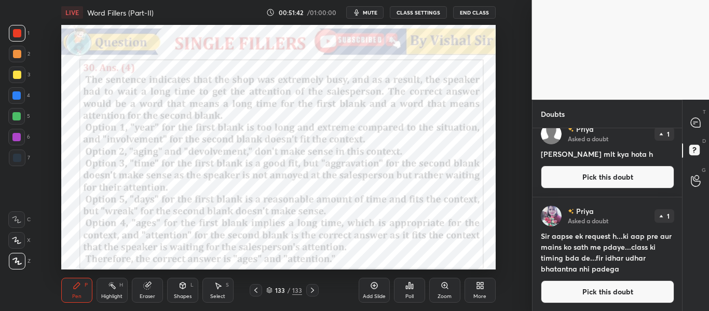
scroll to position [107, 0]
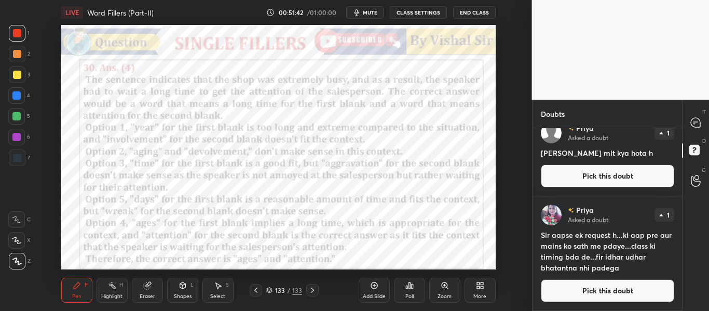
click at [605, 290] on button "Pick this doubt" at bounding box center [607, 290] width 133 height 23
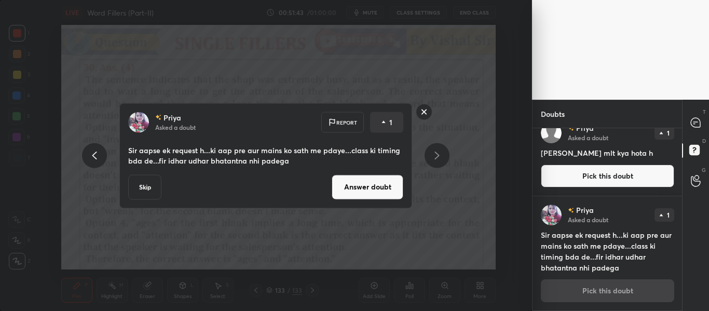
click at [372, 190] on button "Answer doubt" at bounding box center [368, 186] width 72 height 25
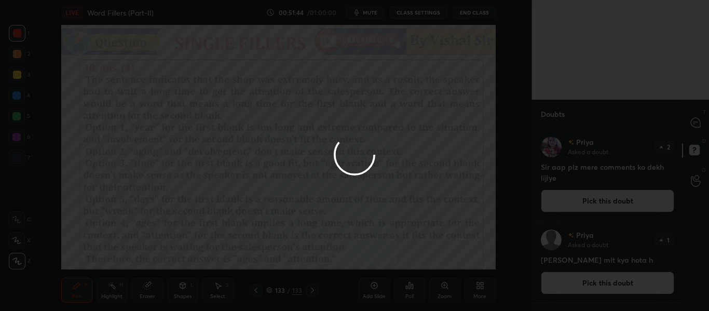
click at [701, 121] on div at bounding box center [354, 155] width 709 height 311
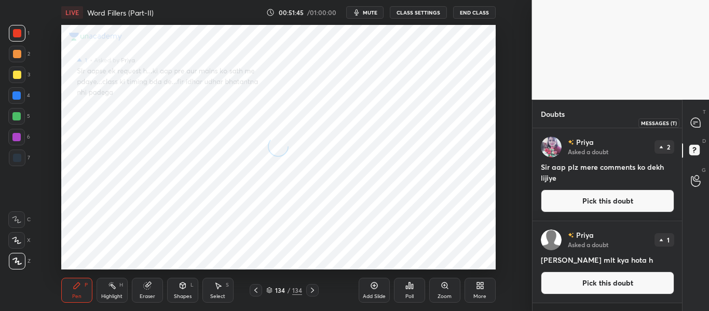
click at [701, 121] on div at bounding box center [696, 122] width 21 height 19
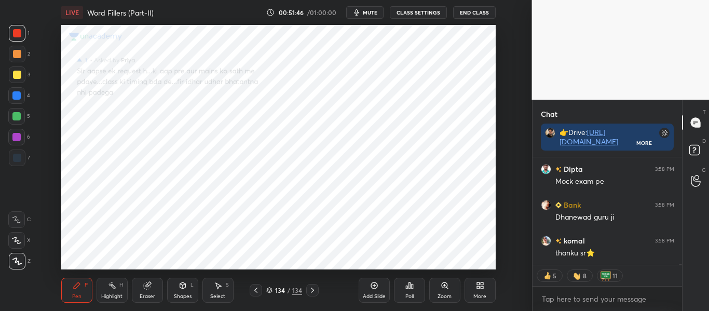
scroll to position [4, 4]
click at [457, 286] on div "Zoom" at bounding box center [444, 290] width 31 height 25
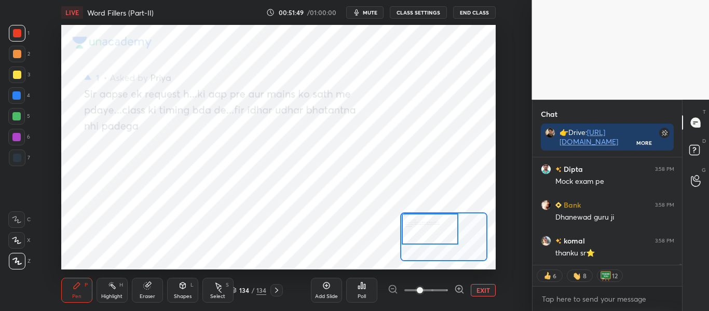
click at [367, 228] on div "Setting up your live class Poll for secs No correct answer Start poll" at bounding box center [278, 147] width 434 height 244
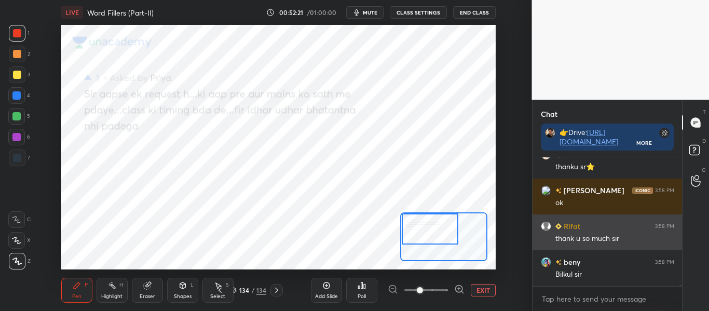
scroll to position [12671, 0]
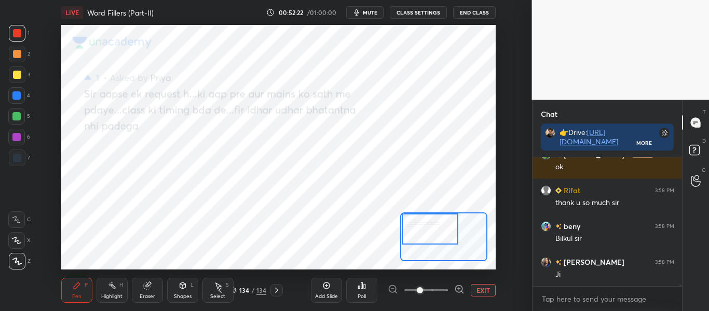
click at [486, 291] on button "EXIT" at bounding box center [483, 290] width 25 height 12
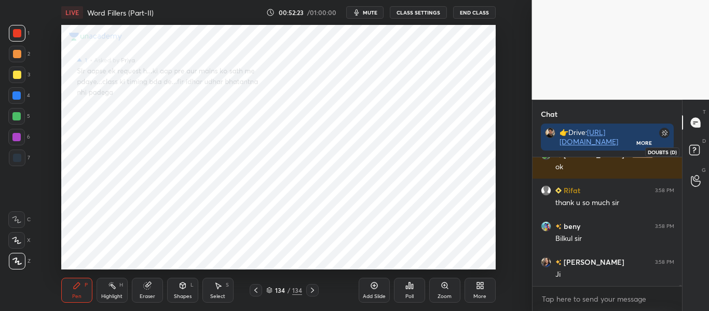
click at [692, 148] on rect at bounding box center [694, 150] width 10 height 10
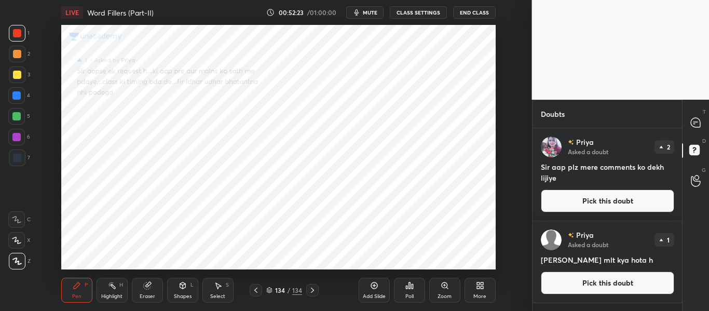
scroll to position [180, 146]
click at [691, 126] on icon at bounding box center [695, 122] width 11 height 11
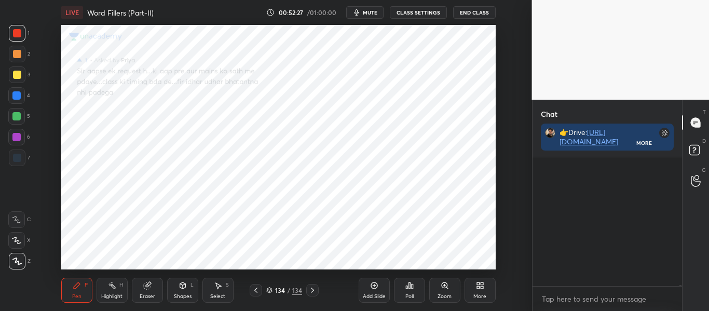
scroll to position [126, 146]
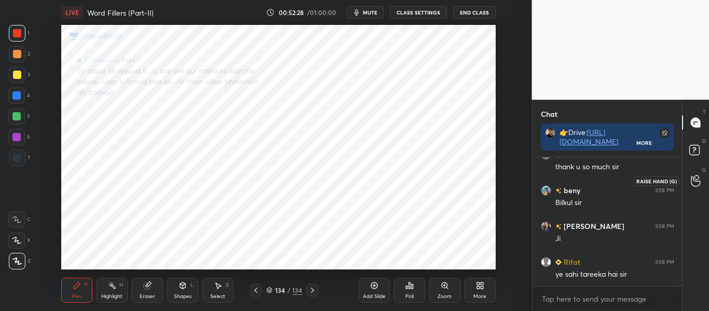
click at [695, 177] on circle at bounding box center [696, 177] width 4 height 4
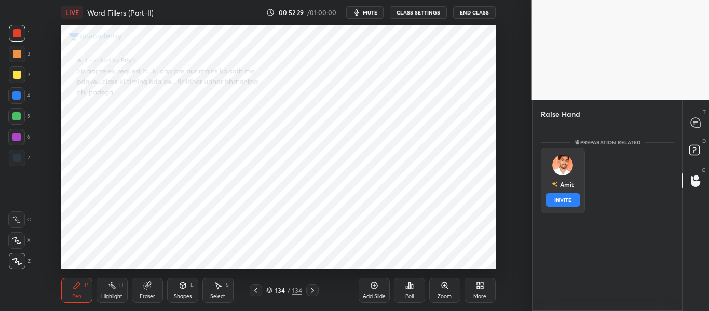
click at [570, 171] on img "grid" at bounding box center [562, 165] width 21 height 21
click at [562, 204] on button "INVITE" at bounding box center [562, 199] width 35 height 13
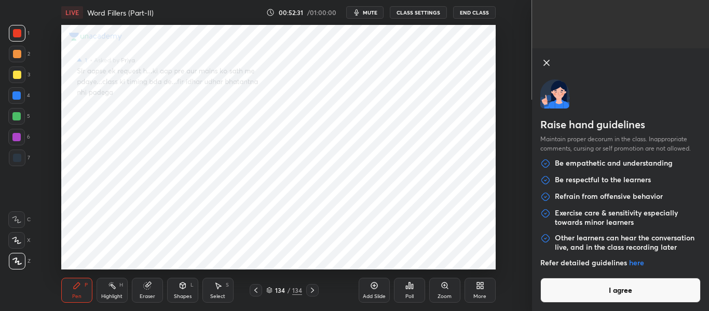
click at [582, 296] on button "I agree" at bounding box center [620, 290] width 161 height 25
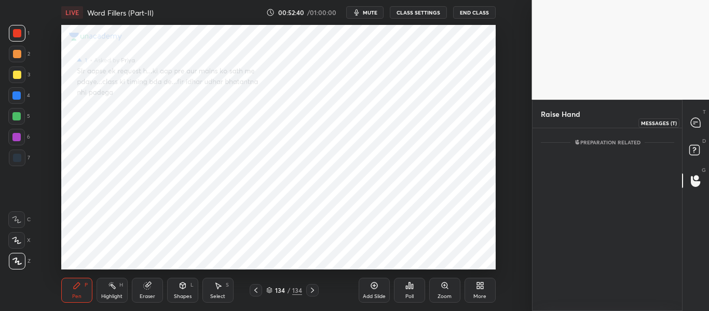
click at [698, 121] on icon at bounding box center [695, 122] width 9 height 9
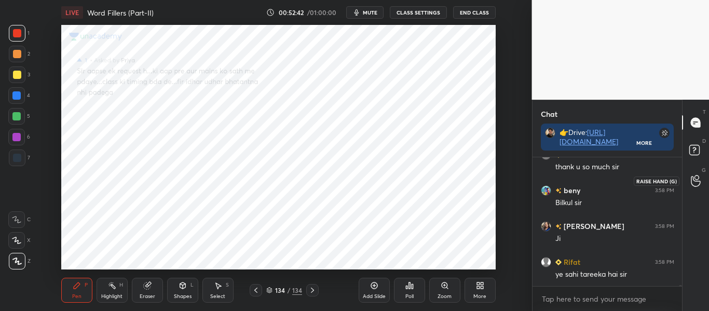
click at [690, 181] on div at bounding box center [696, 180] width 21 height 19
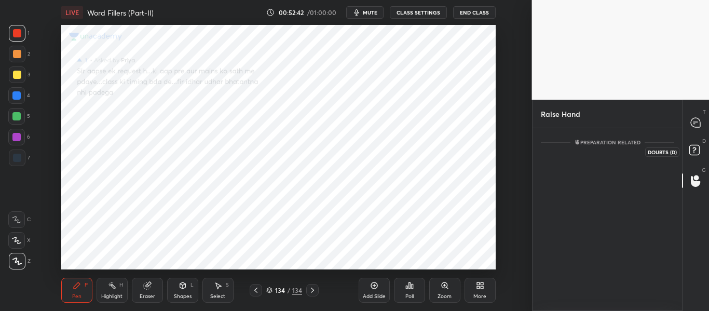
click at [692, 145] on rect at bounding box center [694, 150] width 10 height 10
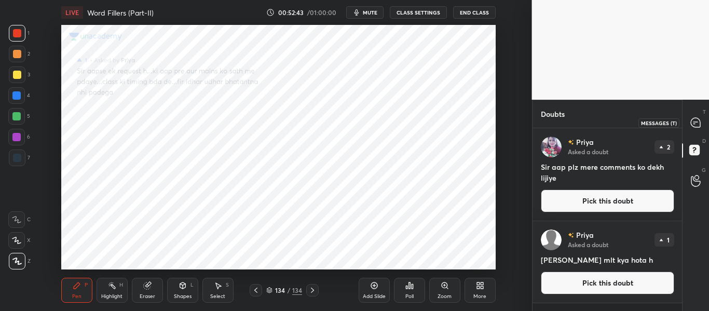
click at [692, 125] on icon at bounding box center [695, 122] width 9 height 9
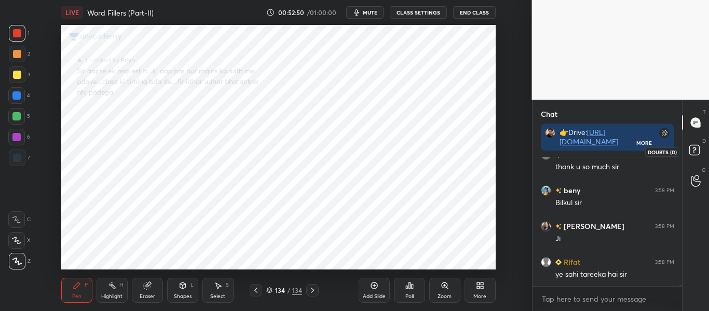
click at [696, 157] on icon at bounding box center [696, 151] width 19 height 19
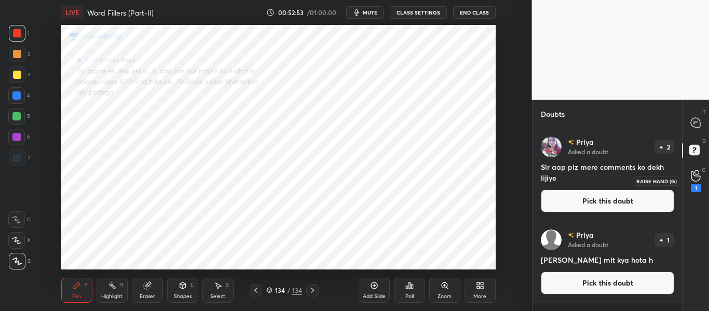
click at [692, 174] on icon at bounding box center [696, 176] width 10 height 12
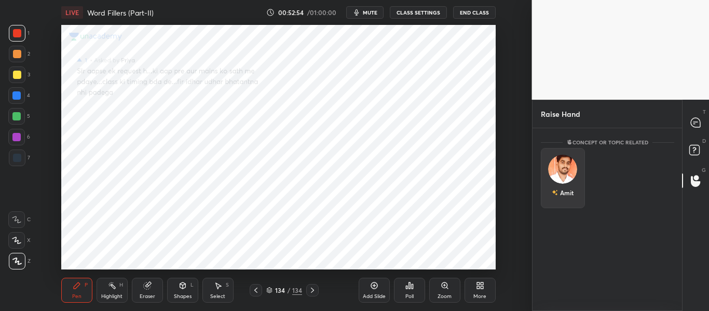
click at [568, 177] on div "Amit" at bounding box center [563, 178] width 44 height 60
click at [567, 198] on button "INVITE" at bounding box center [562, 199] width 35 height 13
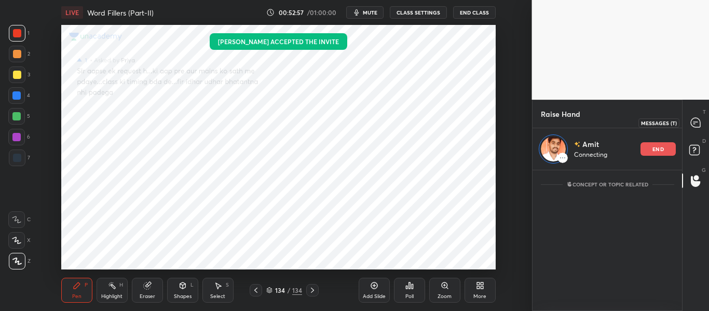
click at [701, 124] on icon at bounding box center [695, 122] width 11 height 11
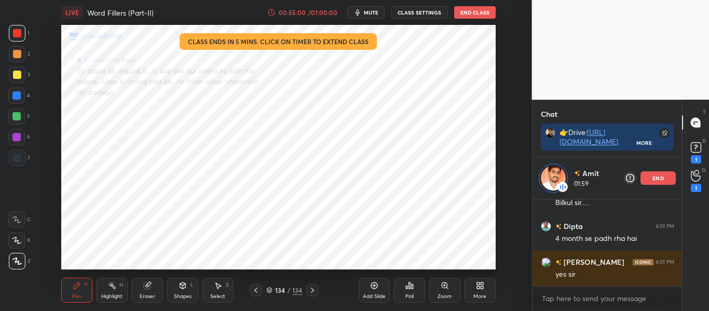
scroll to position [13073, 0]
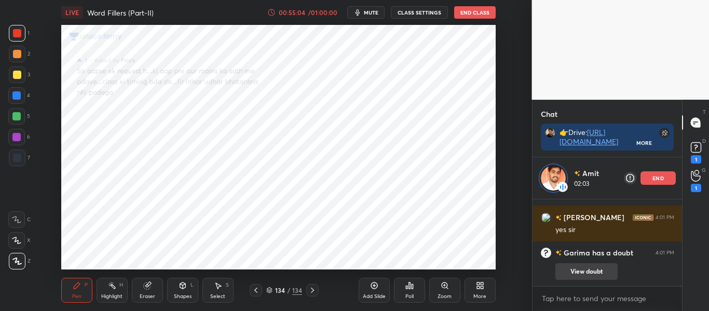
click at [589, 276] on button "View doubt" at bounding box center [586, 271] width 62 height 17
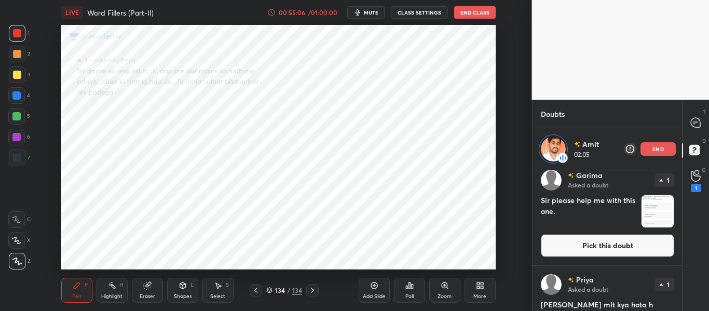
scroll to position [103, 0]
click at [659, 193] on div "[PERSON_NAME] Asked a doubt 1 Sir please help me with this one. Pick this doubt" at bounding box center [607, 212] width 150 height 104
click at [646, 201] on img "grid" at bounding box center [657, 210] width 32 height 32
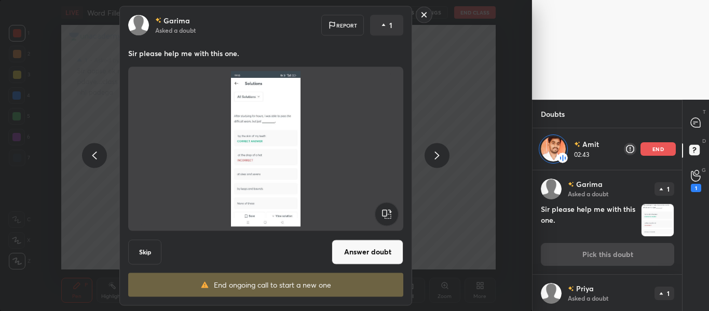
click at [366, 248] on button "Answer doubt" at bounding box center [368, 251] width 72 height 25
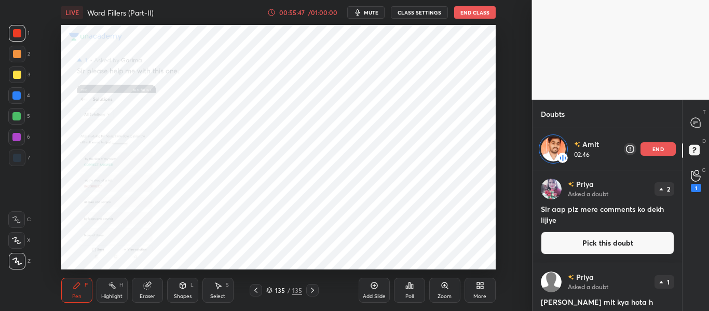
scroll to position [34, 0]
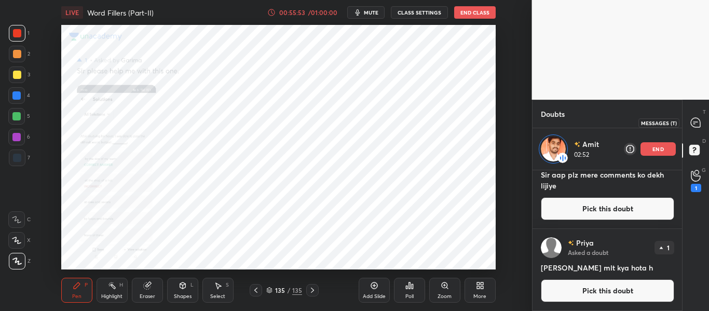
click at [693, 117] on icon at bounding box center [695, 122] width 11 height 11
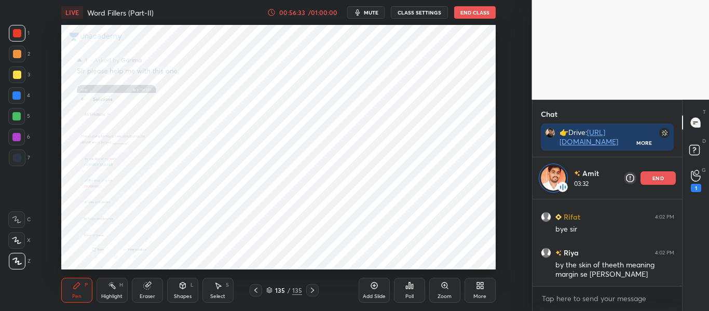
scroll to position [12760, 0]
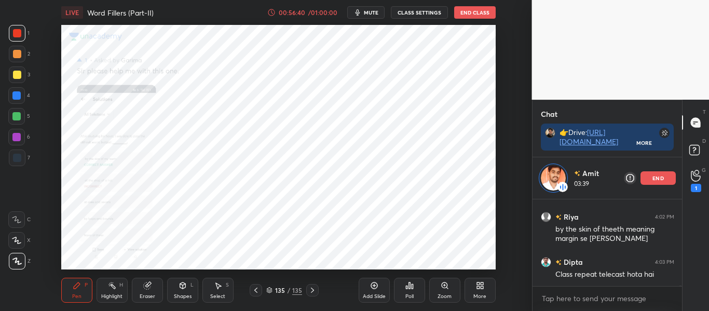
click at [653, 178] on p "end" at bounding box center [657, 177] width 11 height 5
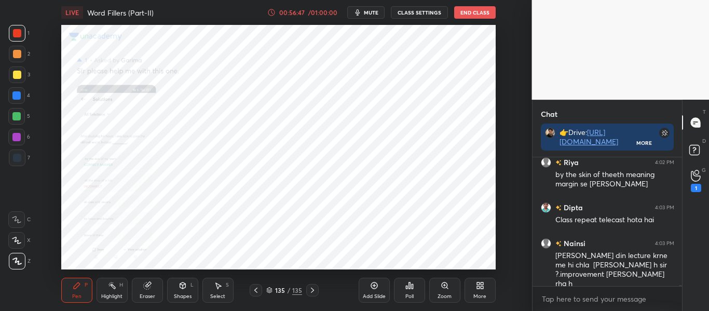
scroll to position [12727, 0]
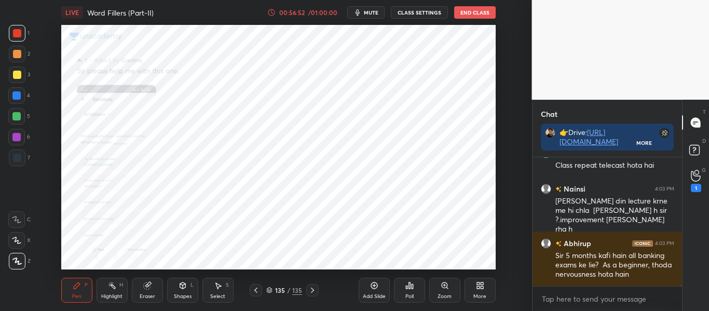
click at [443, 290] on div "Zoom" at bounding box center [444, 290] width 31 height 25
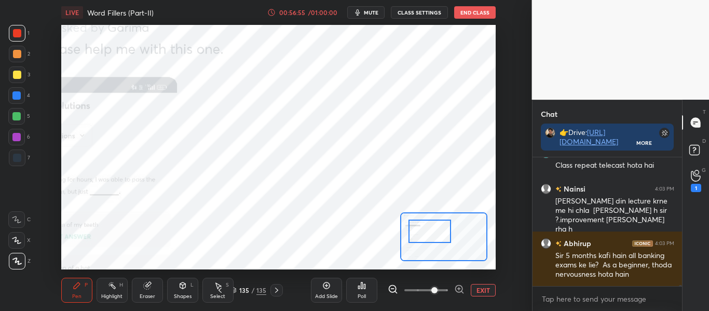
click at [431, 290] on span at bounding box center [434, 290] width 6 height 6
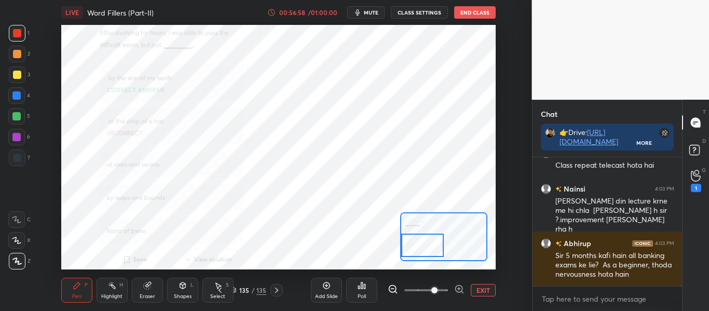
drag, startPoint x: 428, startPoint y: 222, endPoint x: 401, endPoint y: 236, distance: 29.9
click at [401, 236] on div at bounding box center [422, 245] width 43 height 23
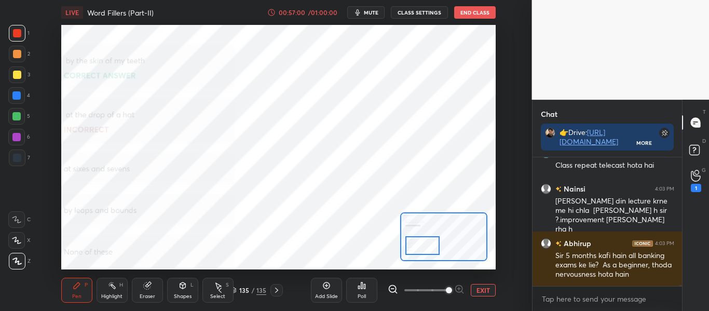
click at [446, 292] on span at bounding box center [449, 290] width 6 height 6
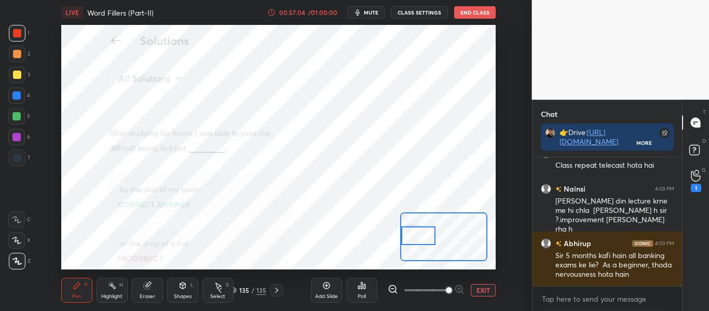
drag, startPoint x: 418, startPoint y: 248, endPoint x: 403, endPoint y: 238, distance: 18.4
click at [403, 238] on div at bounding box center [418, 235] width 34 height 19
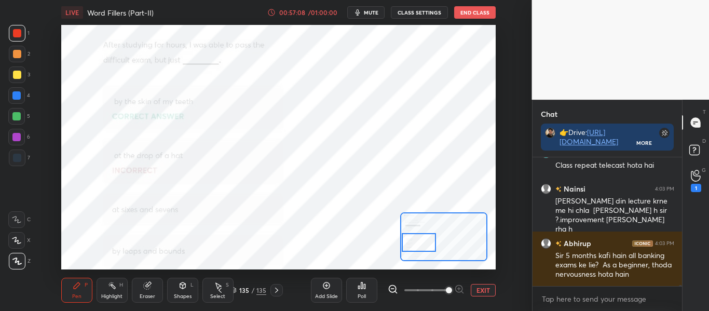
drag, startPoint x: 413, startPoint y: 229, endPoint x: 413, endPoint y: 236, distance: 6.8
click at [413, 236] on div at bounding box center [419, 242] width 34 height 19
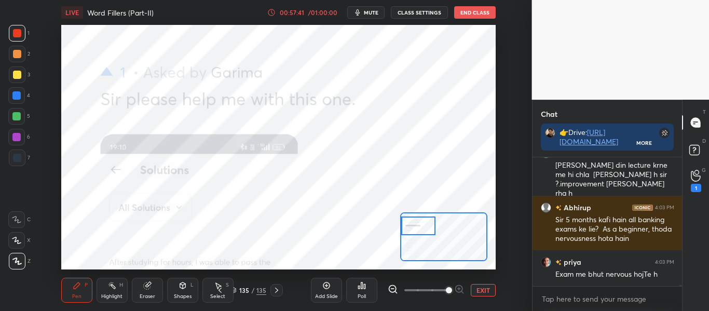
click at [484, 286] on button "EXIT" at bounding box center [483, 290] width 25 height 12
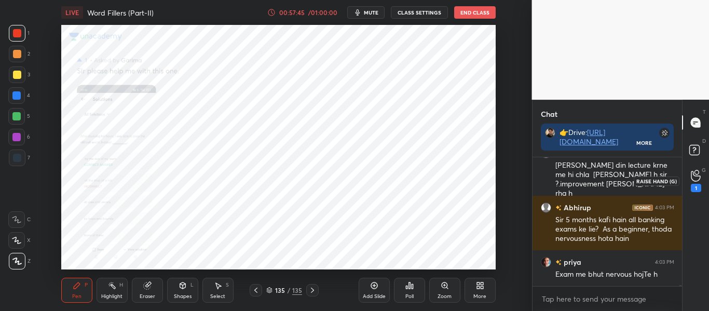
click at [691, 175] on icon at bounding box center [696, 176] width 10 height 12
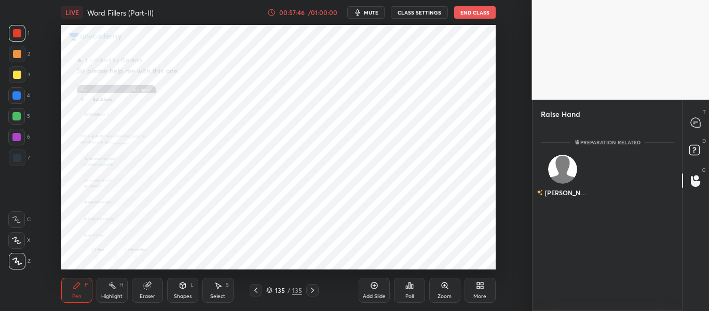
click at [695, 142] on div "D Doubts (D)" at bounding box center [695, 151] width 26 height 29
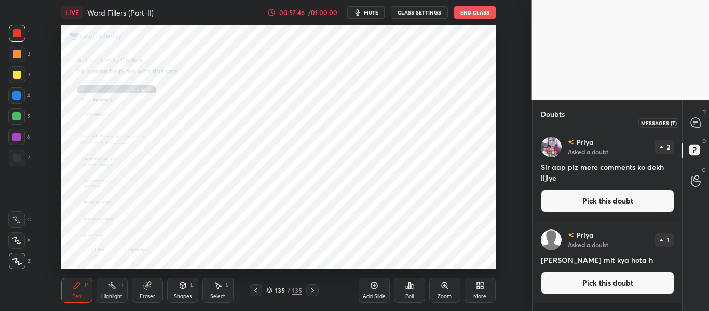
click at [695, 121] on icon at bounding box center [695, 122] width 9 height 9
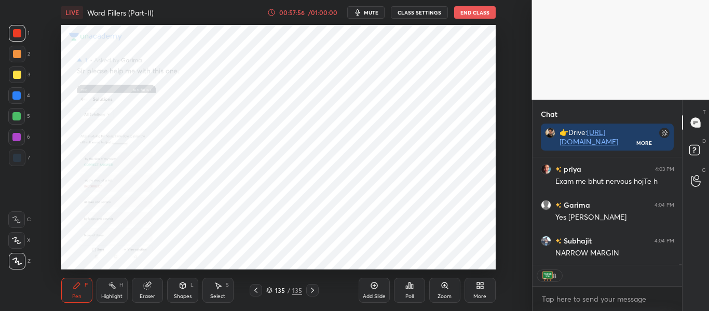
scroll to position [13090, 0]
click at [476, 11] on button "End Class" at bounding box center [475, 12] width 42 height 12
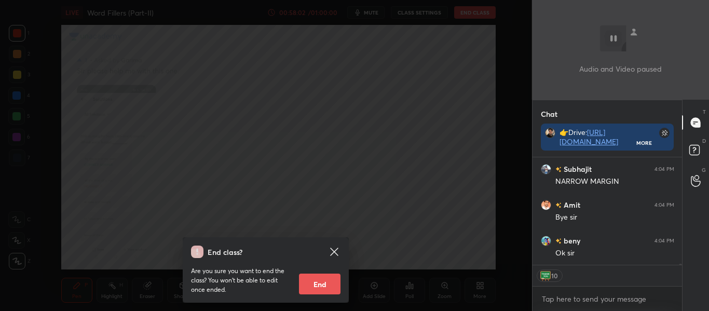
scroll to position [13162, 0]
click at [307, 299] on div "End class? Are you sure you want to end the class? You won’t be able to edit on…" at bounding box center [266, 269] width 166 height 65
click at [315, 288] on button "End" at bounding box center [320, 284] width 42 height 21
type textarea "x"
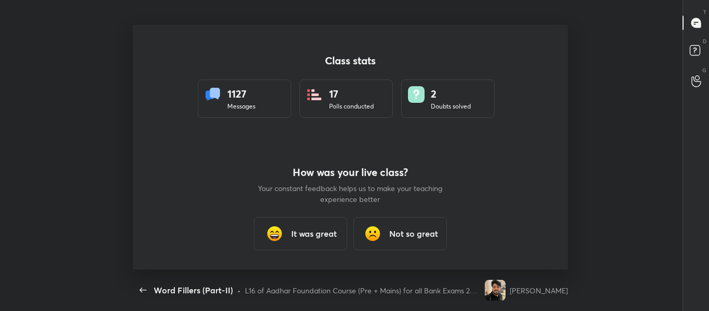
scroll to position [51653, 51306]
